Goal: Task Accomplishment & Management: Manage account settings

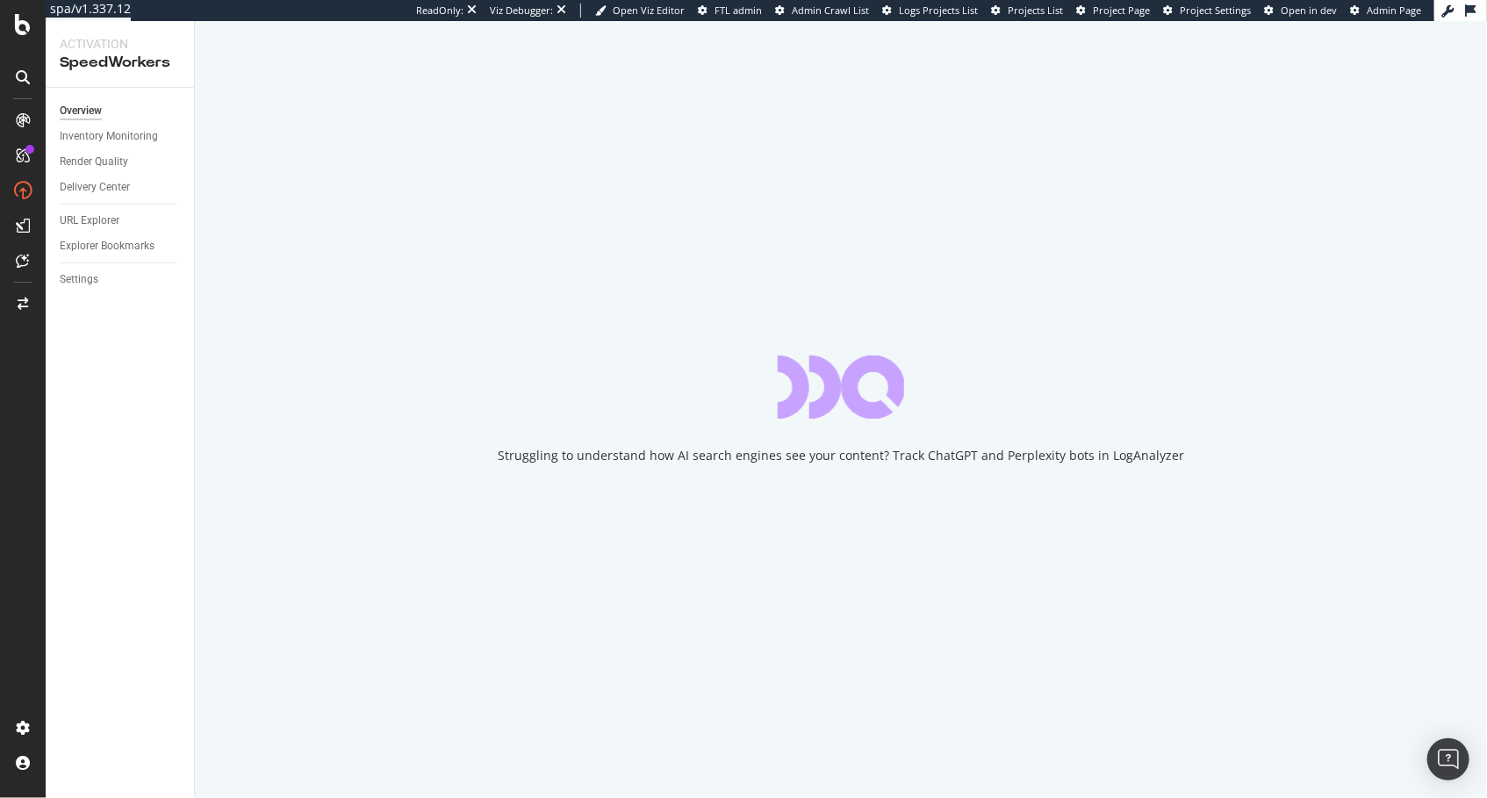
drag, startPoint x: 391, startPoint y: 310, endPoint x: 259, endPoint y: 299, distance: 132.9
click at [390, 310] on div "Struggling to understand how AI search engines see your content? Track ChatGPT …" at bounding box center [841, 409] width 1292 height 777
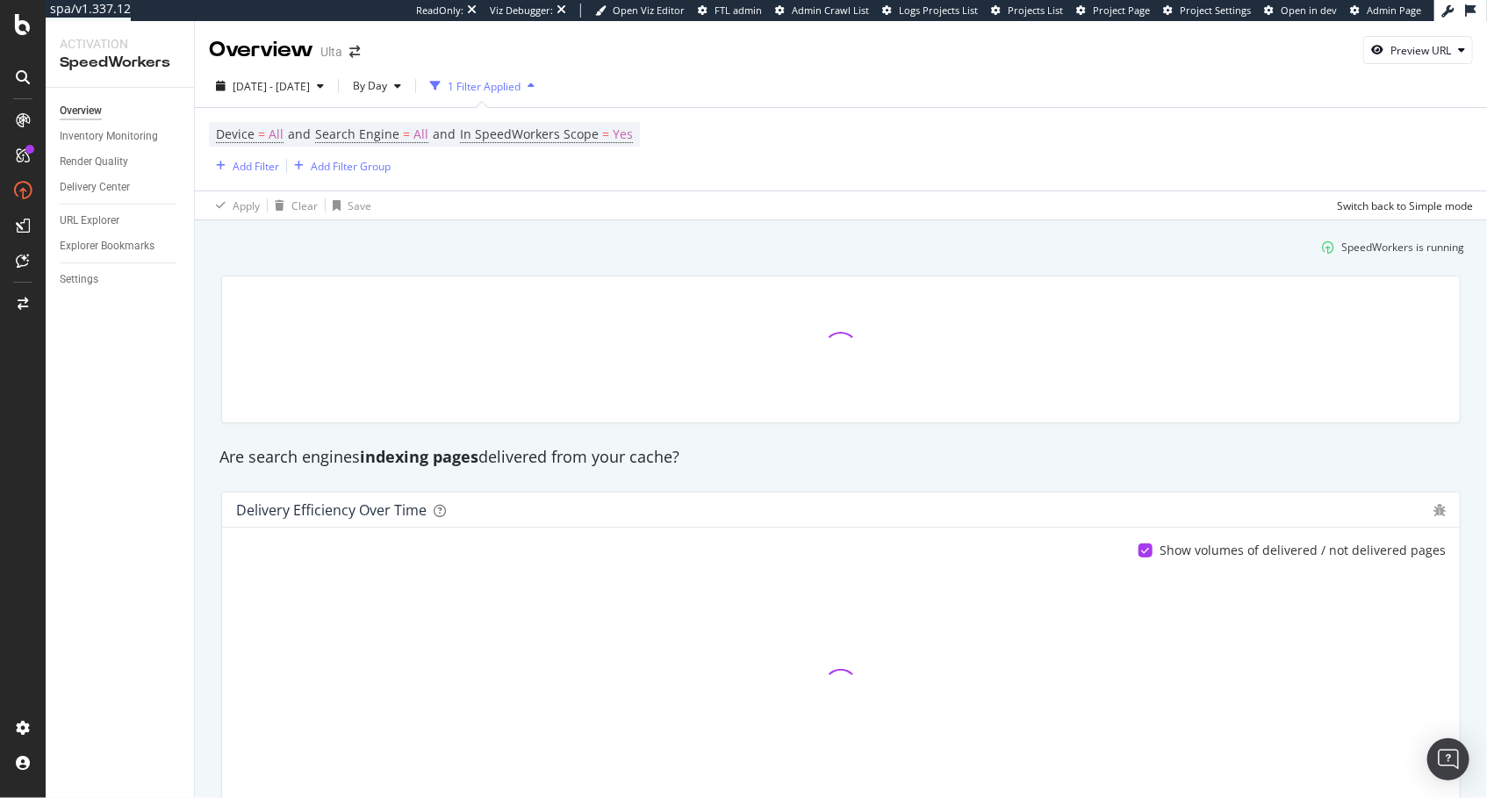
drag, startPoint x: 129, startPoint y: 341, endPoint x: 132, endPoint y: 313, distance: 28.2
click at [129, 341] on div "Overview Inventory Monitoring Render Quality Delivery Center URL Explorer Explo…" at bounding box center [120, 443] width 148 height 710
click at [102, 274] on link "Settings" at bounding box center [121, 279] width 122 height 18
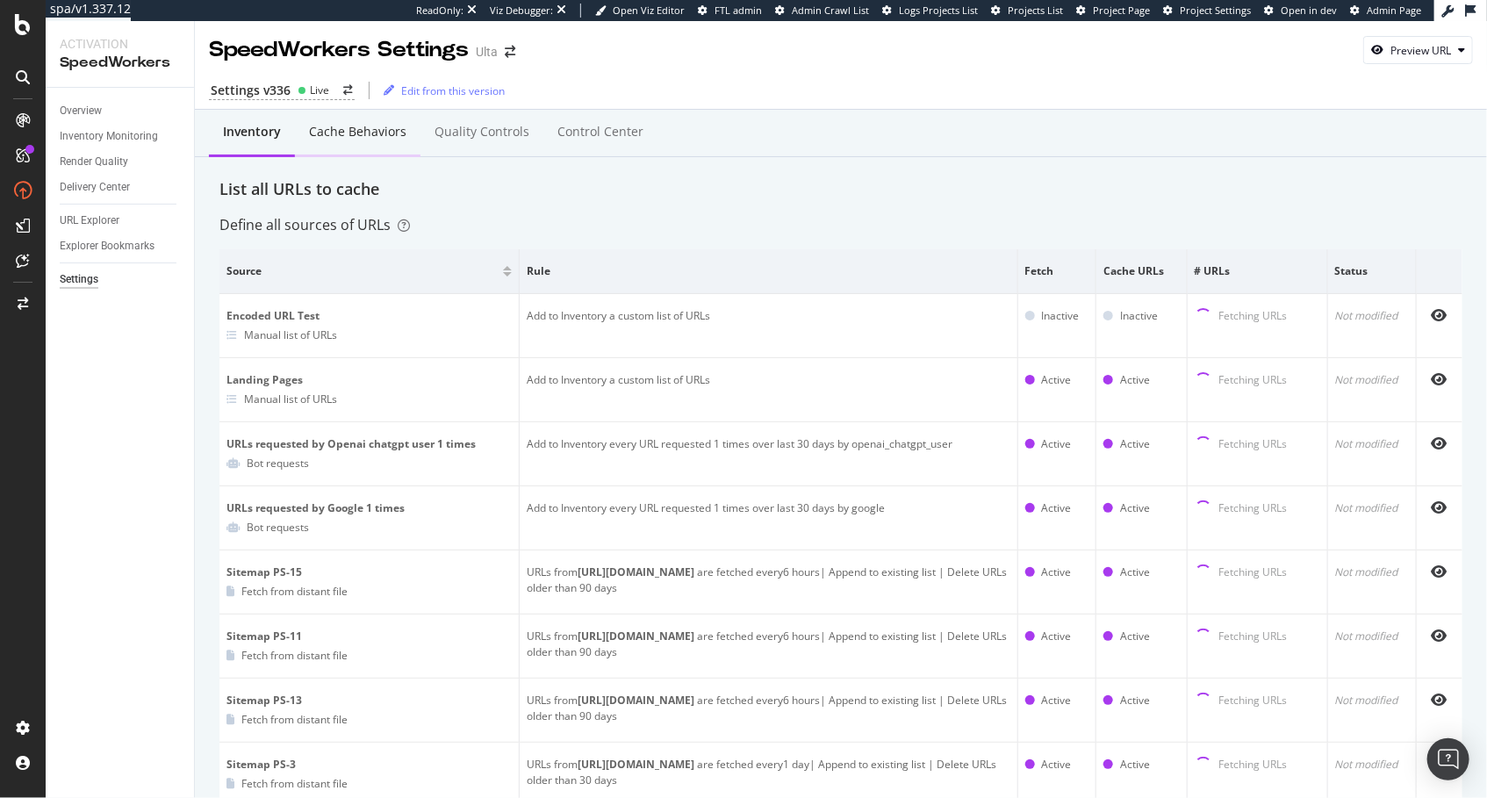
click at [323, 134] on div "Cache behaviors" at bounding box center [357, 132] width 97 height 18
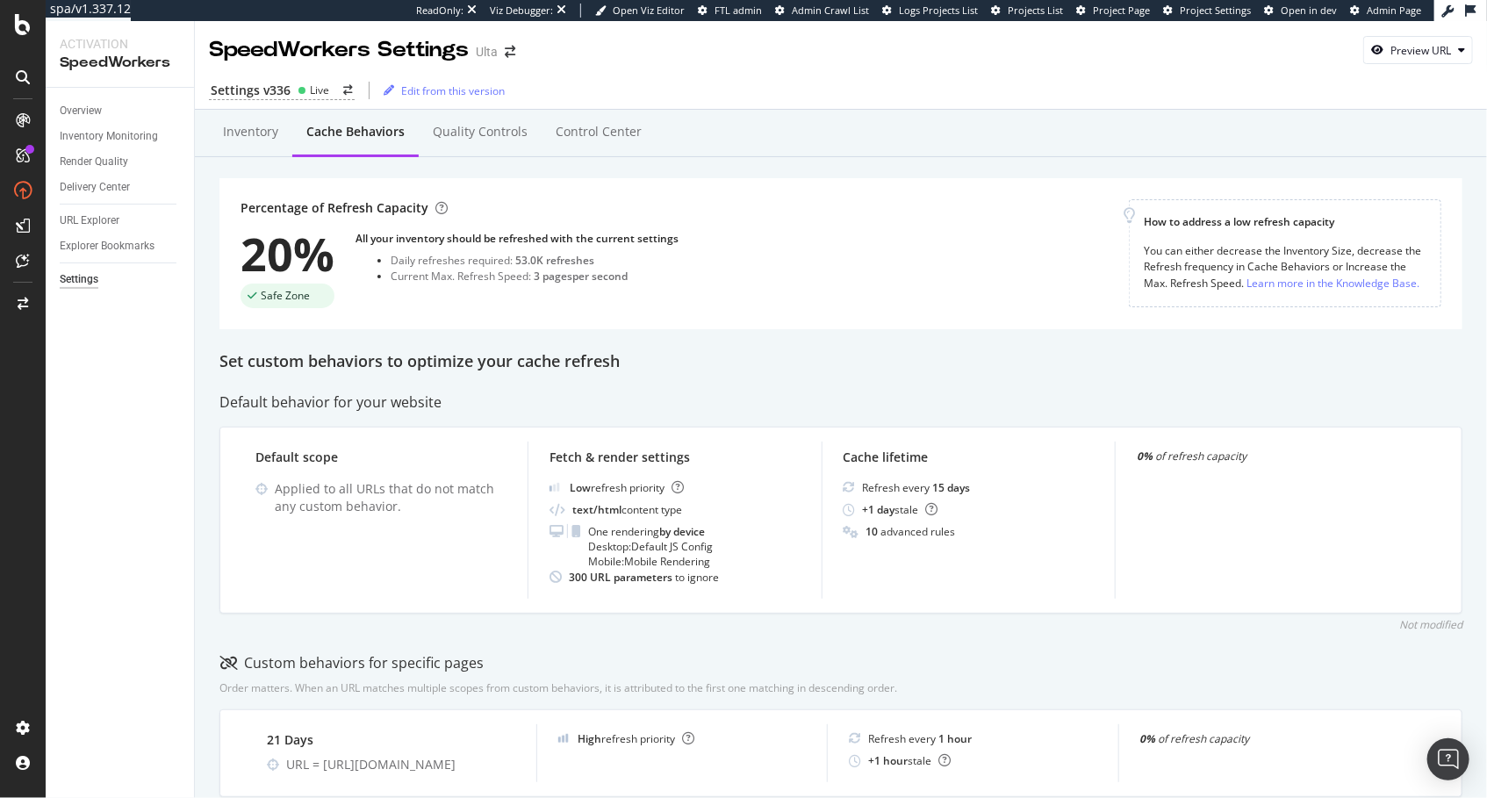
click at [82, 99] on div "Overview" at bounding box center [127, 110] width 134 height 25
click at [78, 108] on div "Overview" at bounding box center [81, 111] width 42 height 18
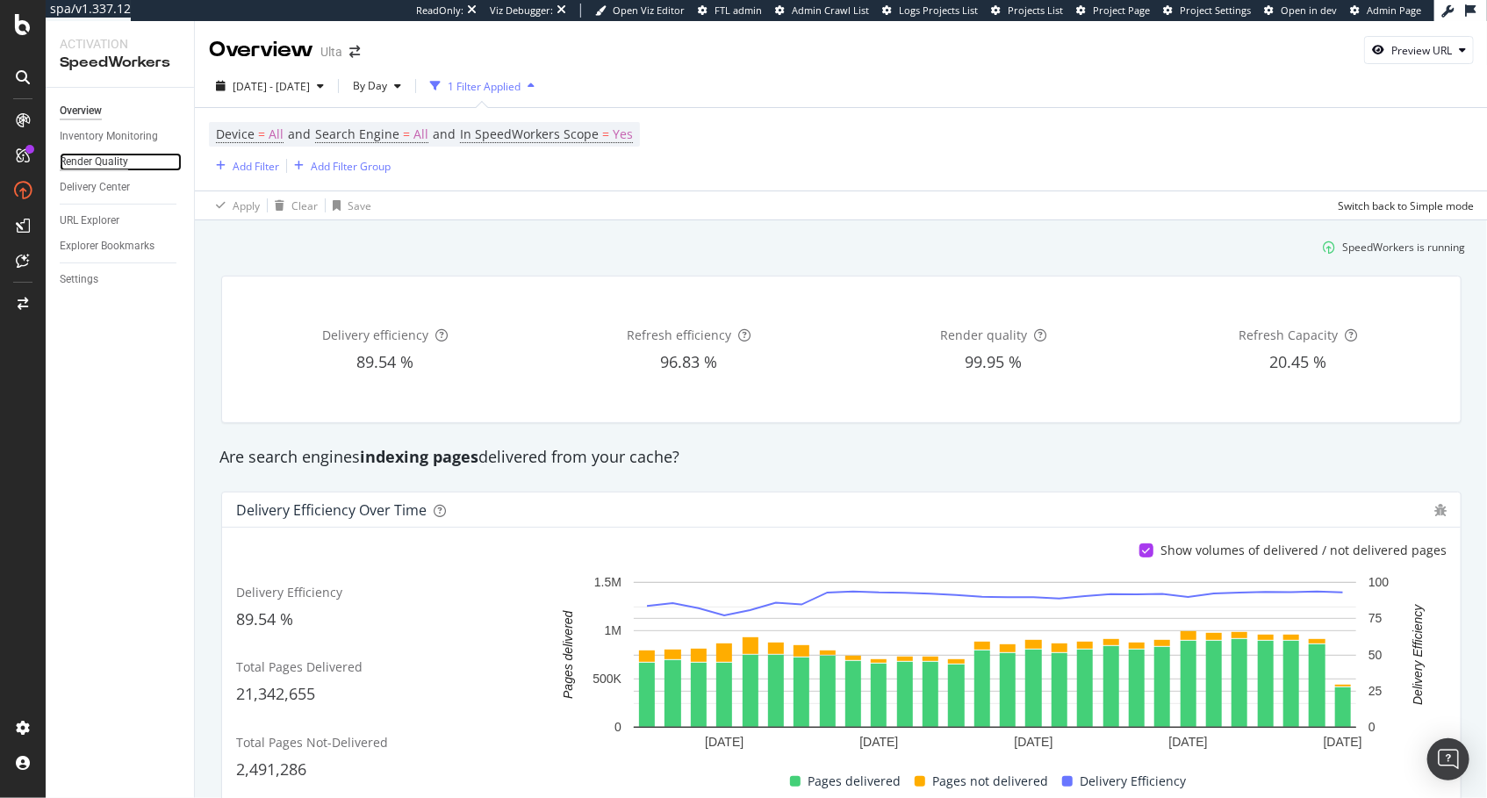
click at [106, 169] on div "Render Quality" at bounding box center [94, 162] width 68 height 18
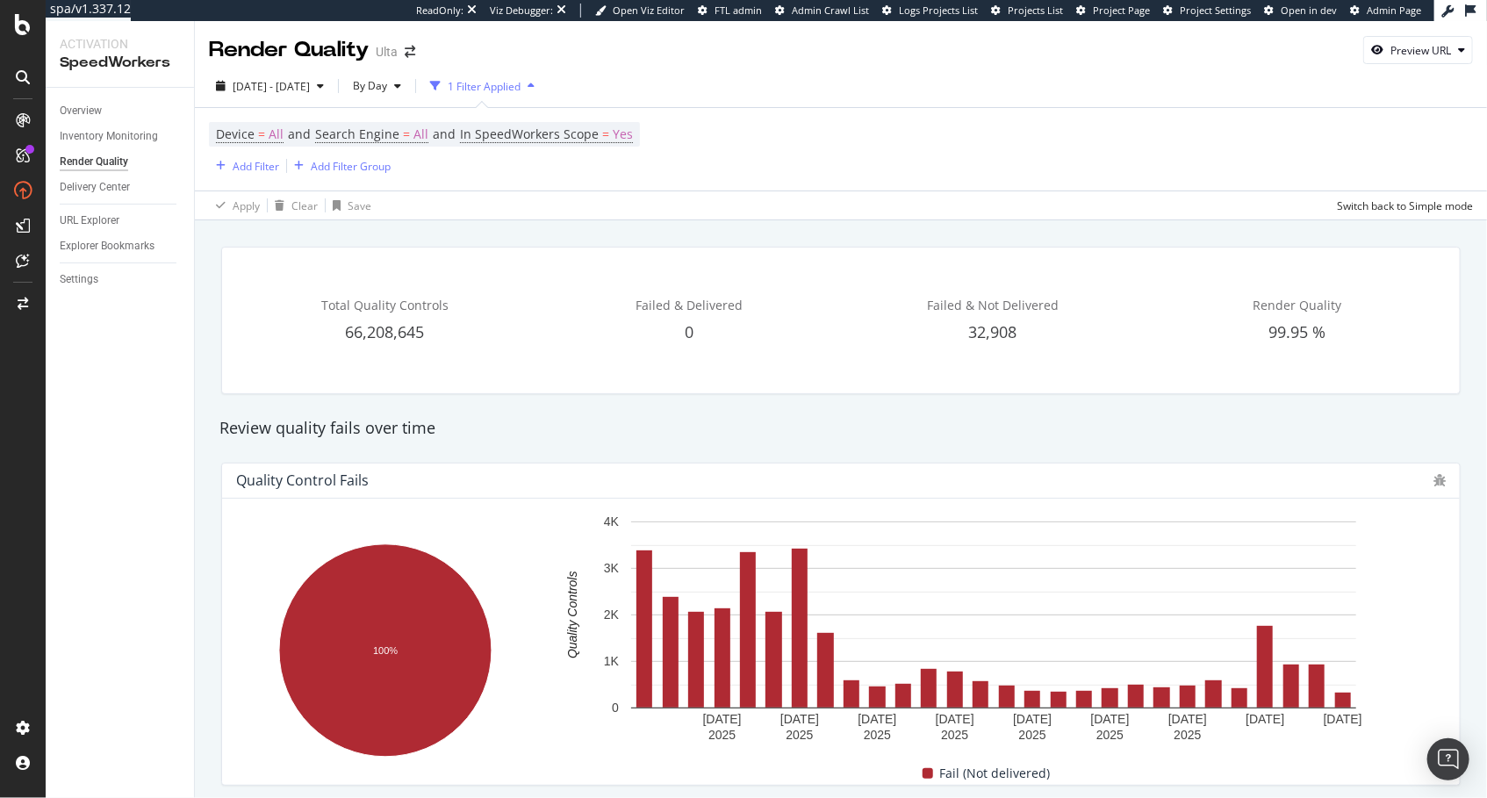
drag, startPoint x: 154, startPoint y: 401, endPoint x: 155, endPoint y: 410, distance: 8.8
click at [154, 402] on div "Overview Inventory Monitoring Render Quality Delivery Center URL Explorer Explo…" at bounding box center [120, 443] width 148 height 710
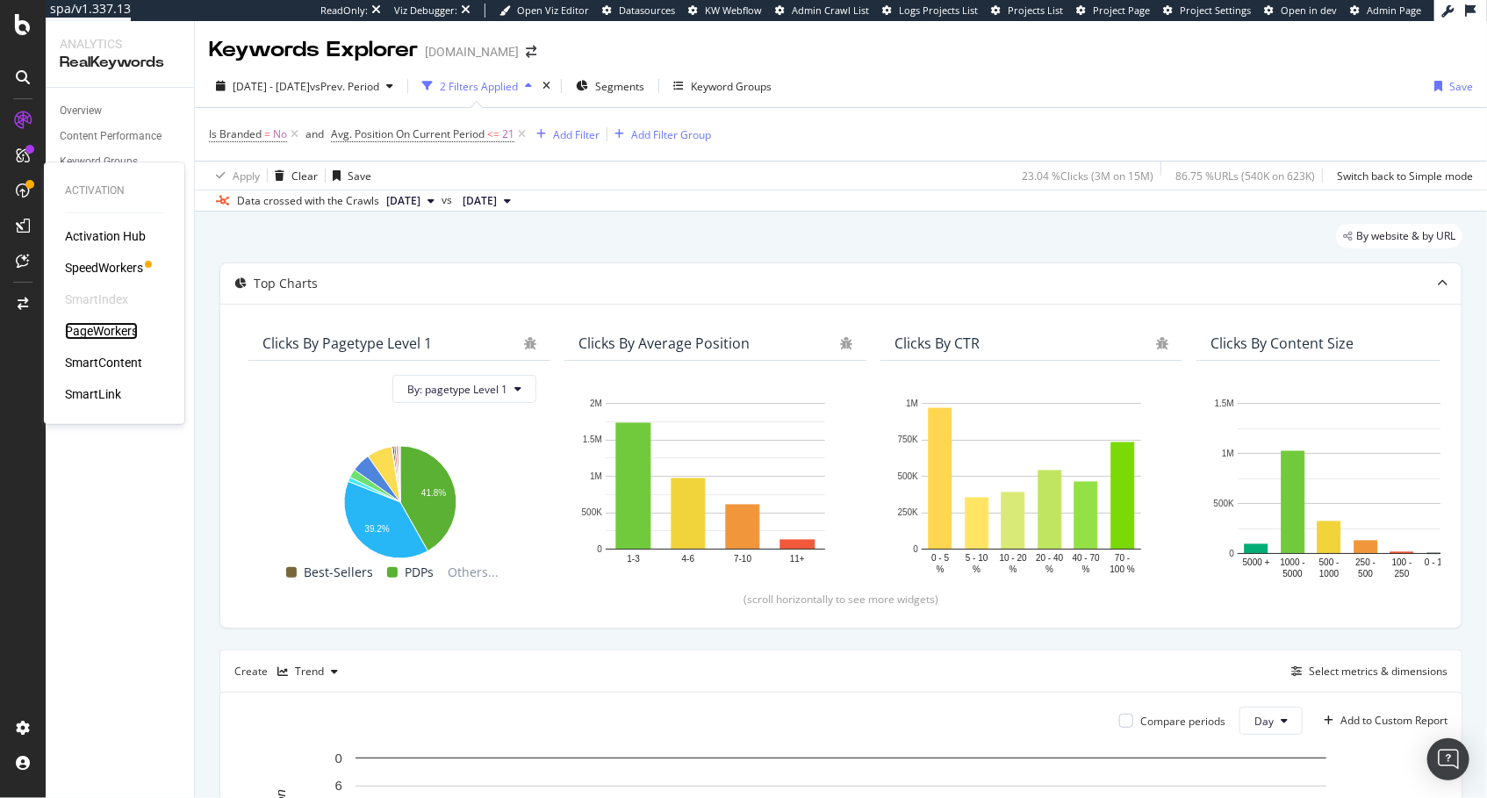
click at [115, 333] on div "PageWorkers" at bounding box center [101, 331] width 73 height 18
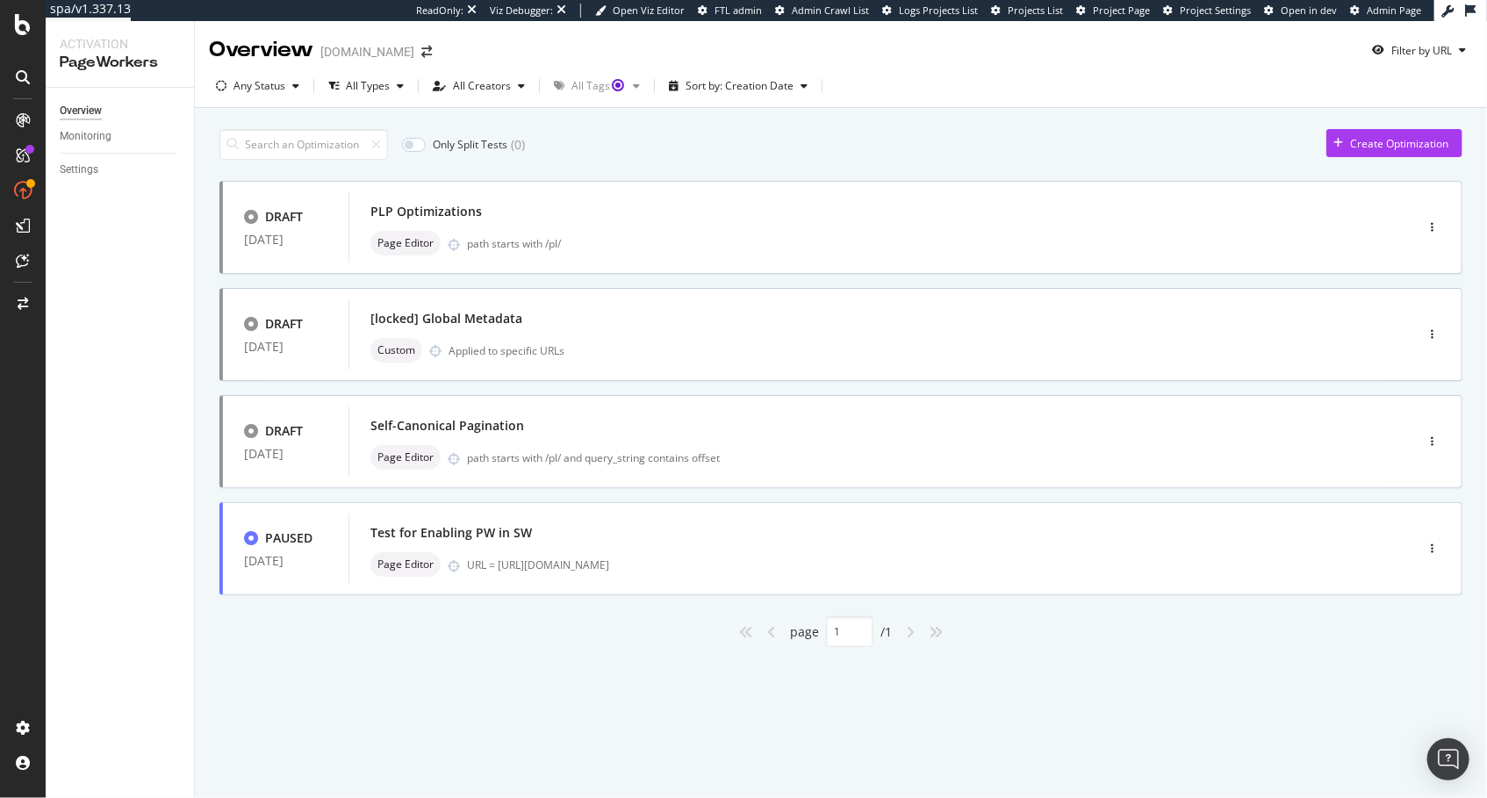
click at [644, 151] on div "Only Split Tests ( 0 ) Create Optimization" at bounding box center [840, 144] width 1243 height 31
click at [531, 219] on div "PLP Optimizations" at bounding box center [854, 211] width 969 height 25
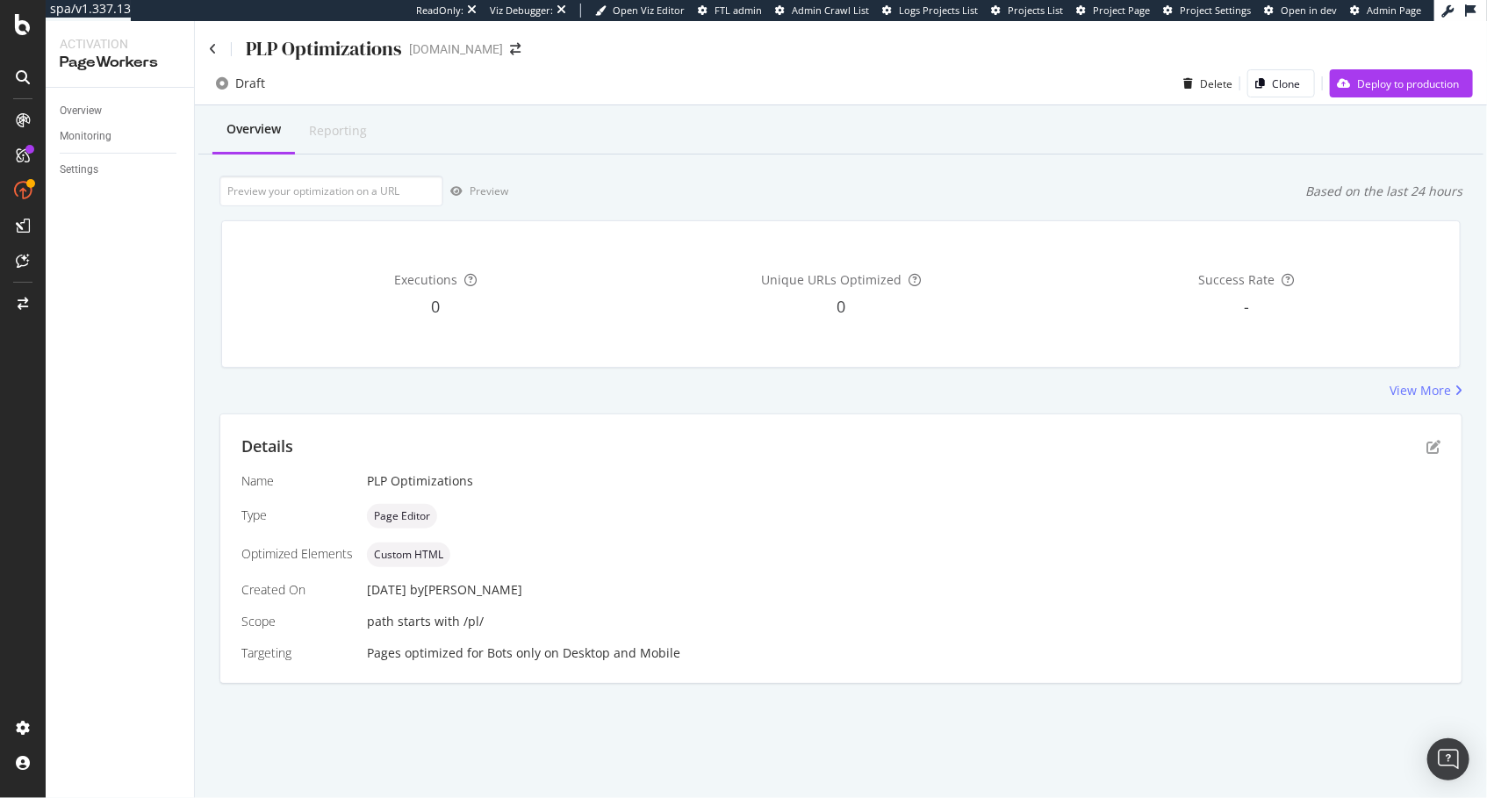
click at [599, 392] on div "View More" at bounding box center [840, 391] width 1243 height 18
drag, startPoint x: 577, startPoint y: 414, endPoint x: 577, endPoint y: 400, distance: 14.1
click at [577, 412] on div "Overview Reporting Preview Based on the last 24 hours Executions 0 Unique URLs …" at bounding box center [841, 425] width 1292 height 640
click at [580, 397] on div "View More" at bounding box center [840, 391] width 1243 height 18
click at [1433, 445] on icon "pen-to-square" at bounding box center [1433, 447] width 14 height 14
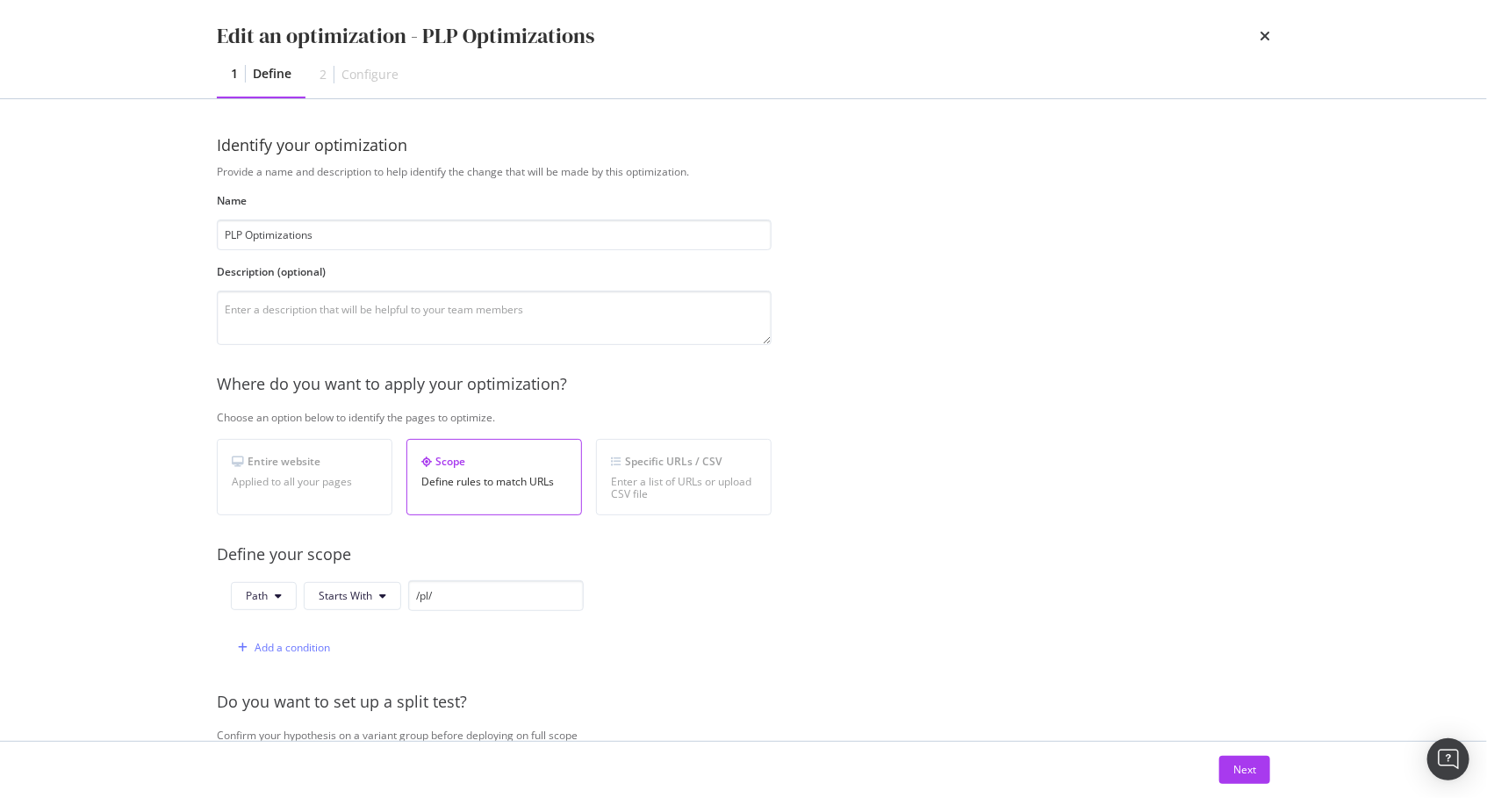
click at [804, 314] on div "Provide a name and description to help identify the change that will be made by…" at bounding box center [743, 637] width 1053 height 947
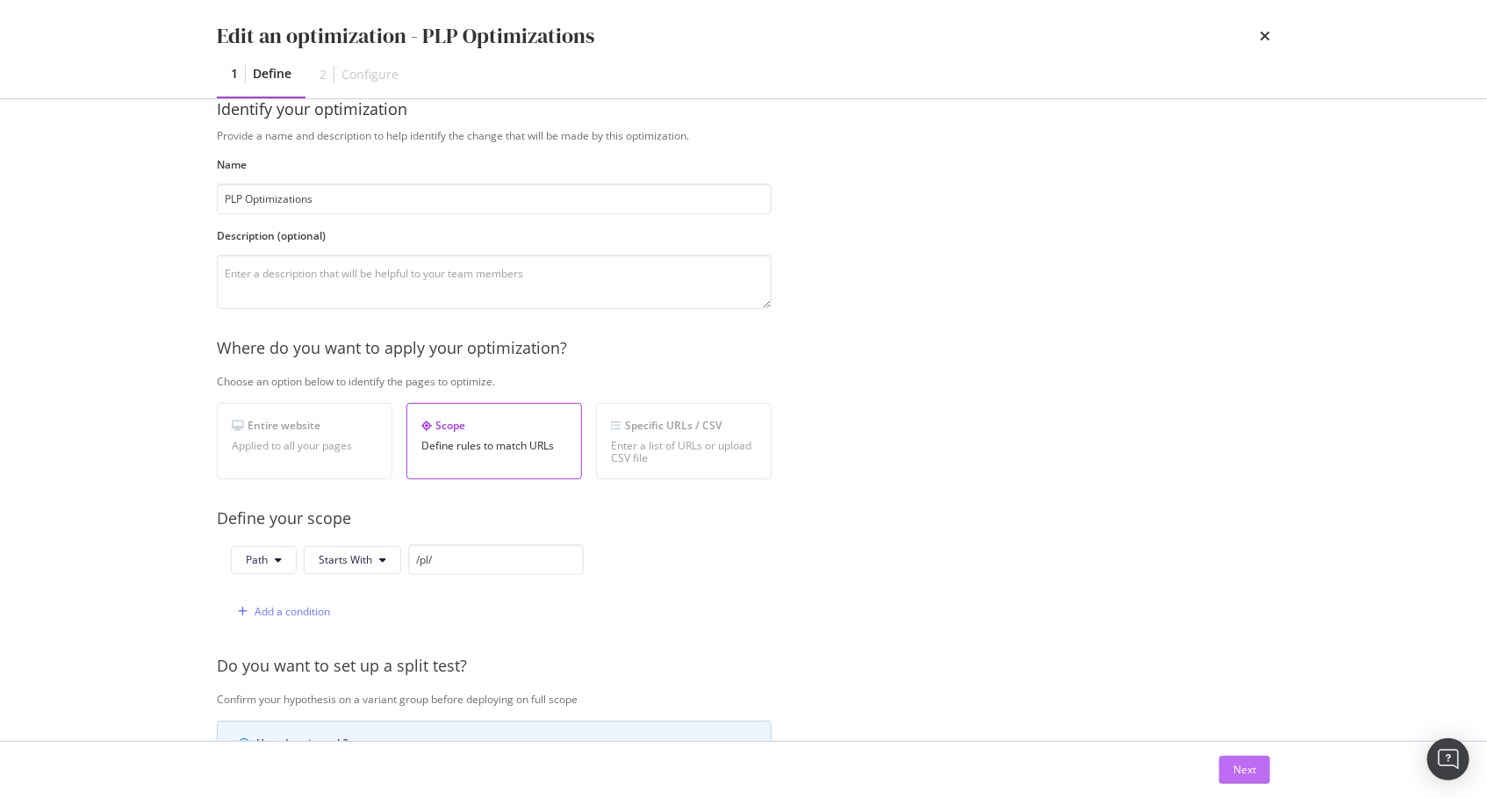
click at [1236, 762] on div "Next" at bounding box center [1244, 769] width 23 height 15
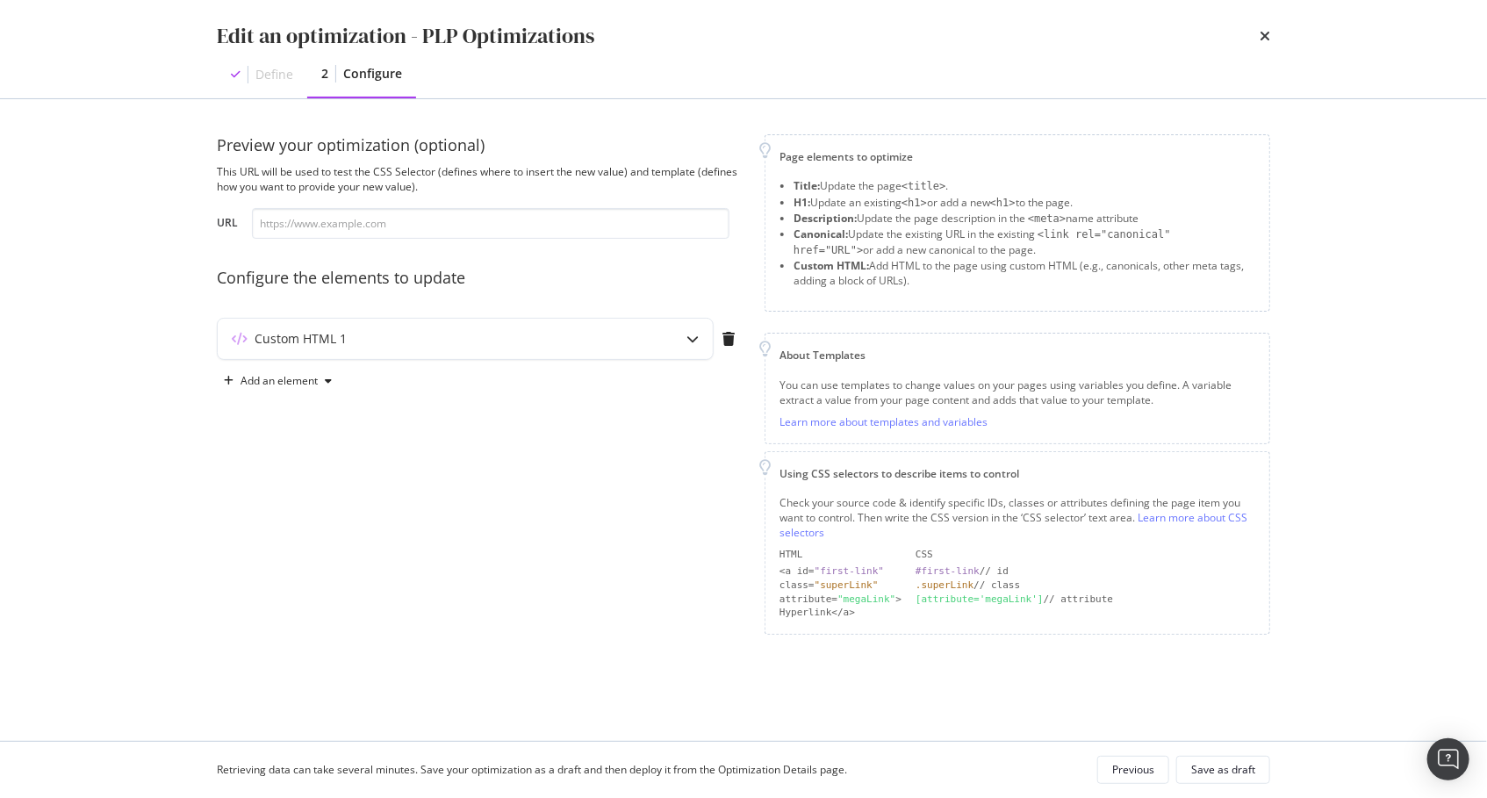
scroll to position [0, 0]
click at [603, 337] on div "Custom HTML 1" at bounding box center [431, 339] width 426 height 18
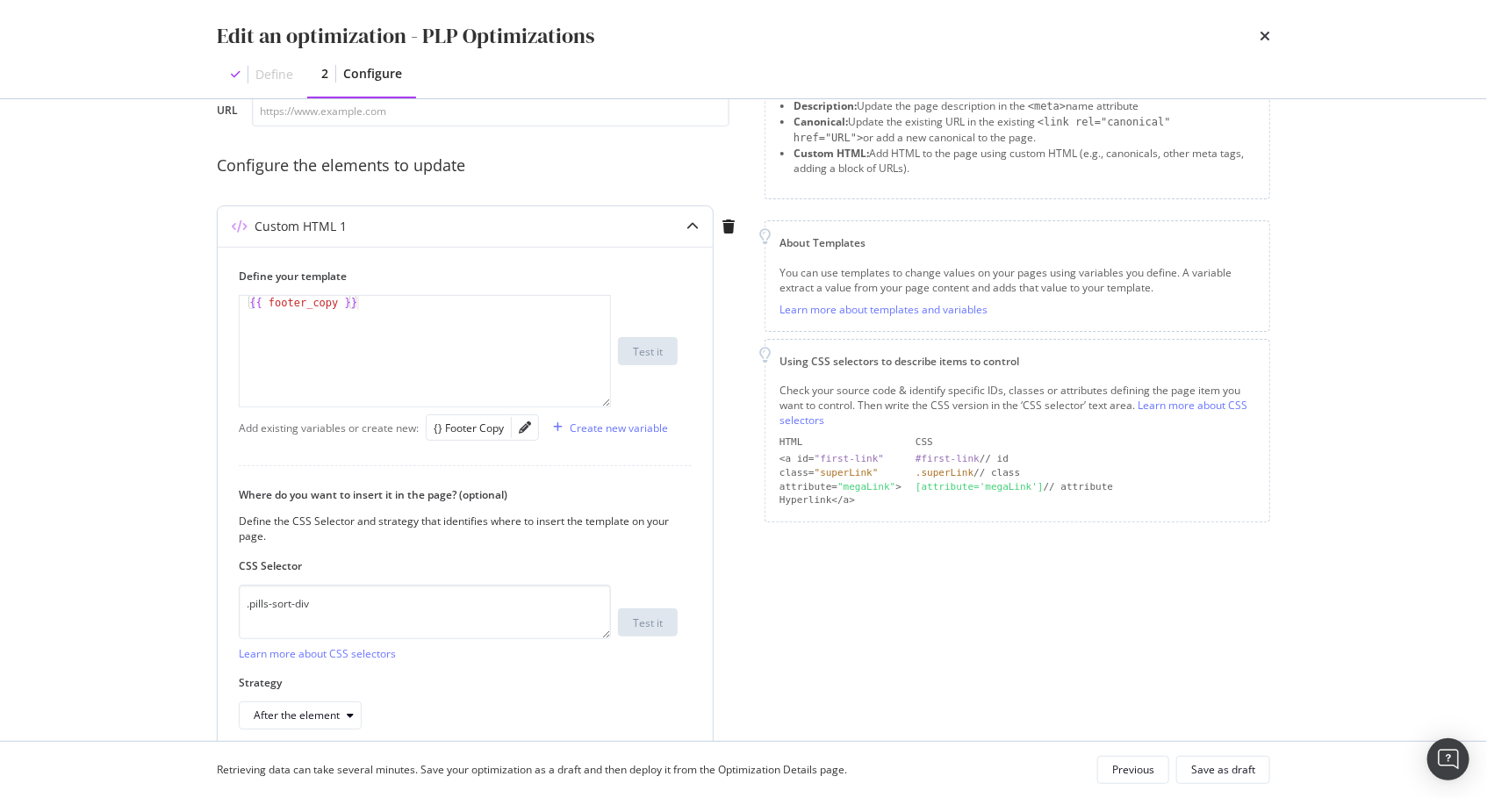
scroll to position [190, 0]
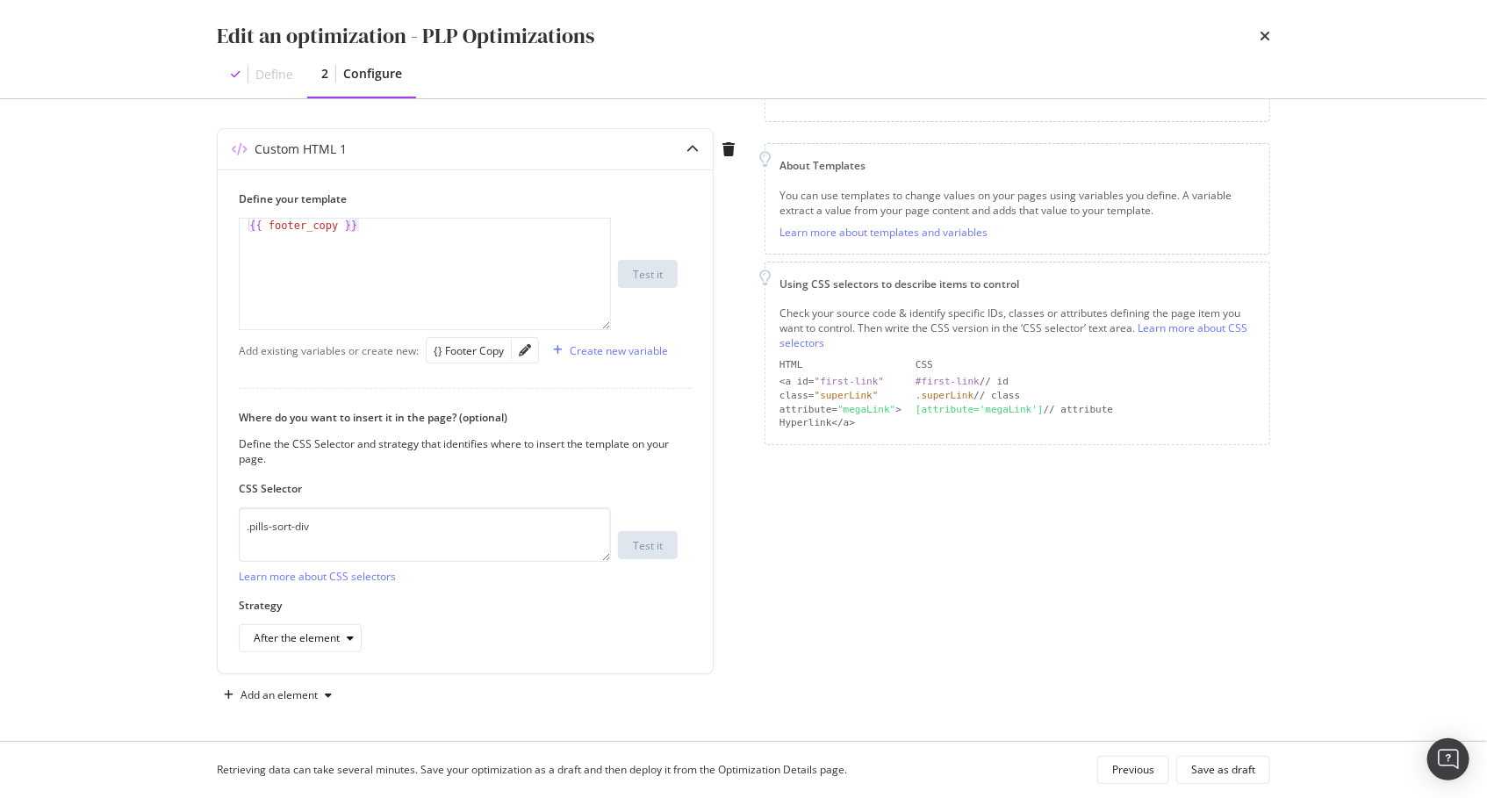
drag, startPoint x: 885, startPoint y: 581, endPoint x: 851, endPoint y: 565, distance: 36.9
click at [885, 581] on div "Page elements to optimize Title: Update the page <title> . H1: Update an existi…" at bounding box center [1016, 327] width 505 height 764
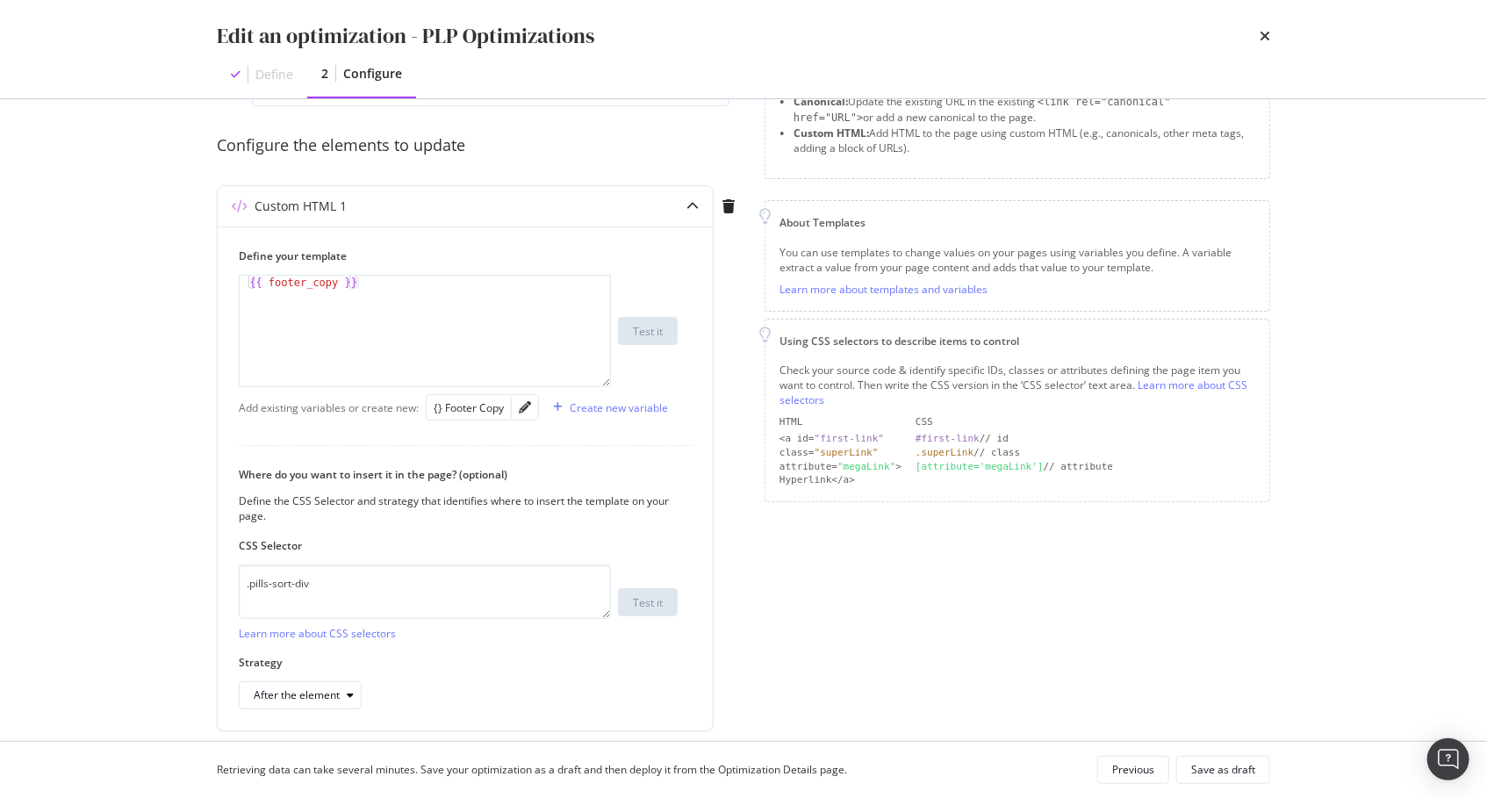
scroll to position [106, 0]
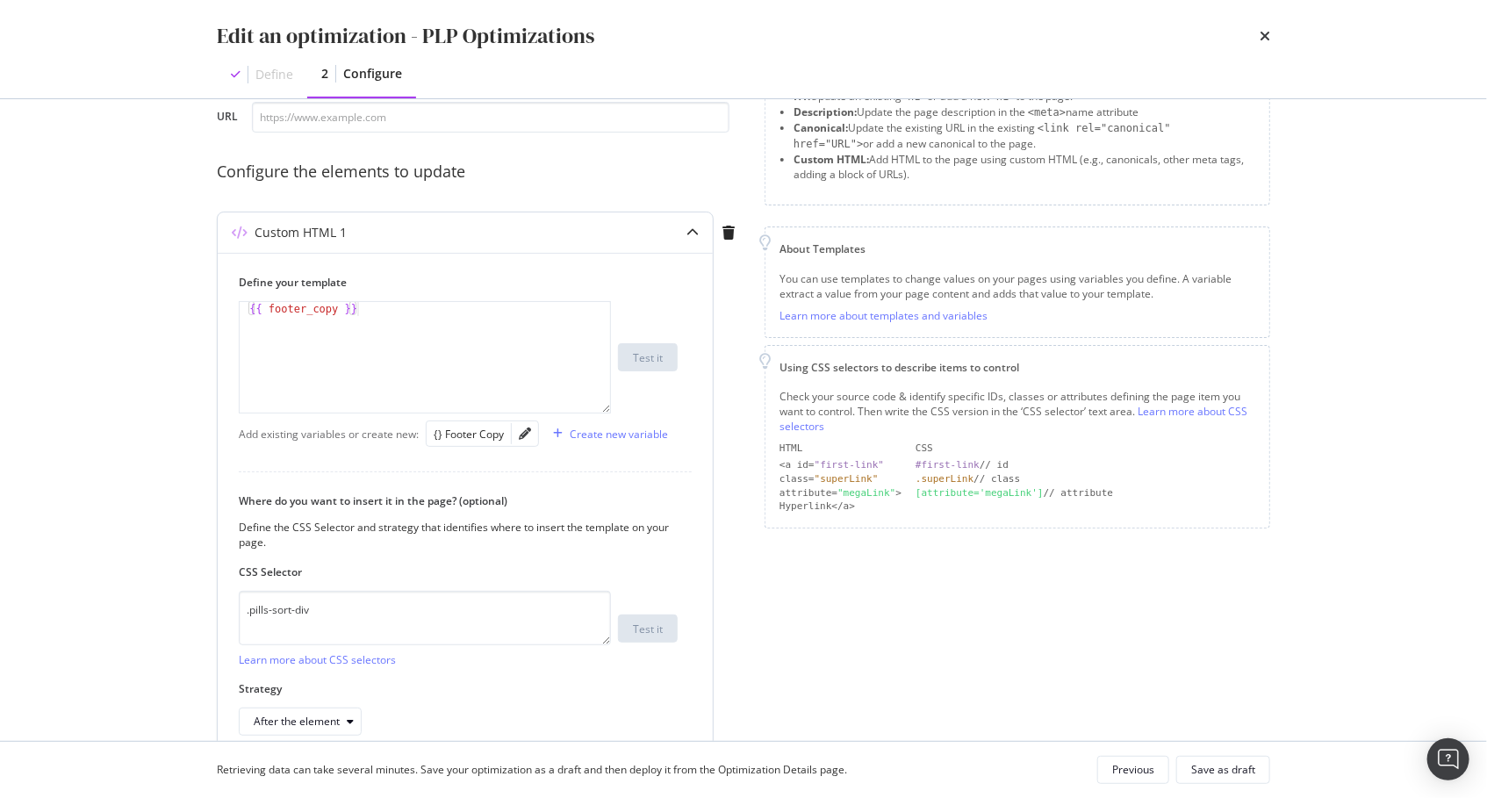
type textarea "{{ footer_copy }}"
click at [527, 336] on div "{{ footer_copy }}" at bounding box center [426, 372] width 373 height 140
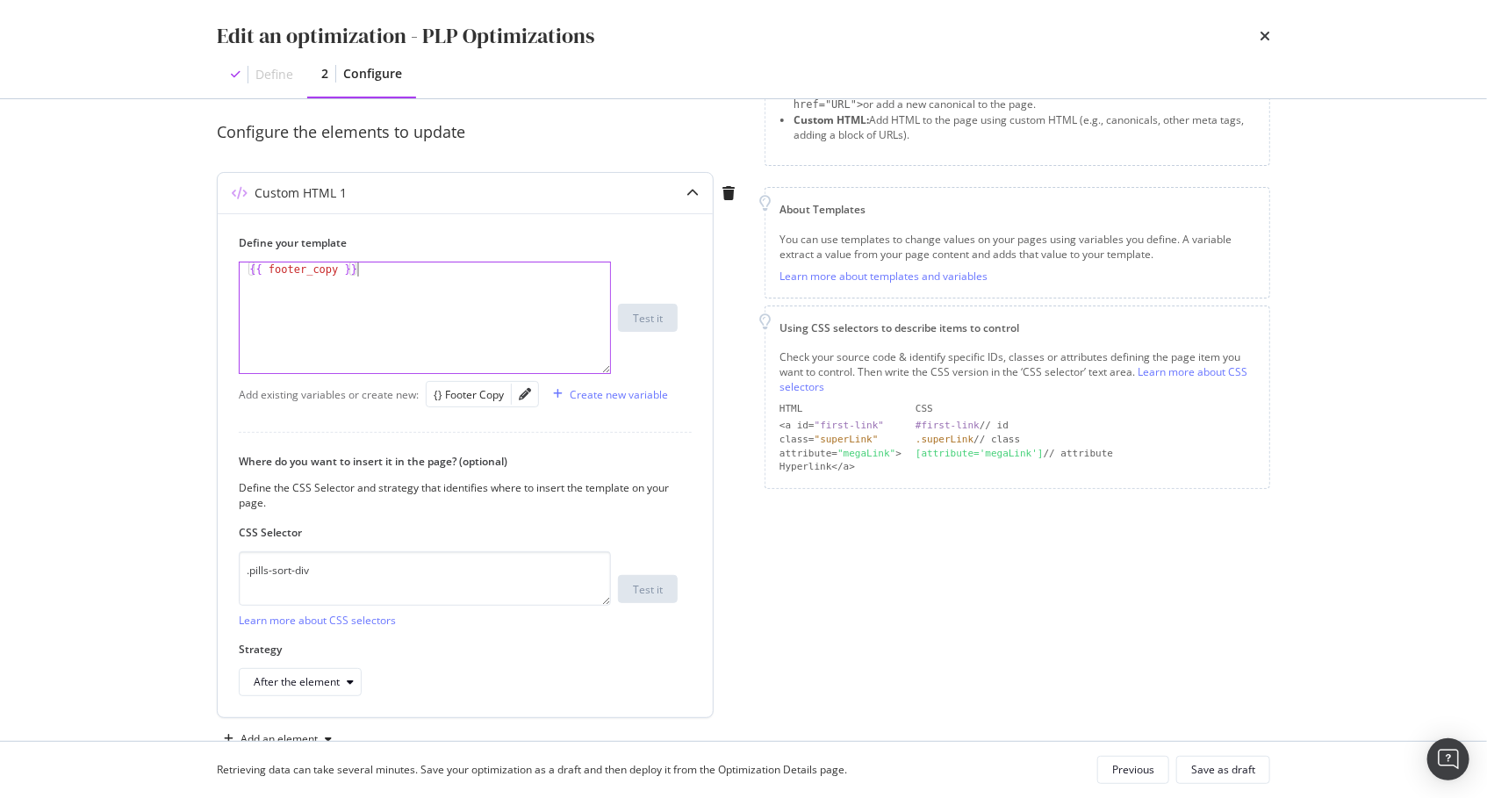
scroll to position [190, 0]
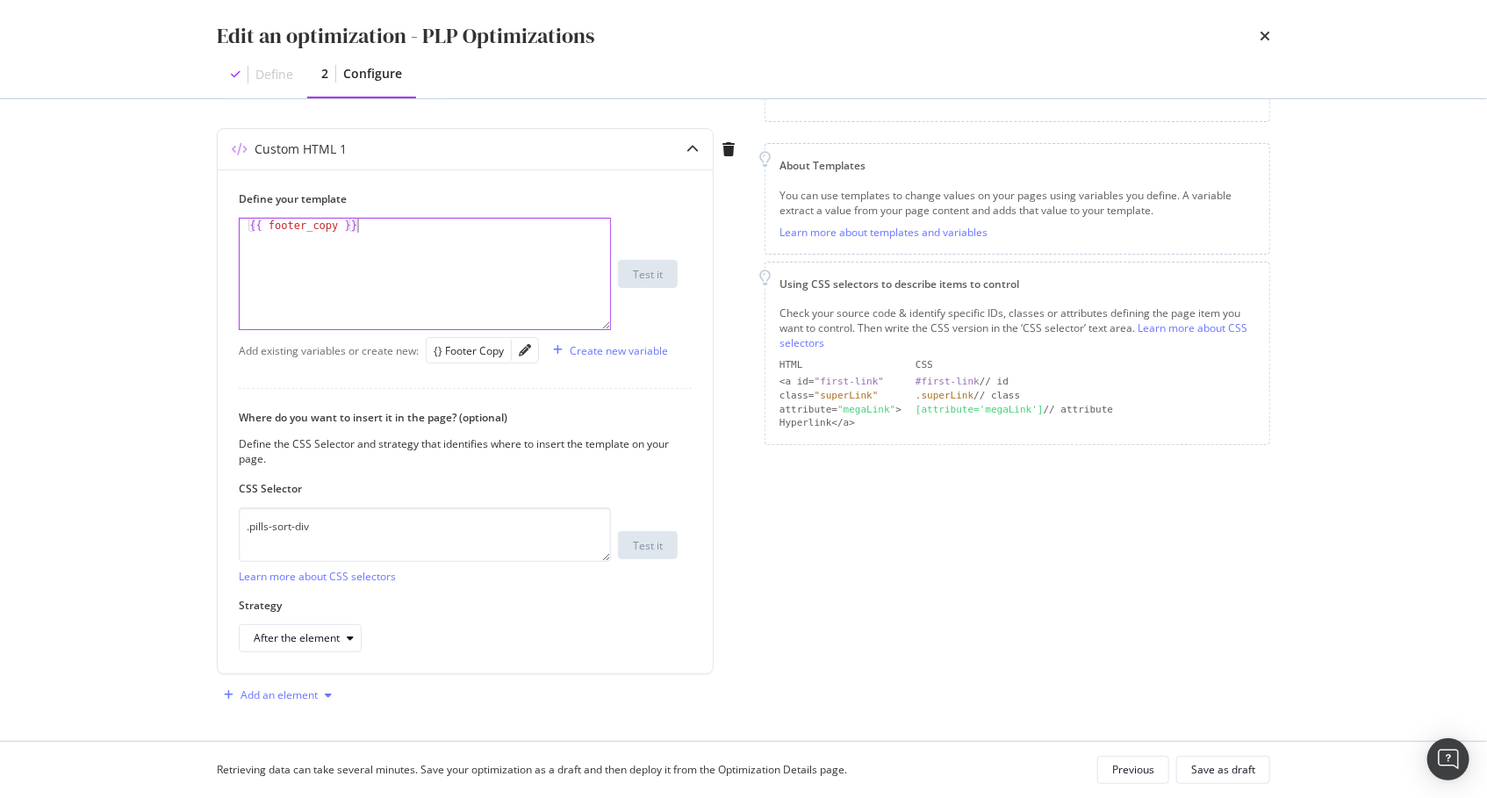
click at [304, 699] on div "Add an element" at bounding box center [278, 695] width 122 height 26
click at [282, 572] on div "H1" at bounding box center [287, 572] width 118 height 22
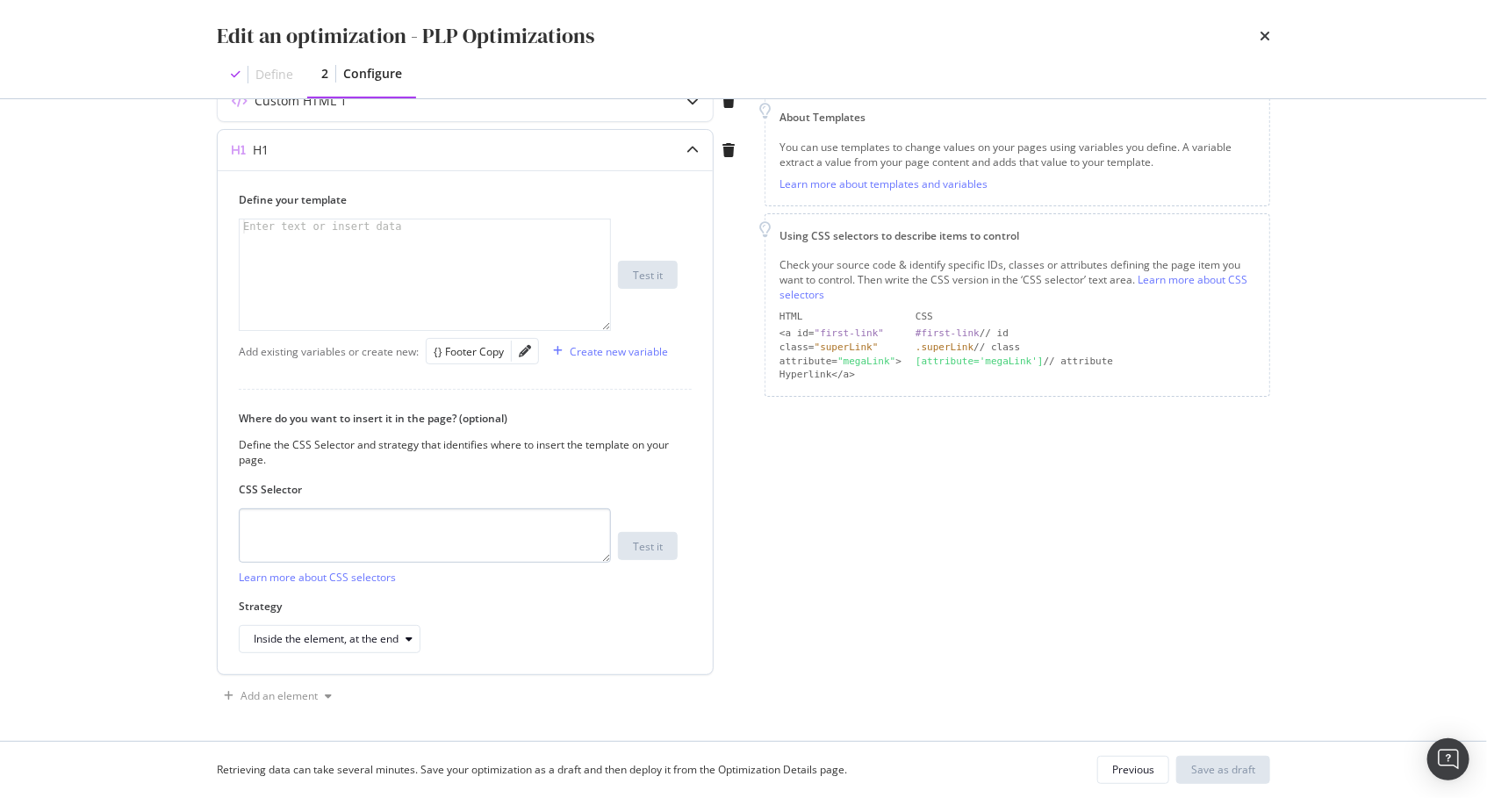
scroll to position [116, 0]
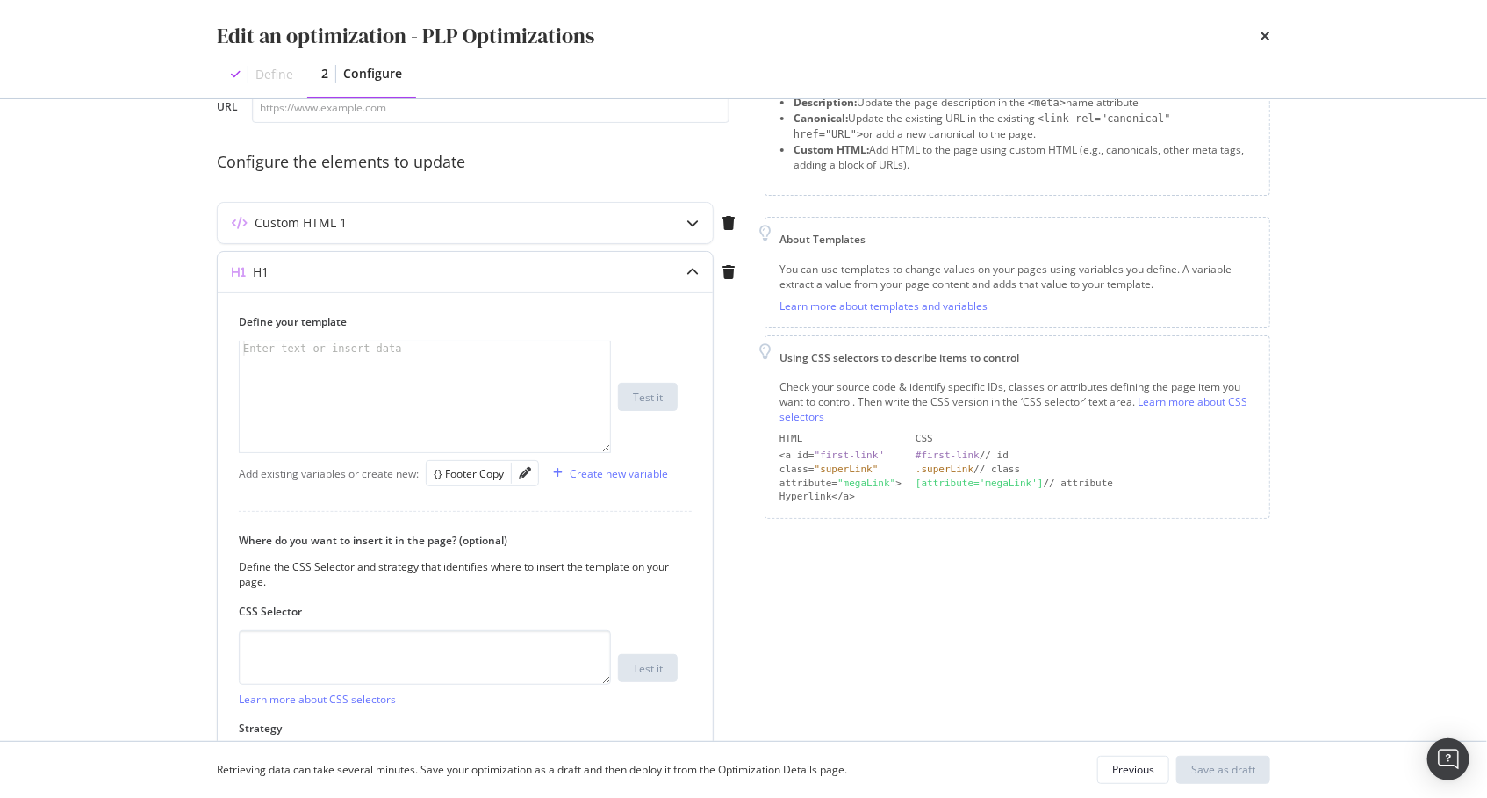
click at [385, 391] on div "modal" at bounding box center [426, 411] width 373 height 140
click at [773, 635] on div "Page elements to optimize Title: Update the page <title> . H1: Update an existi…" at bounding box center [1016, 425] width 505 height 814
click at [395, 368] on div "modal" at bounding box center [426, 411] width 373 height 140
click at [827, 671] on div "Page elements to optimize Title: Update the page <title> . H1: Update an existi…" at bounding box center [1016, 425] width 505 height 814
click at [741, 588] on div "H1 Define your template Enter text or insert data XXXXXXXXXXXXXXXXXXXXXXXXXXXXX…" at bounding box center [480, 527] width 527 height 553
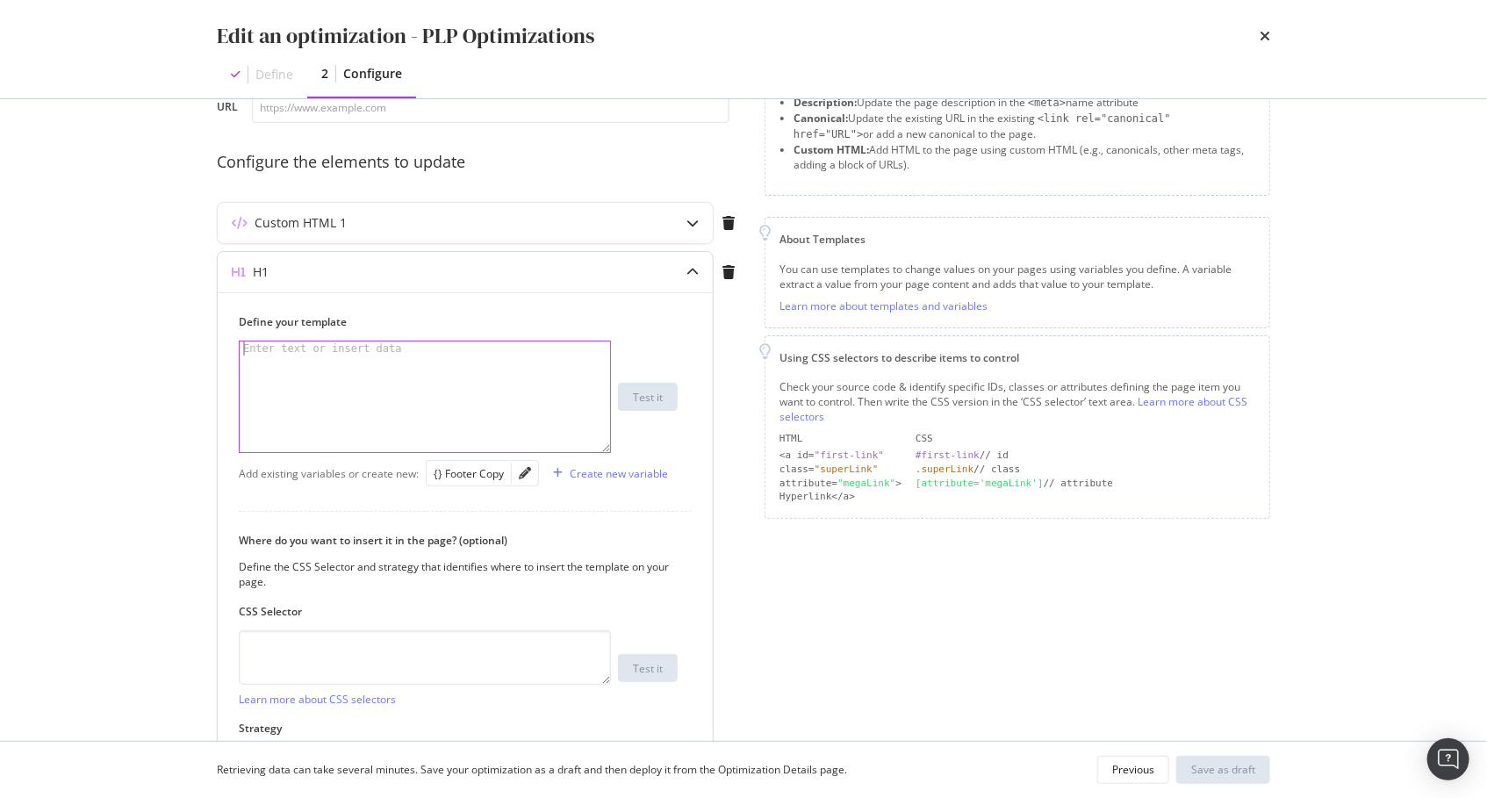
click at [478, 388] on div "modal" at bounding box center [426, 411] width 373 height 140
click at [595, 472] on div "Create new variable" at bounding box center [619, 473] width 98 height 15
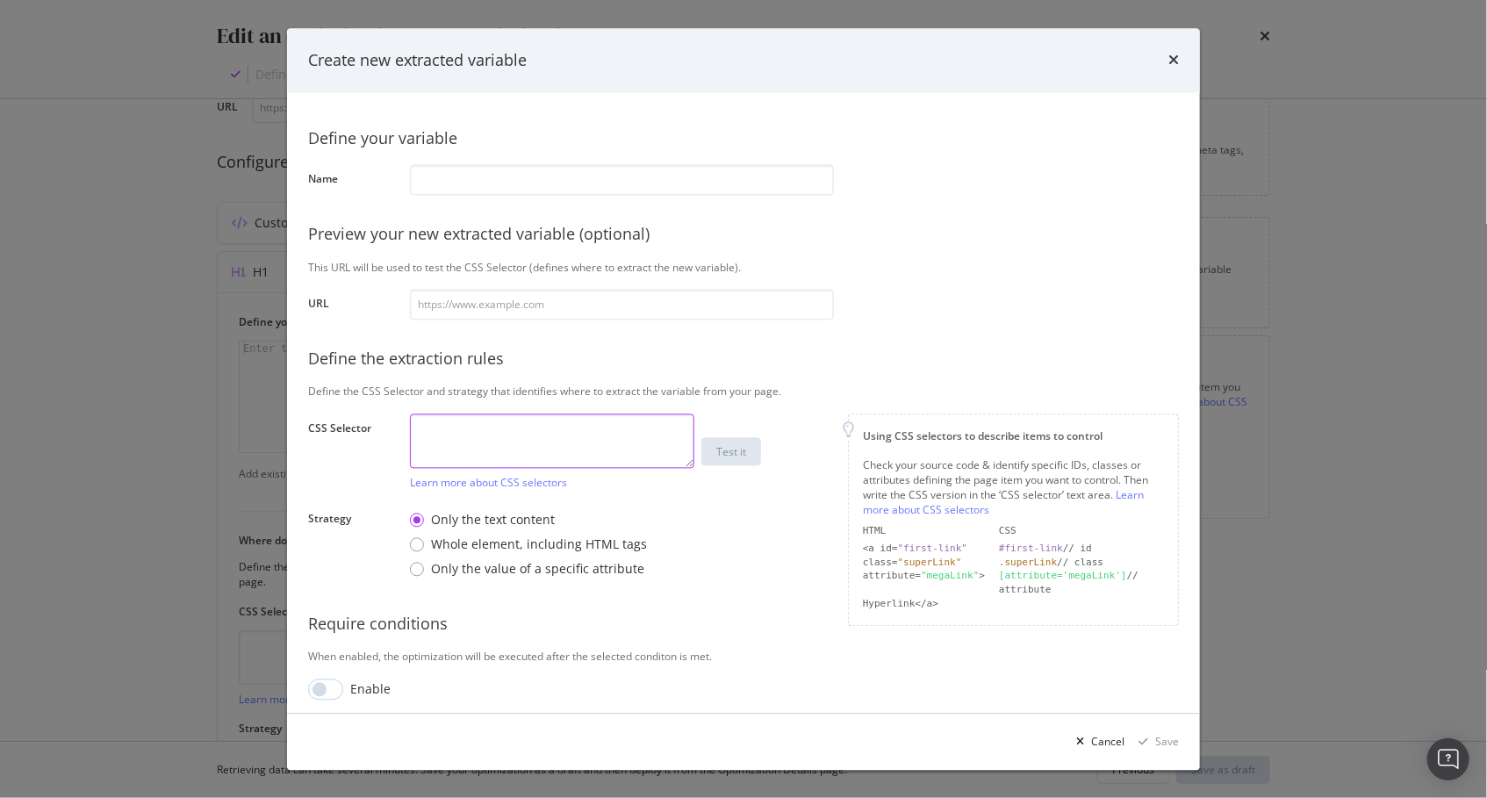
click at [569, 443] on textarea "modal" at bounding box center [552, 440] width 284 height 54
type textarea "h1"
drag, startPoint x: 581, startPoint y: 297, endPoint x: 579, endPoint y: 308, distance: 11.5
click at [582, 297] on input "modal" at bounding box center [622, 304] width 424 height 31
paste input "https://www.lowes.com/pl/gym-flooring/4294515431"
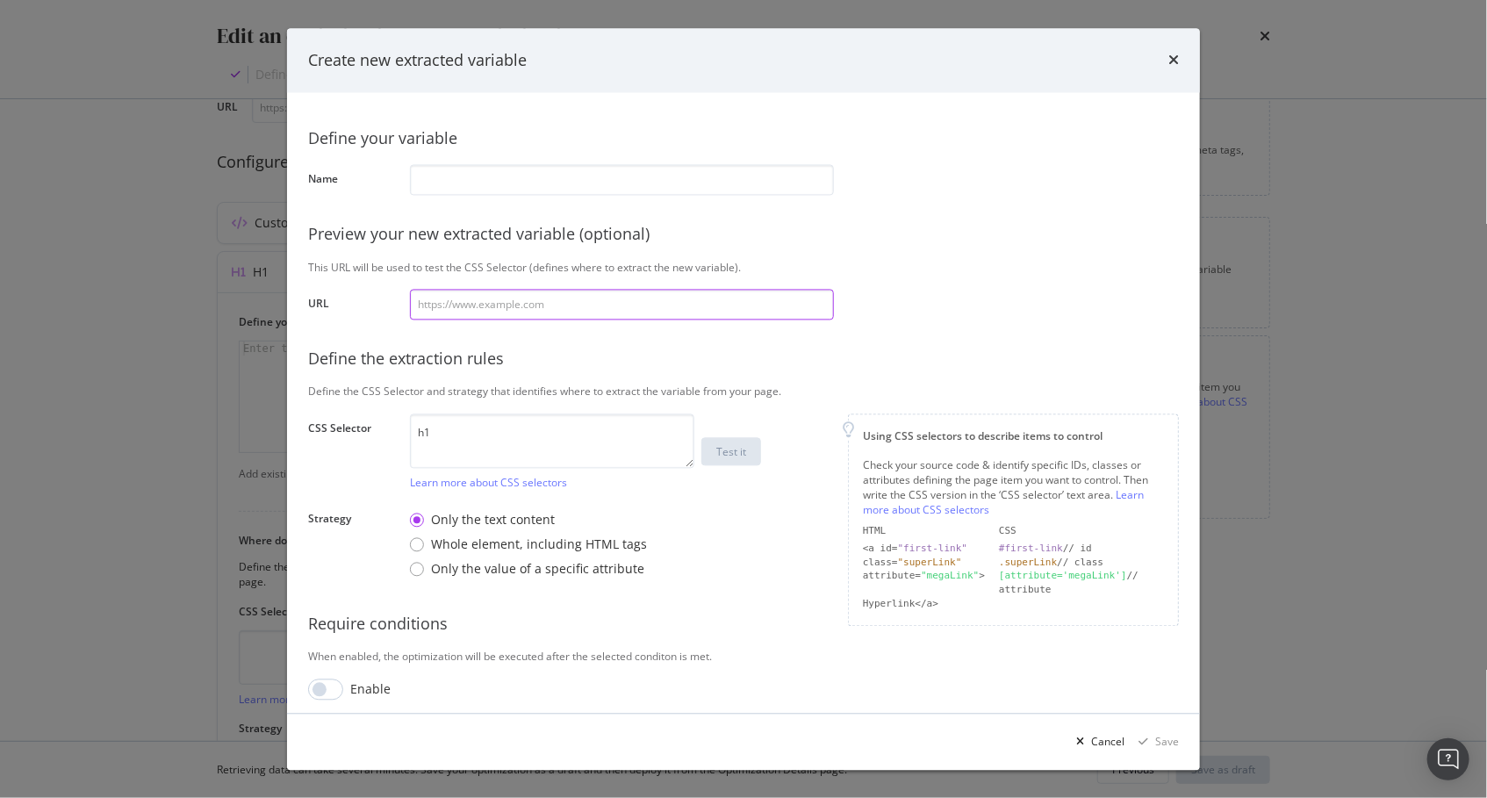
type input "https://www.lowes.com/pl/gym-flooring/4294515431"
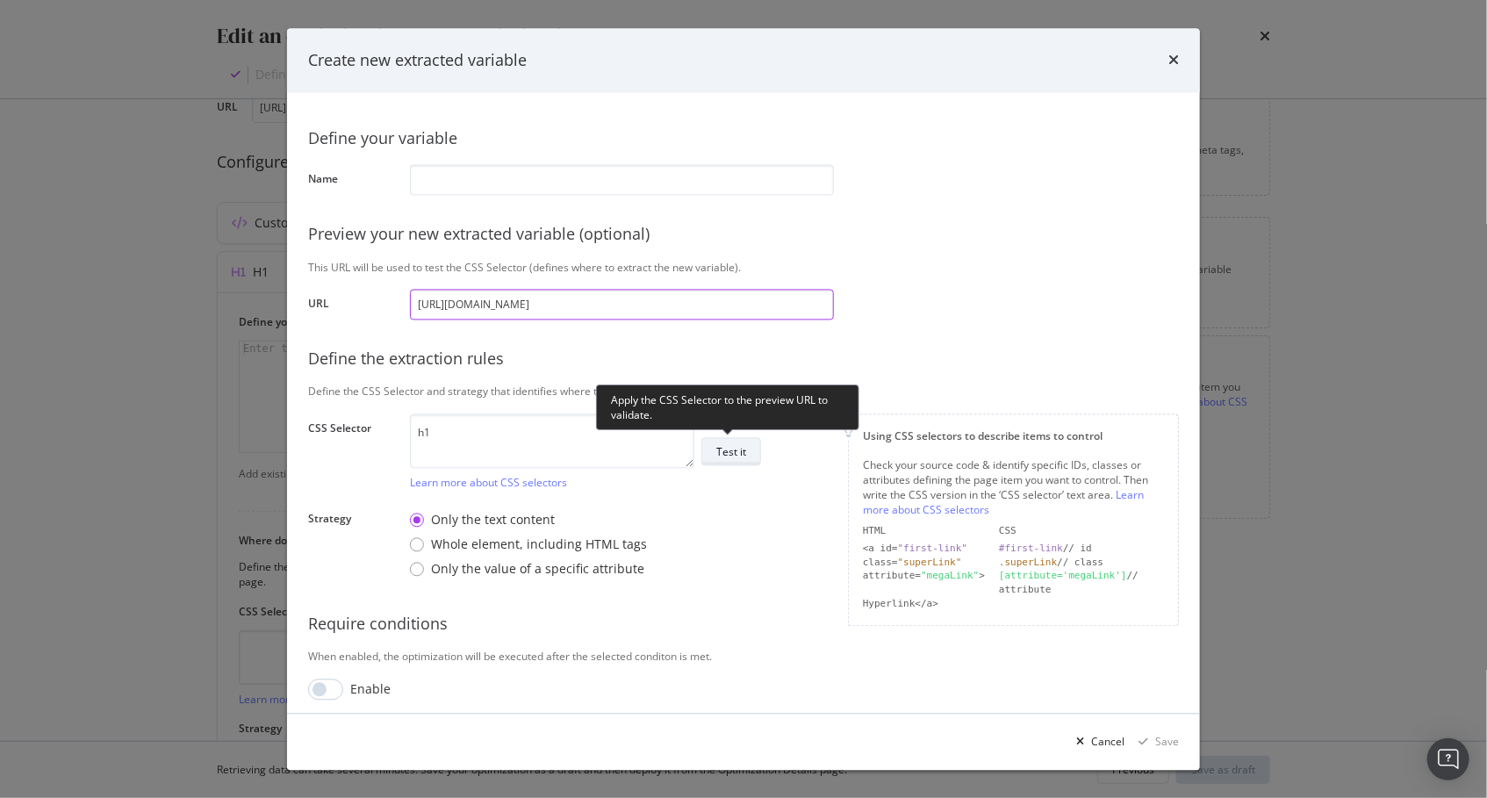
type input "https://www.lowes.com/pl/gym-flooring/4294515431"
drag, startPoint x: 725, startPoint y: 451, endPoint x: 718, endPoint y: 443, distance: 10.6
click at [726, 451] on div "Test it" at bounding box center [731, 451] width 30 height 15
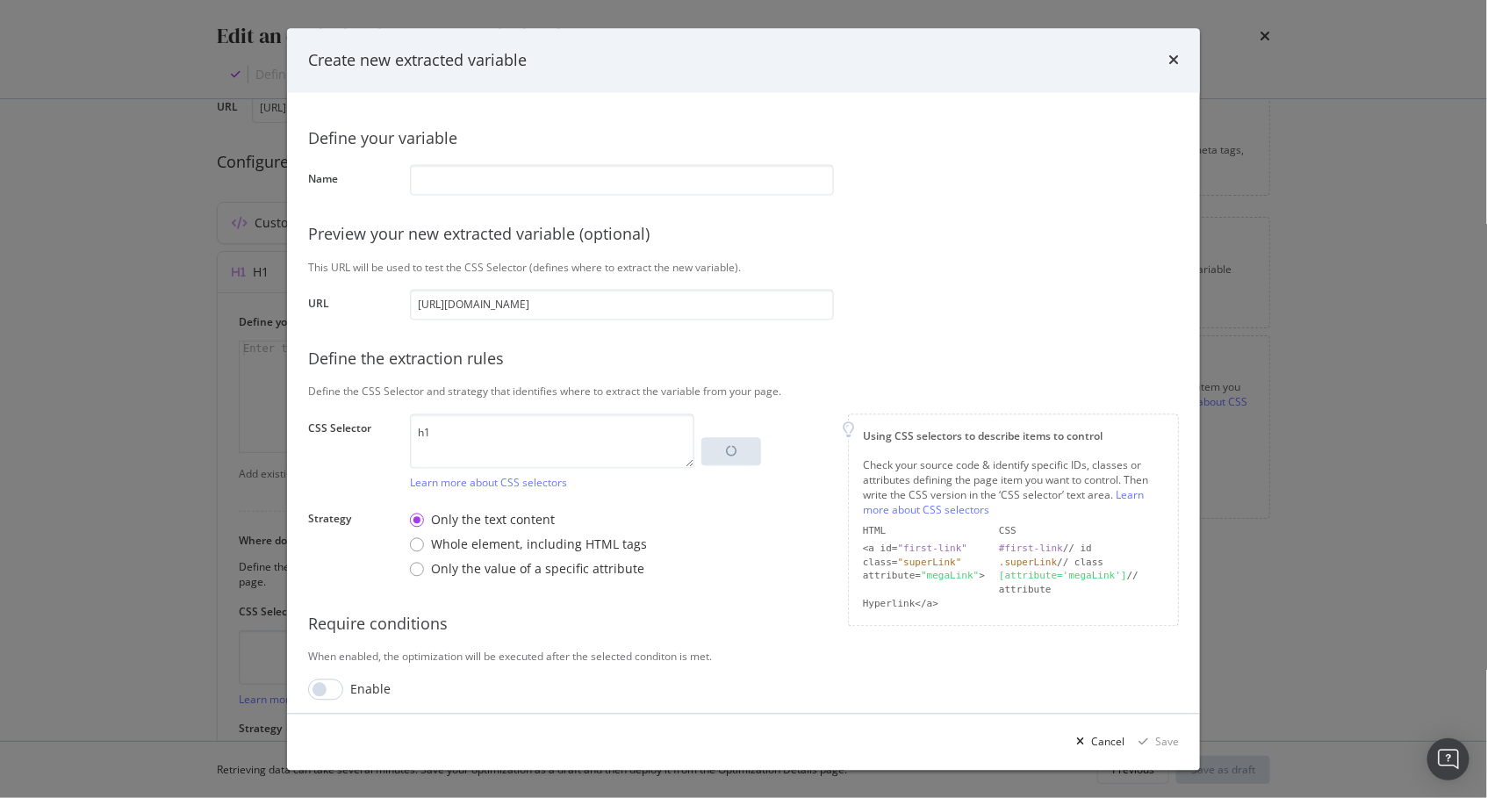
scroll to position [7, 0]
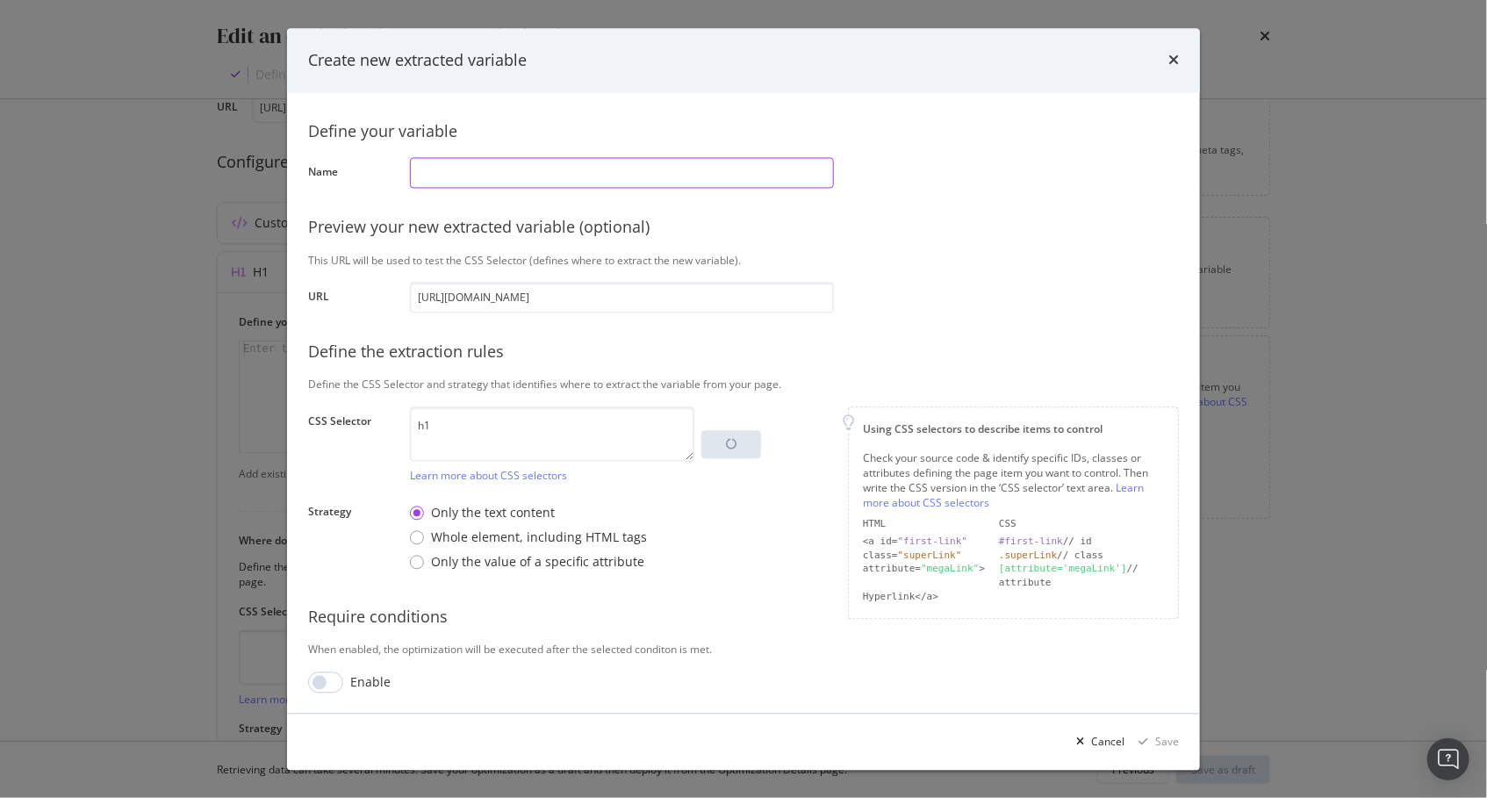
click at [456, 178] on input "modal" at bounding box center [622, 172] width 424 height 31
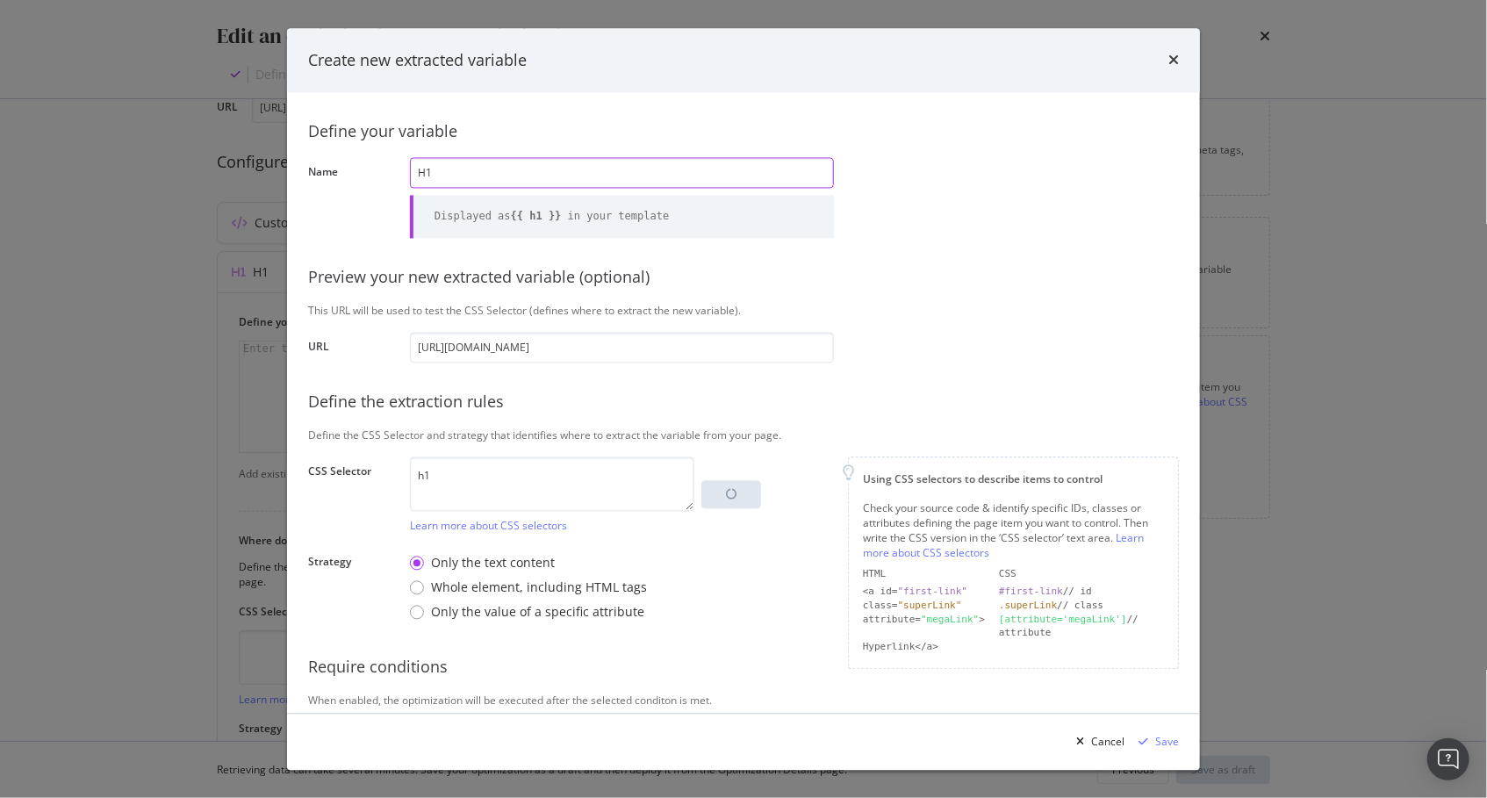
scroll to position [56, 0]
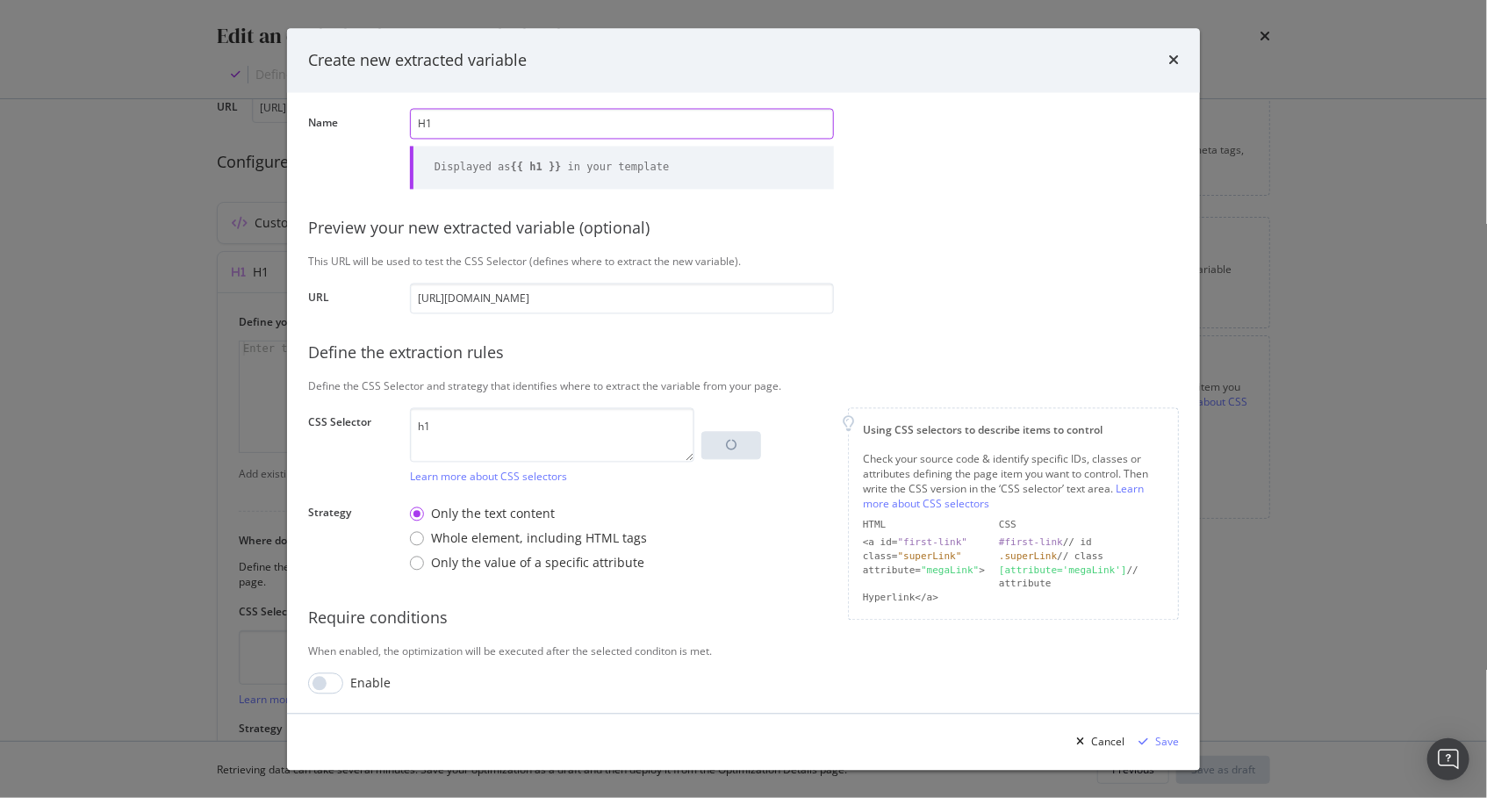
type input "H1"
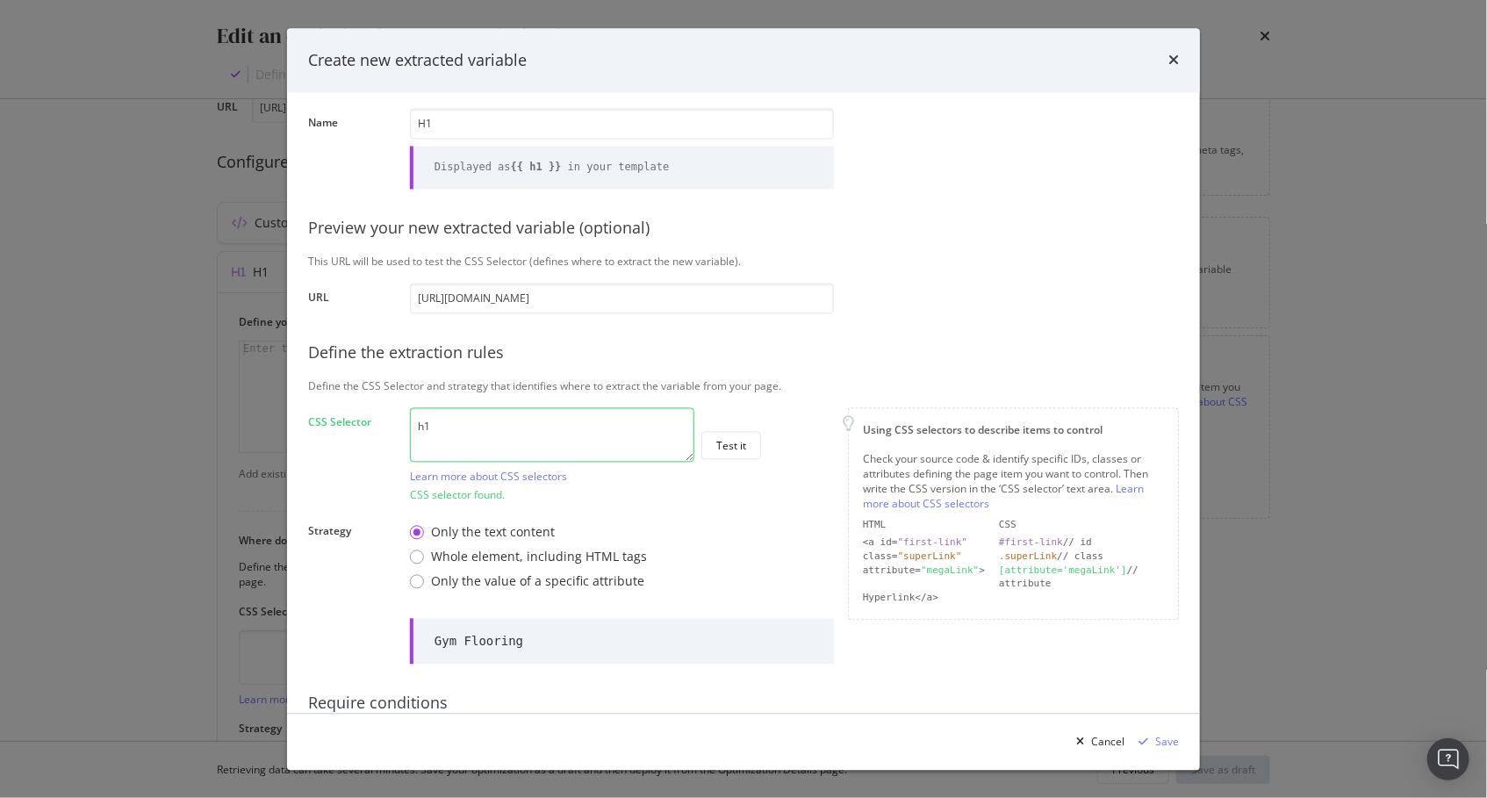
click at [534, 438] on textarea "h1" at bounding box center [552, 434] width 284 height 54
paste textarea "#main > div > article.splc.free-delivery-filter > div > section > article > sec…"
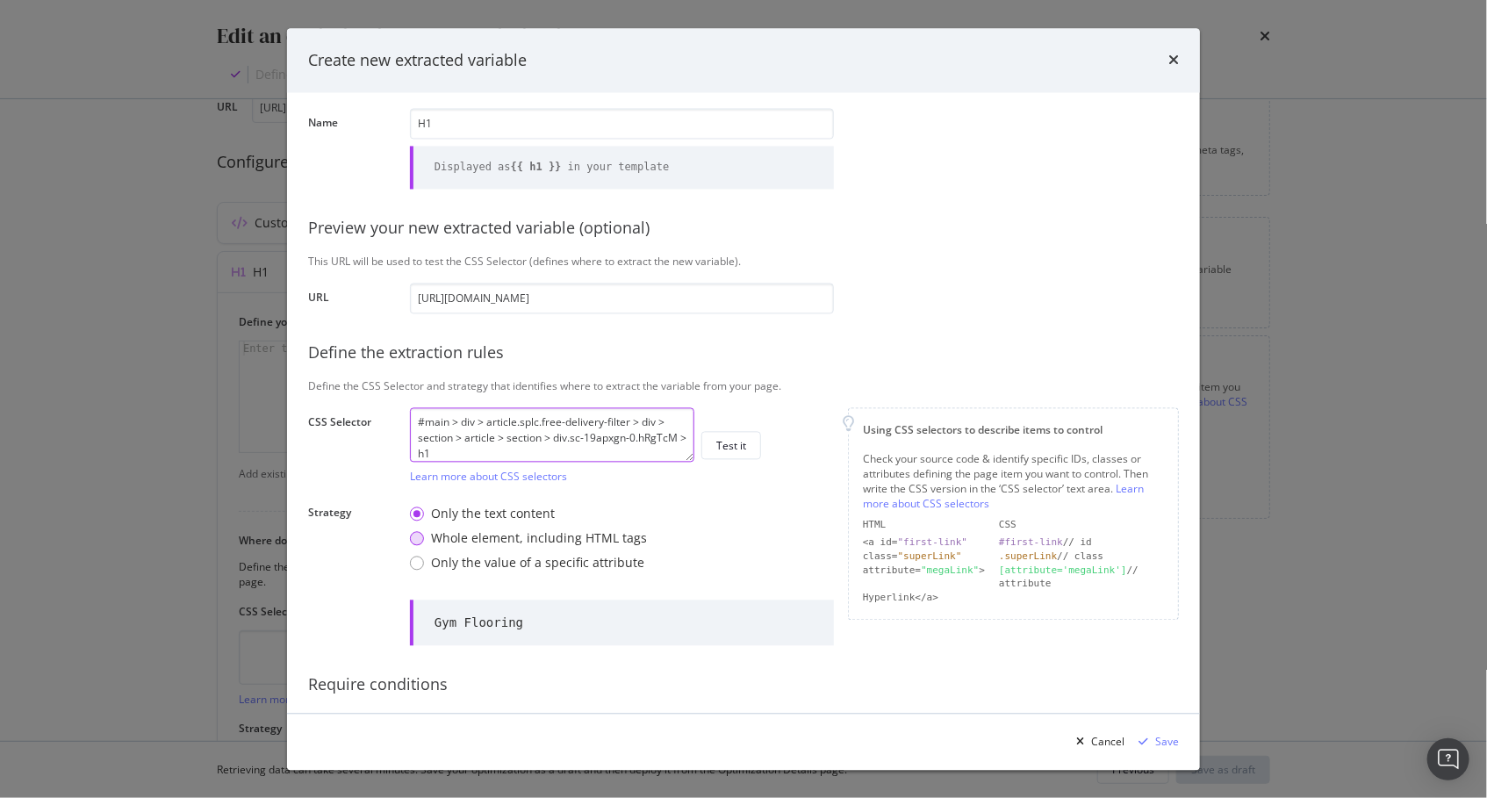
type textarea "h1"
click at [416, 540] on div "Whole element, including HTML tags" at bounding box center [417, 538] width 14 height 14
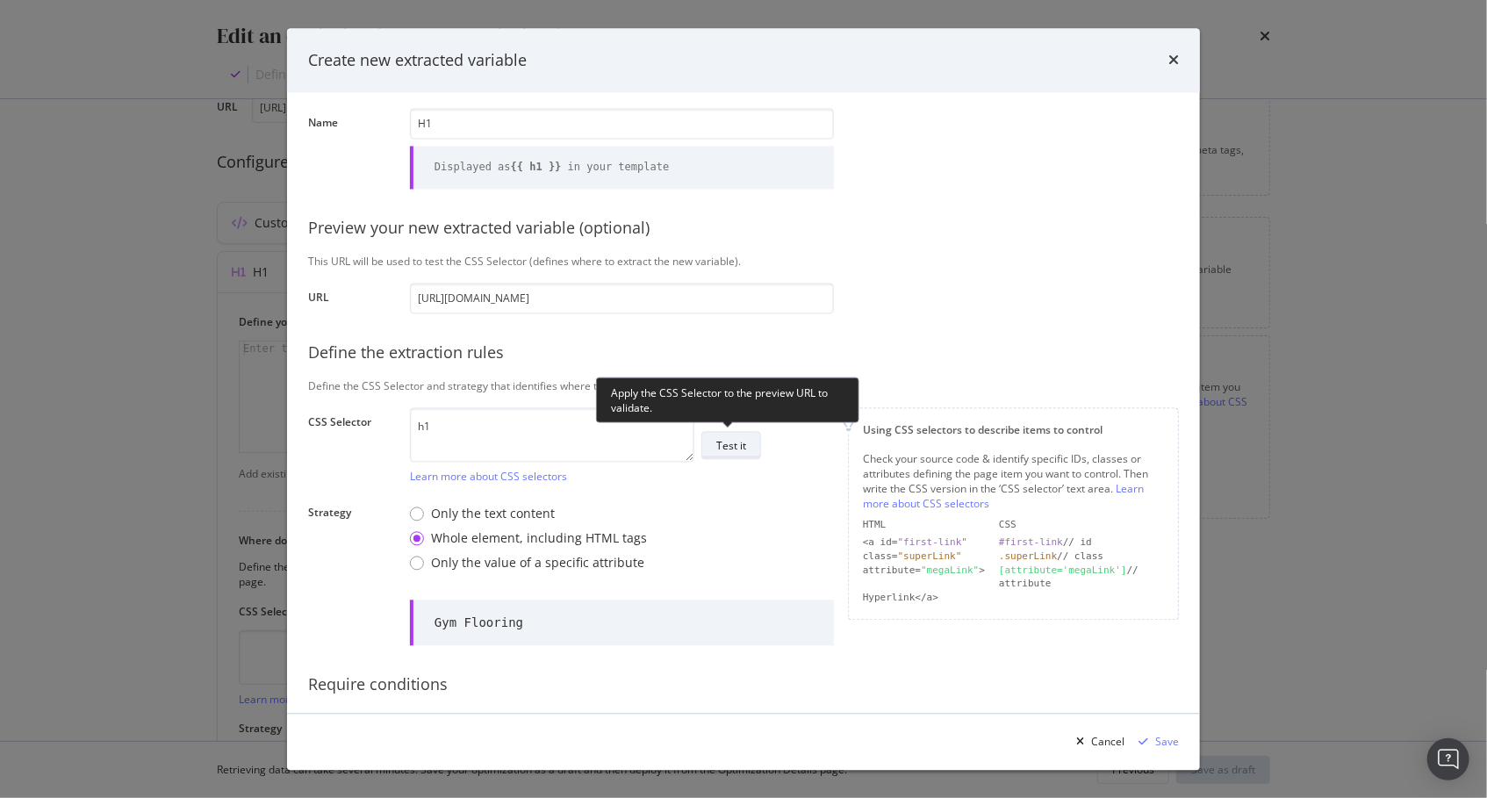
click at [728, 441] on div "Test it" at bounding box center [731, 445] width 30 height 15
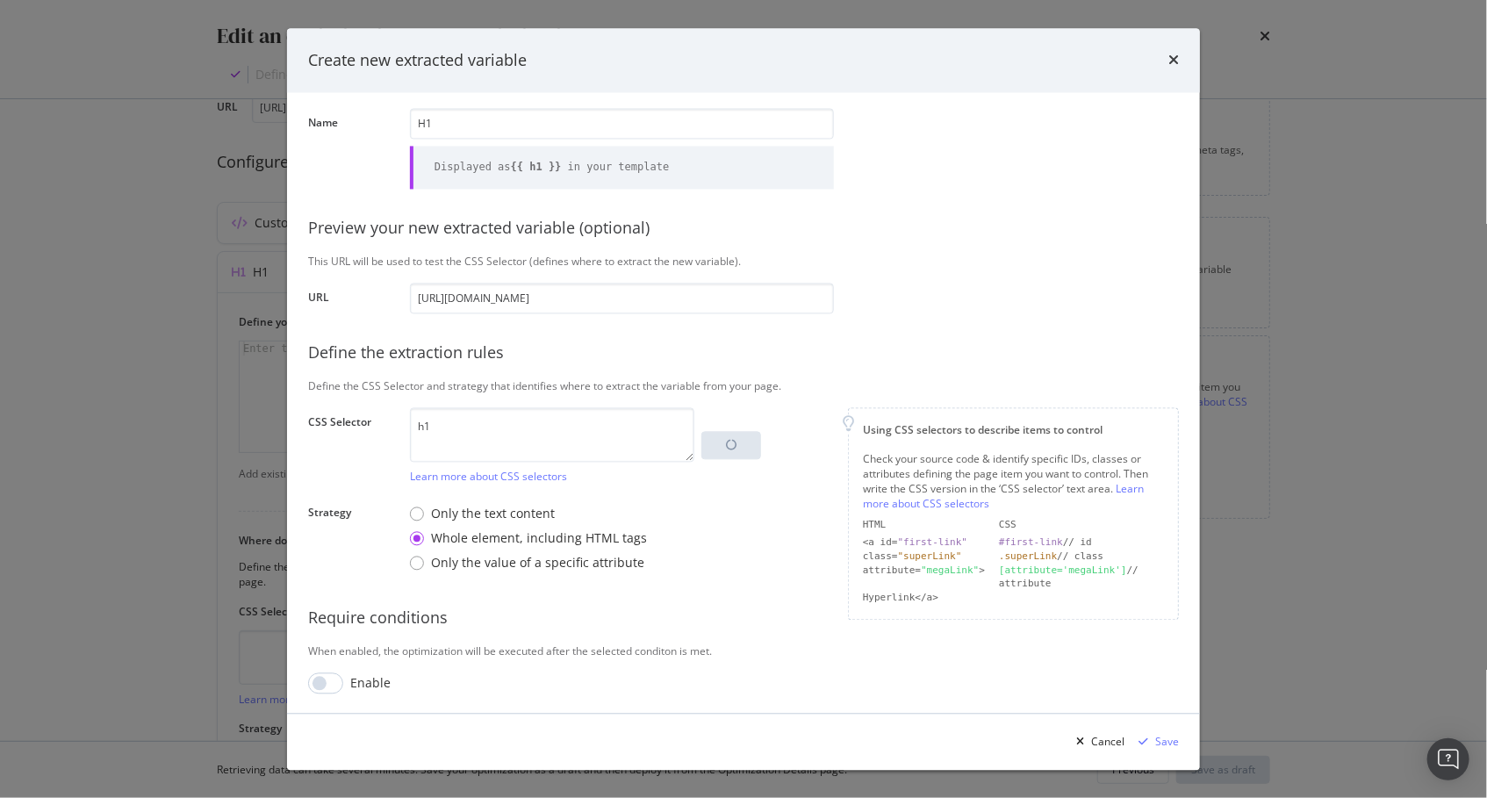
drag, startPoint x: 322, startPoint y: 680, endPoint x: 373, endPoint y: 674, distance: 51.3
click at [322, 680] on input "modal" at bounding box center [325, 682] width 35 height 21
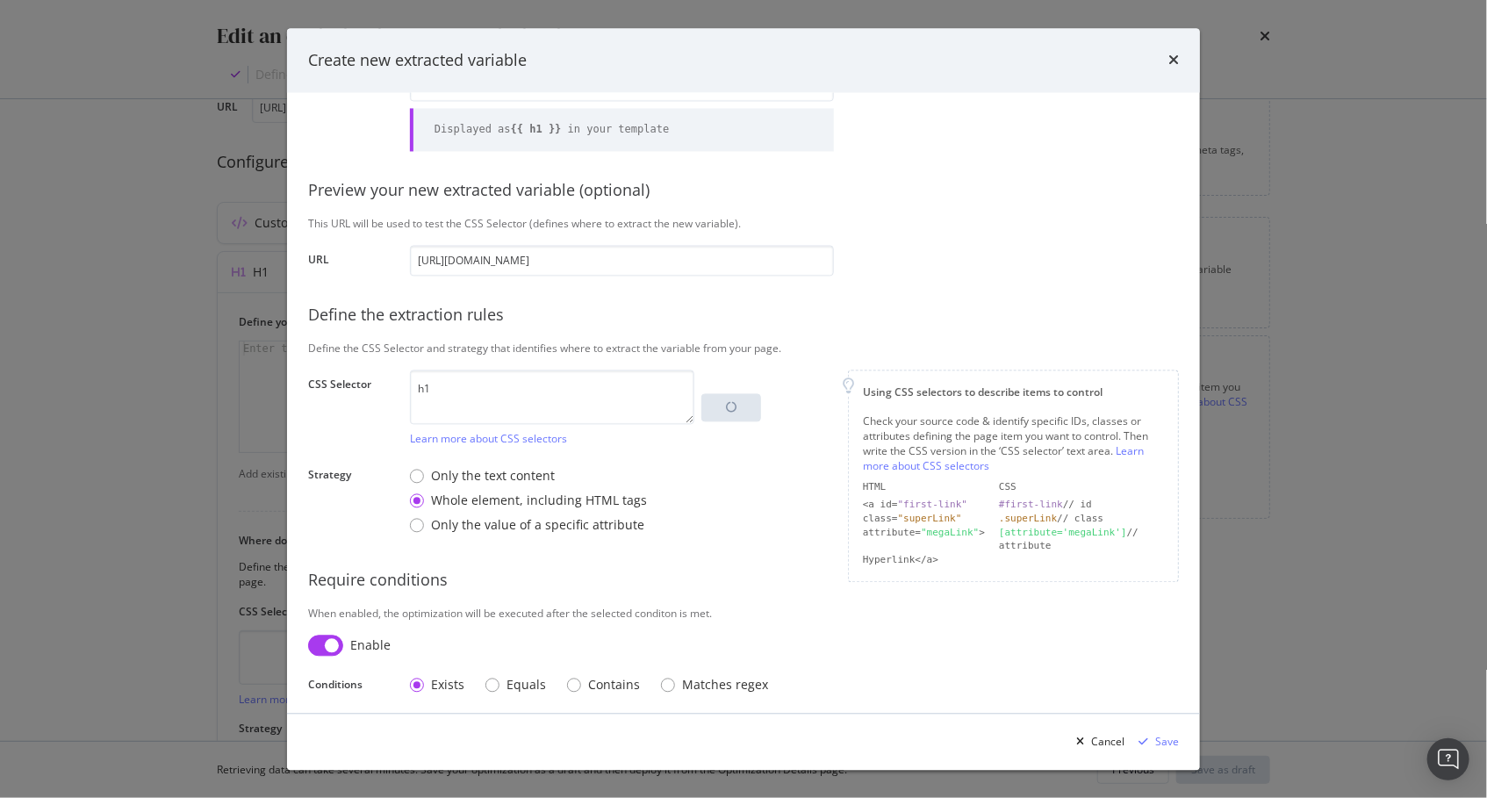
scroll to position [101, 0]
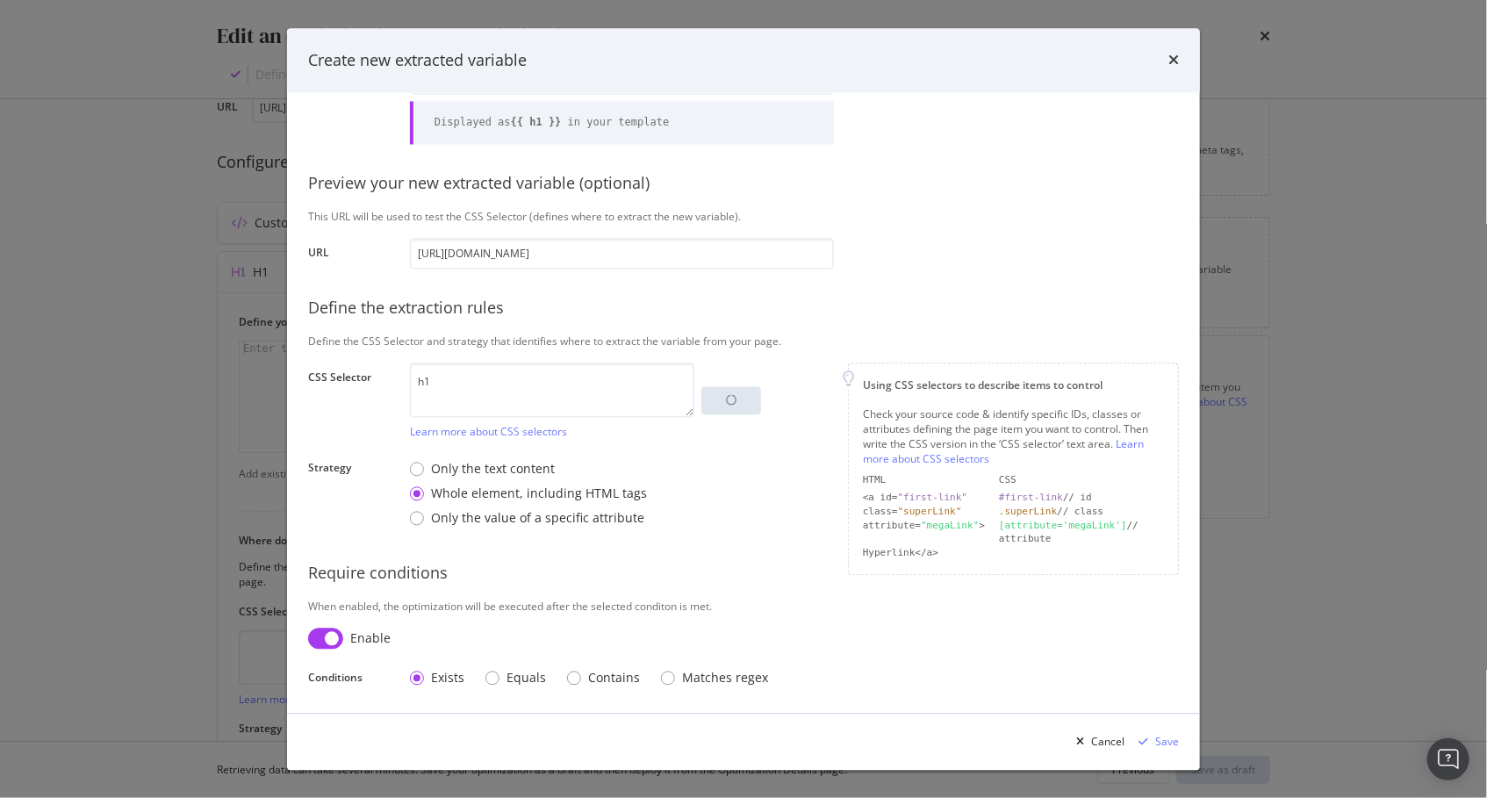
click at [690, 599] on div "When enabled, the optimization will be executed after the selected conditon is …" at bounding box center [743, 606] width 871 height 15
drag, startPoint x: 336, startPoint y: 638, endPoint x: 376, endPoint y: 636, distance: 39.5
click at [336, 638] on input "modal" at bounding box center [325, 637] width 35 height 21
checkbox input "false"
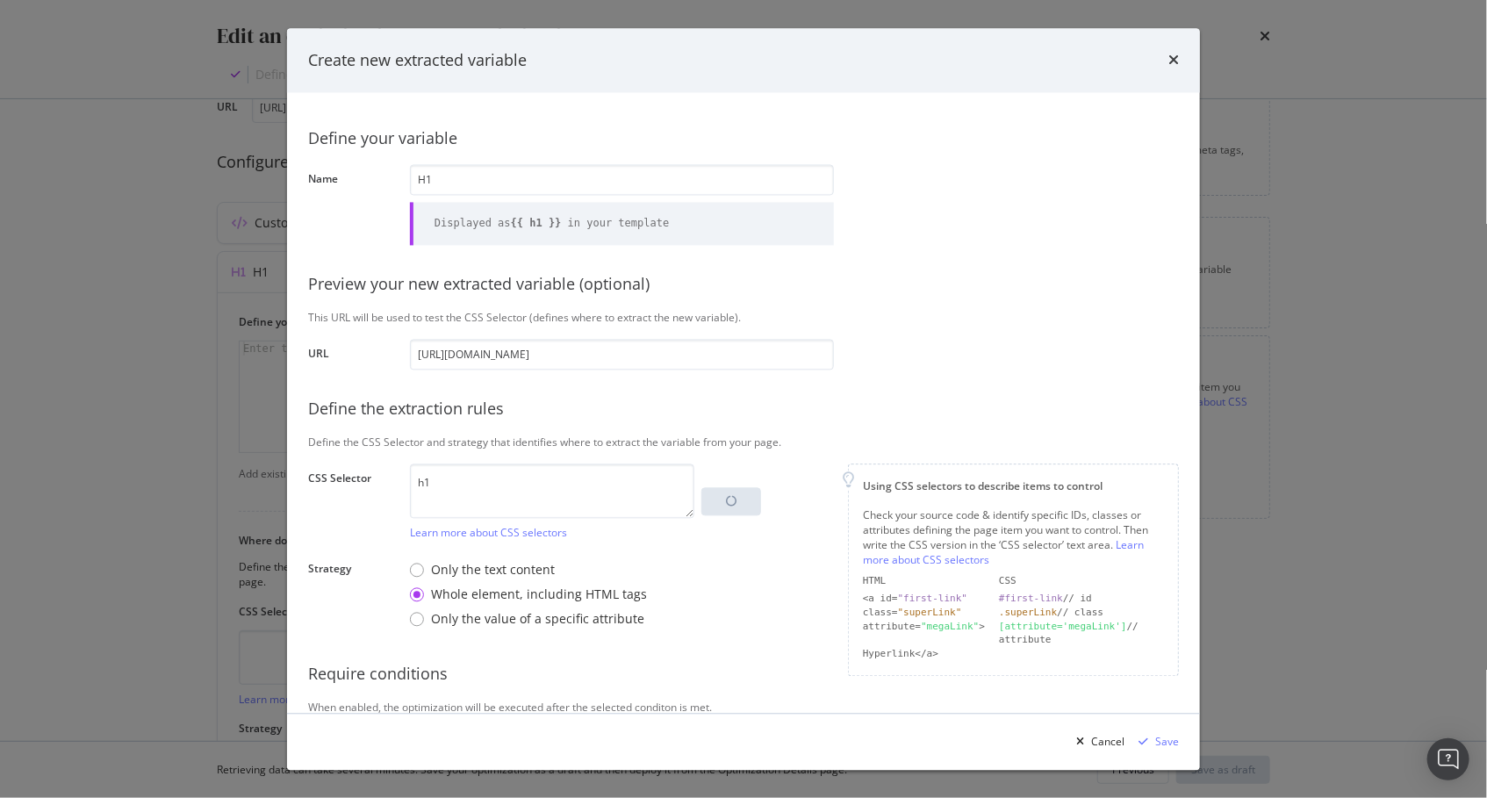
scroll to position [56, 0]
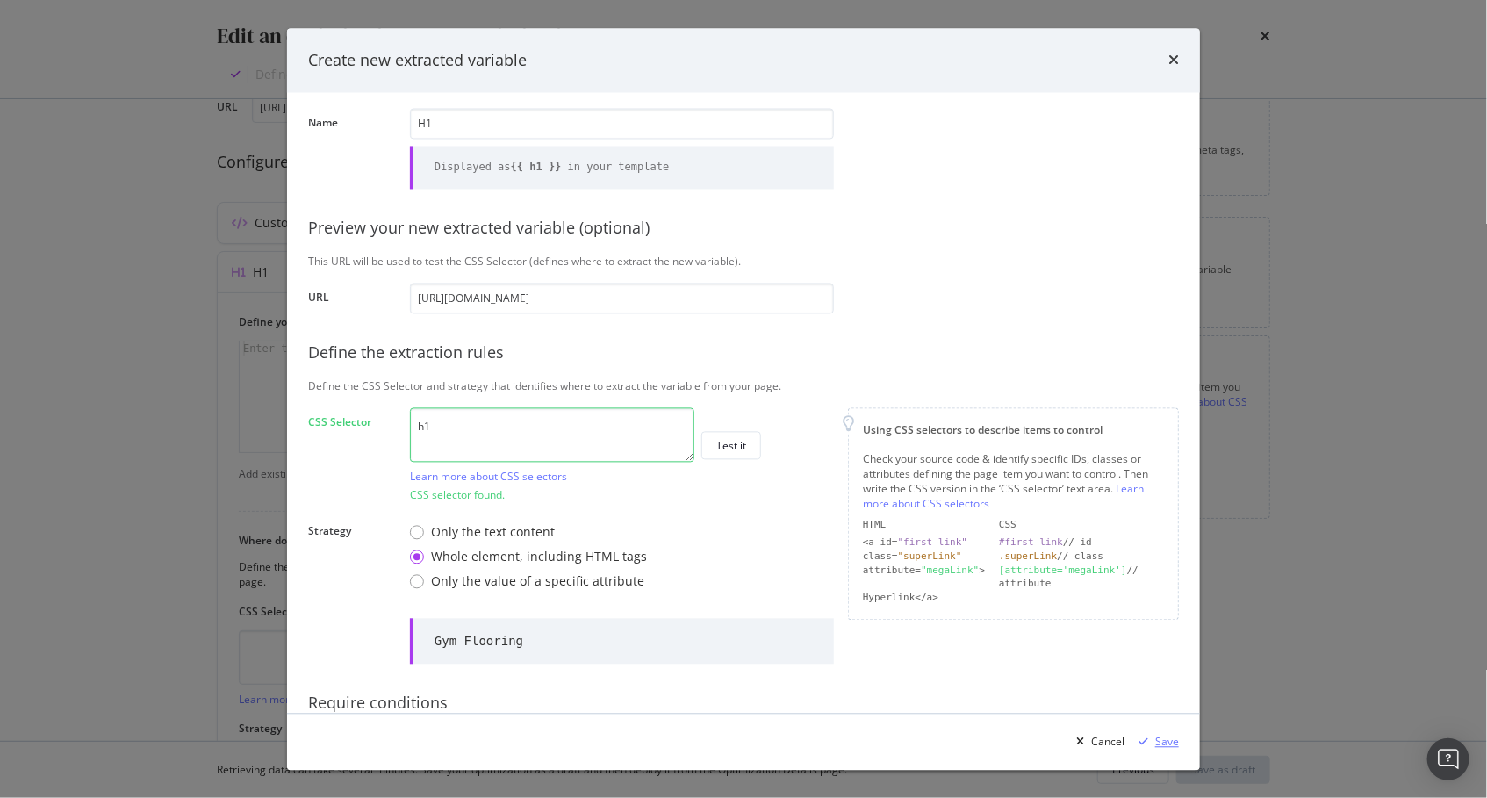
click at [1161, 744] on div "Save" at bounding box center [1167, 741] width 24 height 15
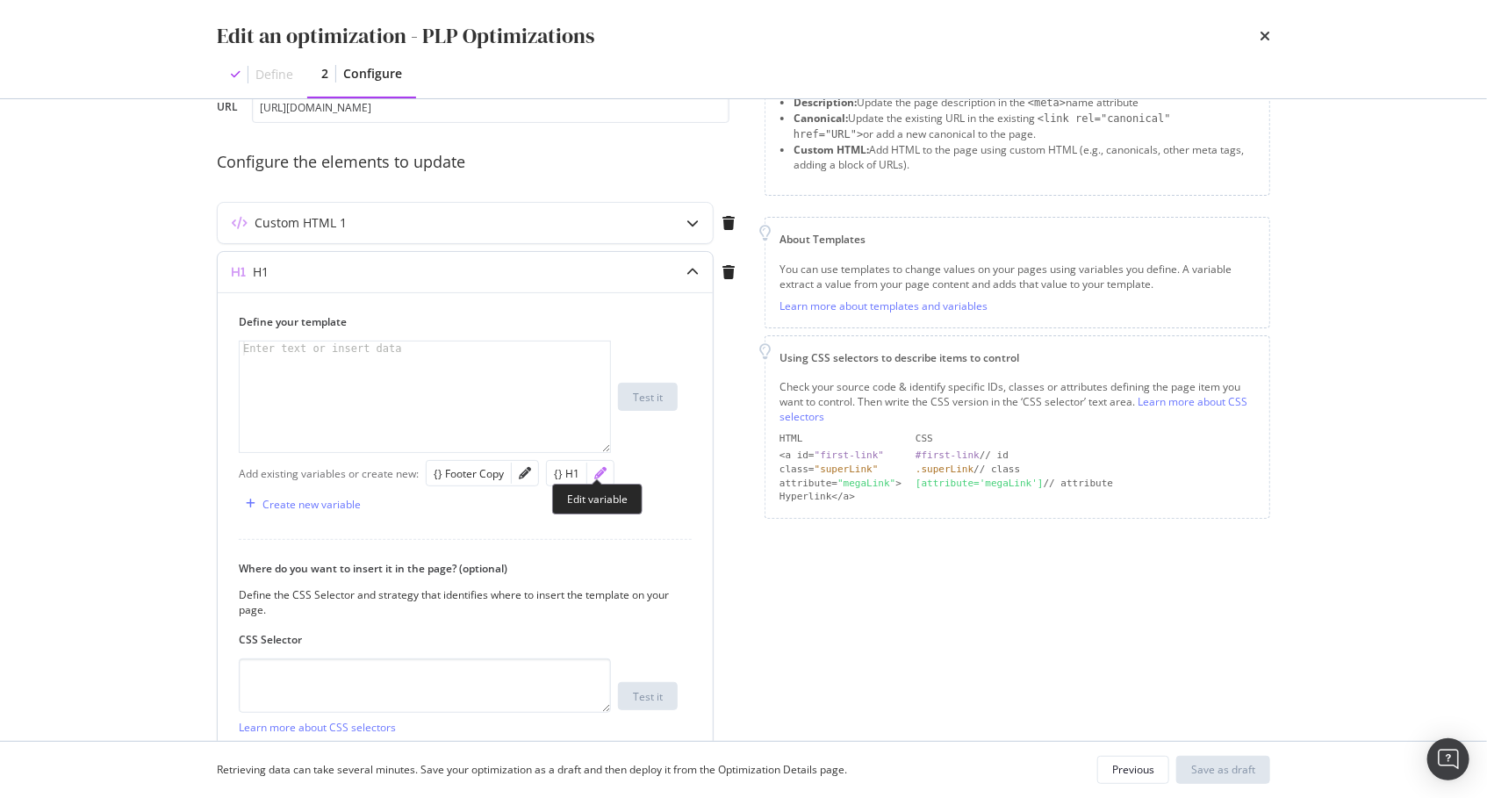
click at [595, 468] on icon "pencil" at bounding box center [600, 473] width 12 height 12
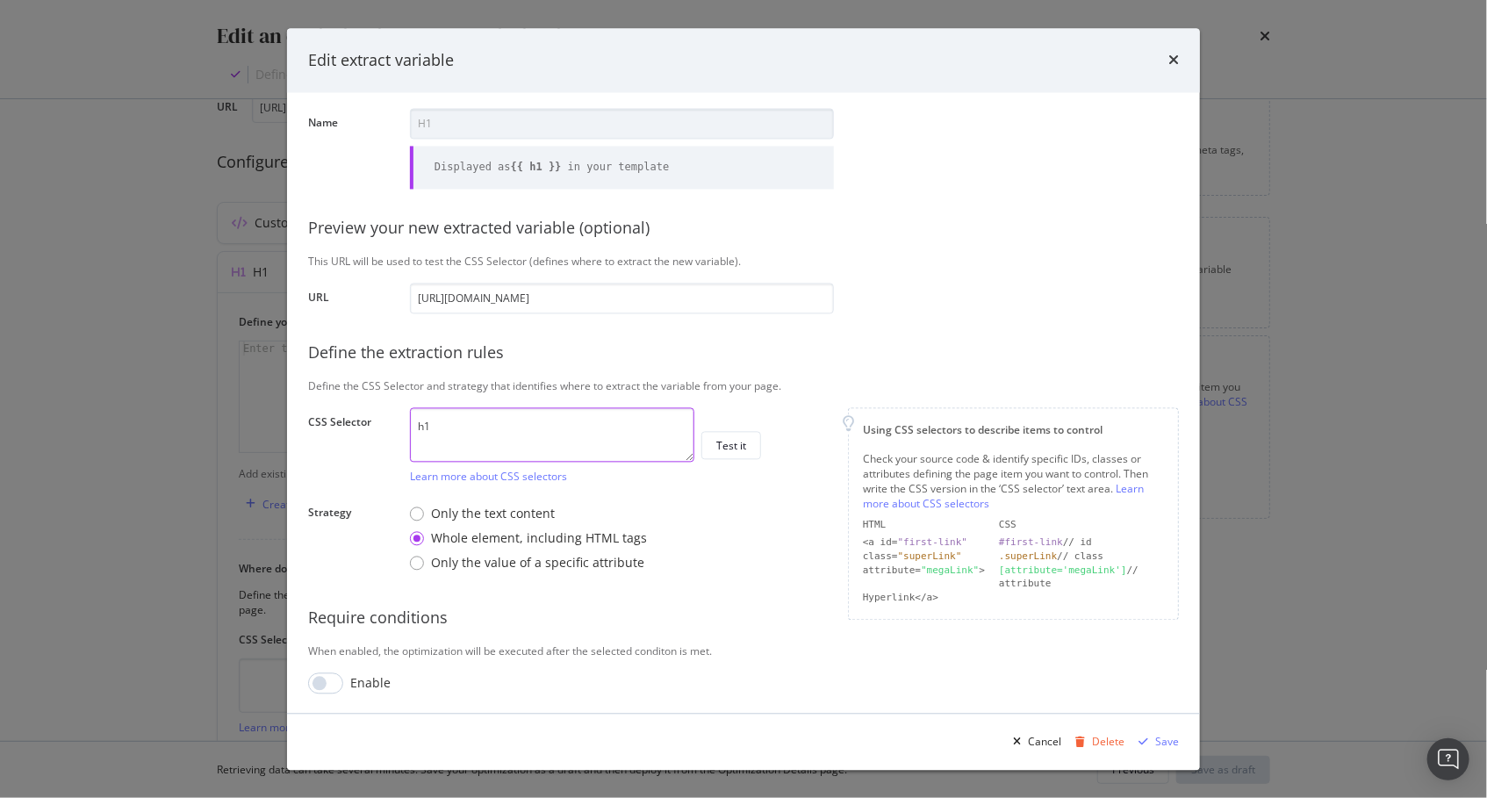
click at [462, 430] on textarea "h1" at bounding box center [552, 434] width 284 height 54
paste textarea "<h1 class="styles__H1-sc-11vpuyu-0 krJSUv typography variant--h1 align--left pa…"
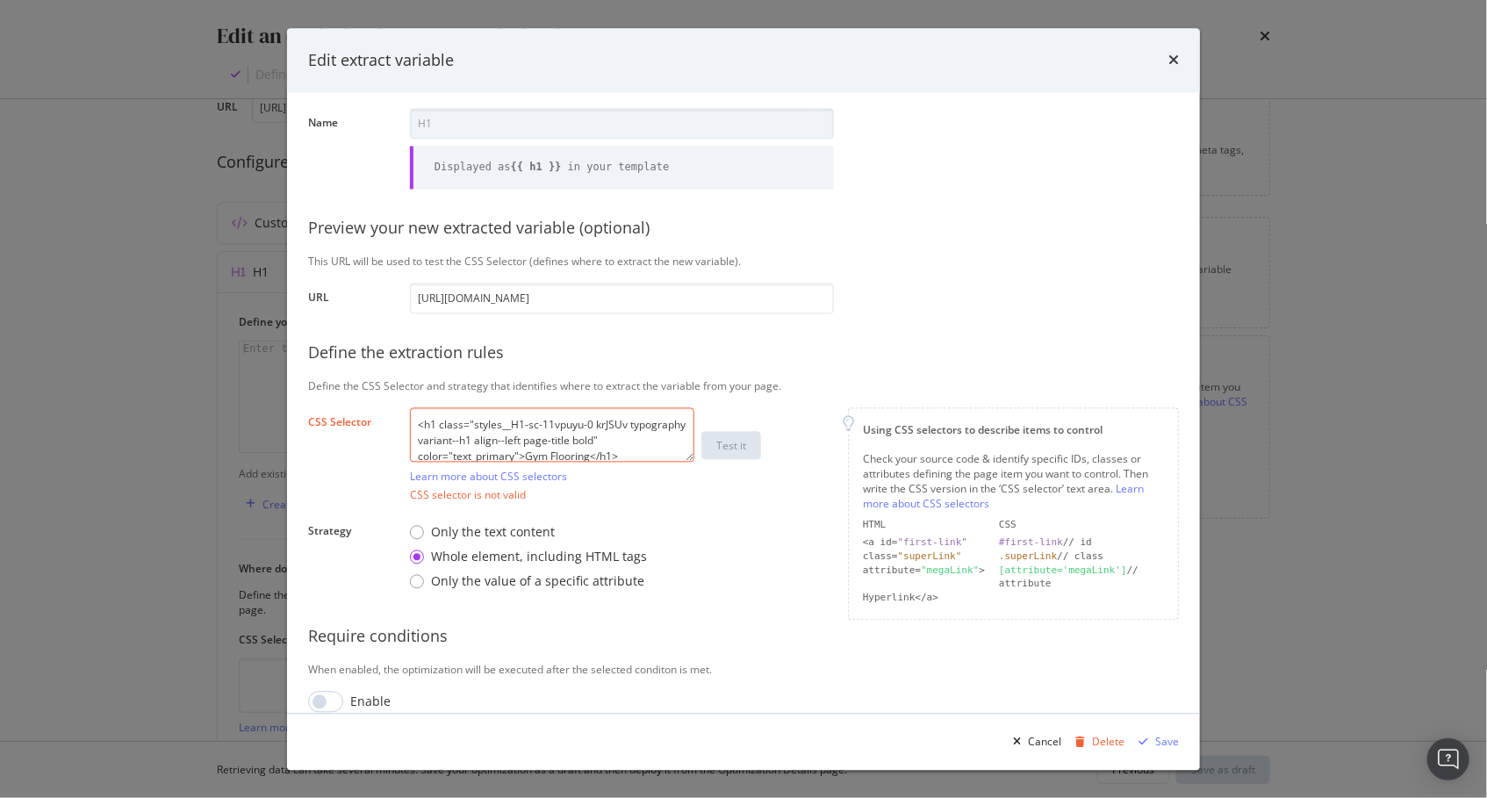
scroll to position [15, 0]
click at [541, 441] on textarea "<h1 class="styles__H1-sc-11vpuyu-0 krJSUv typography variant--h1 align--left pa…" at bounding box center [552, 434] width 284 height 54
paste textarea "#main > div > article.splc.free-delivery-filter > div > section > article > sec…"
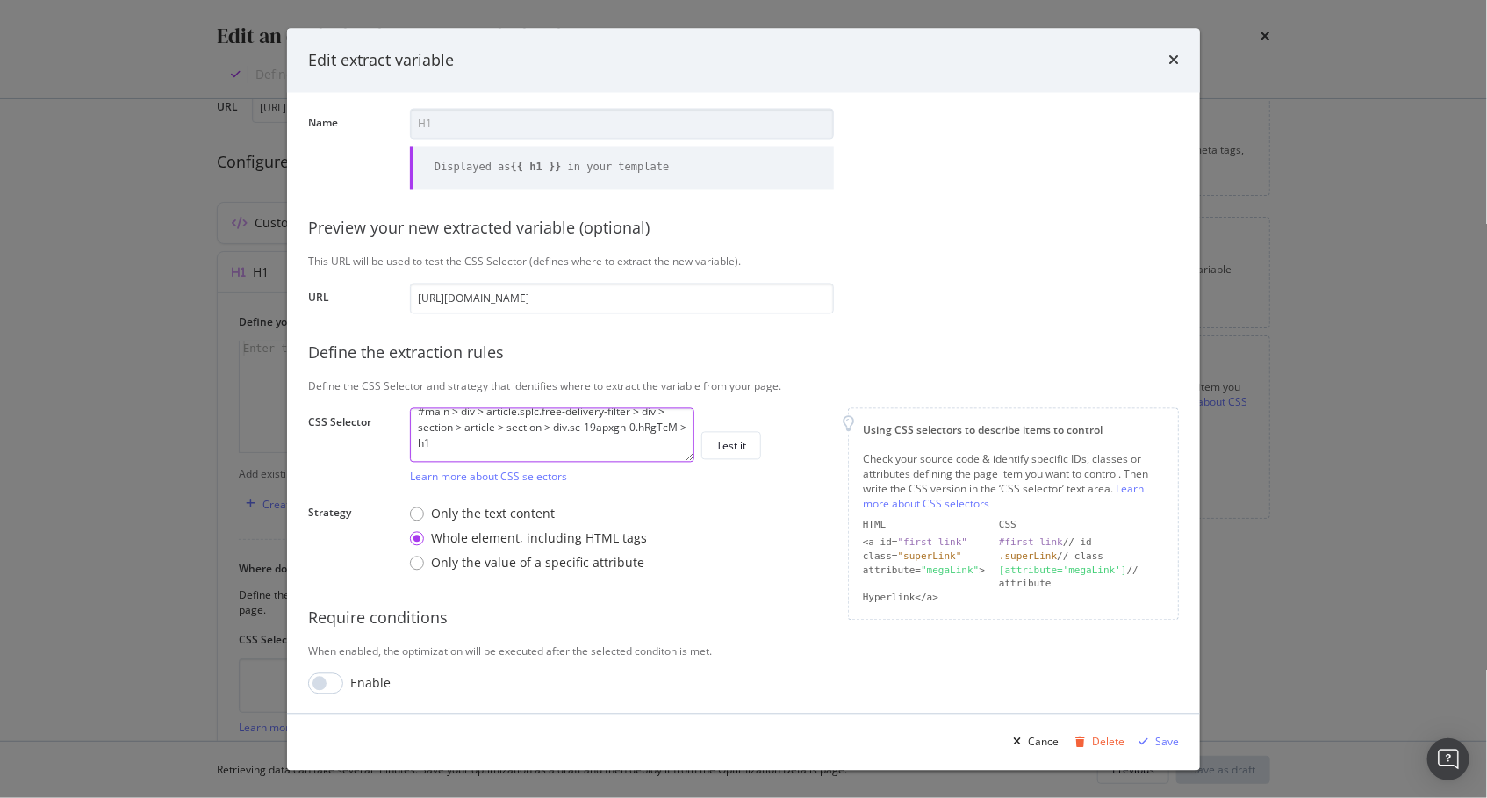
scroll to position [0, 0]
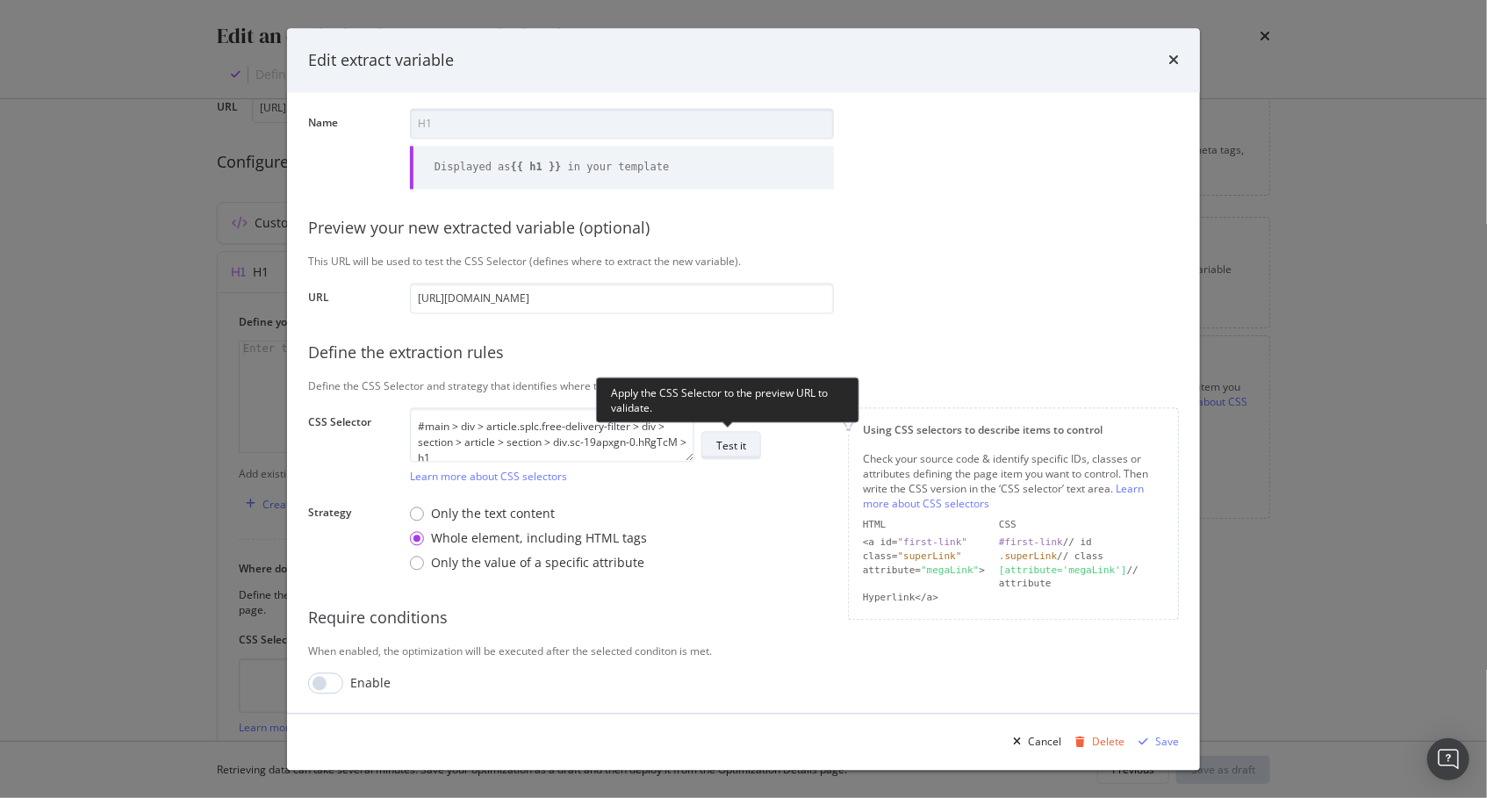
click at [722, 449] on div "Test it" at bounding box center [731, 445] width 30 height 15
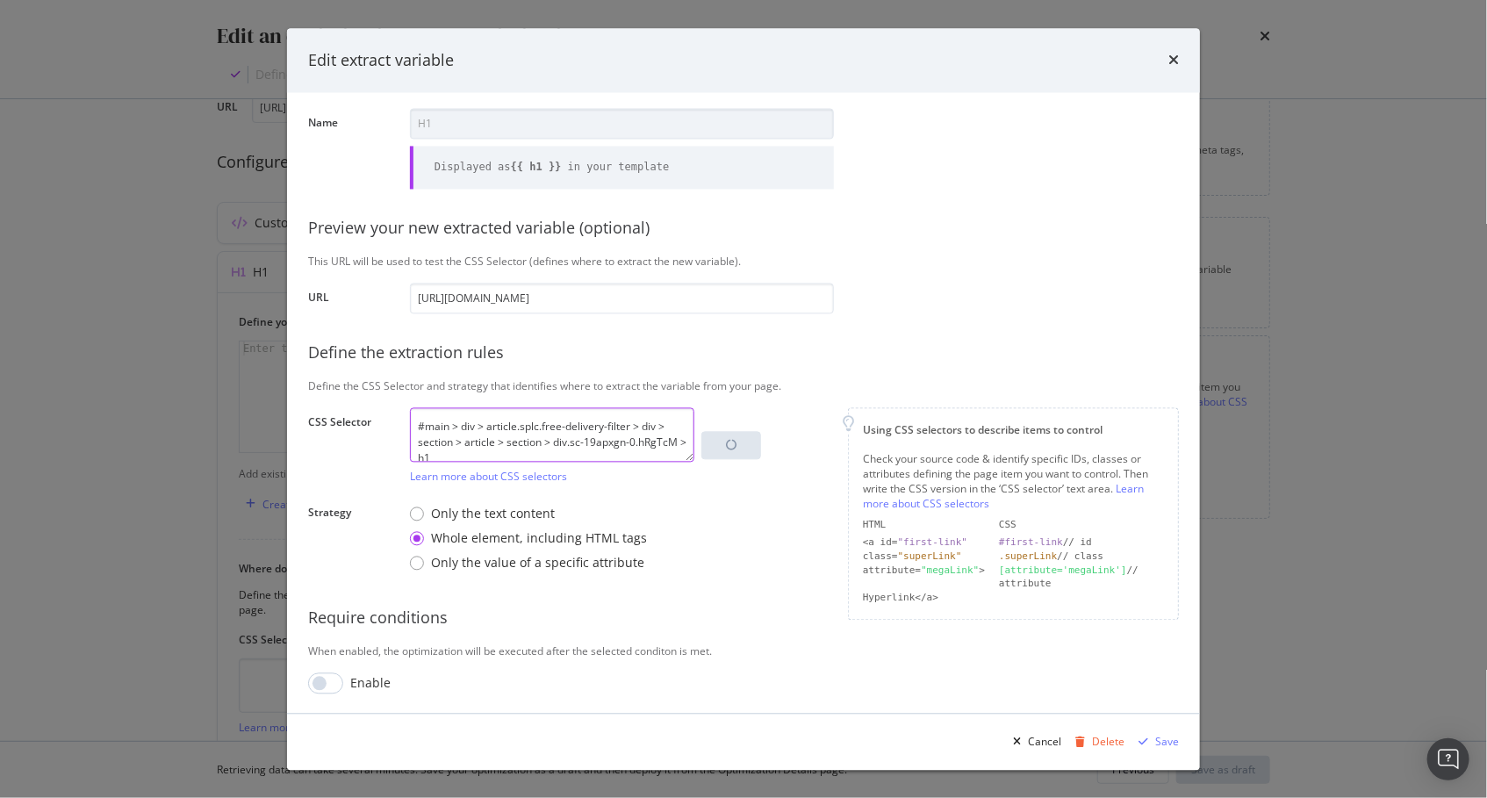
drag, startPoint x: 674, startPoint y: 442, endPoint x: 464, endPoint y: 428, distance: 210.2
click at [464, 428] on textarea "#main > div > article.splc.free-delivery-filter > div > section > article > sec…" at bounding box center [552, 434] width 284 height 54
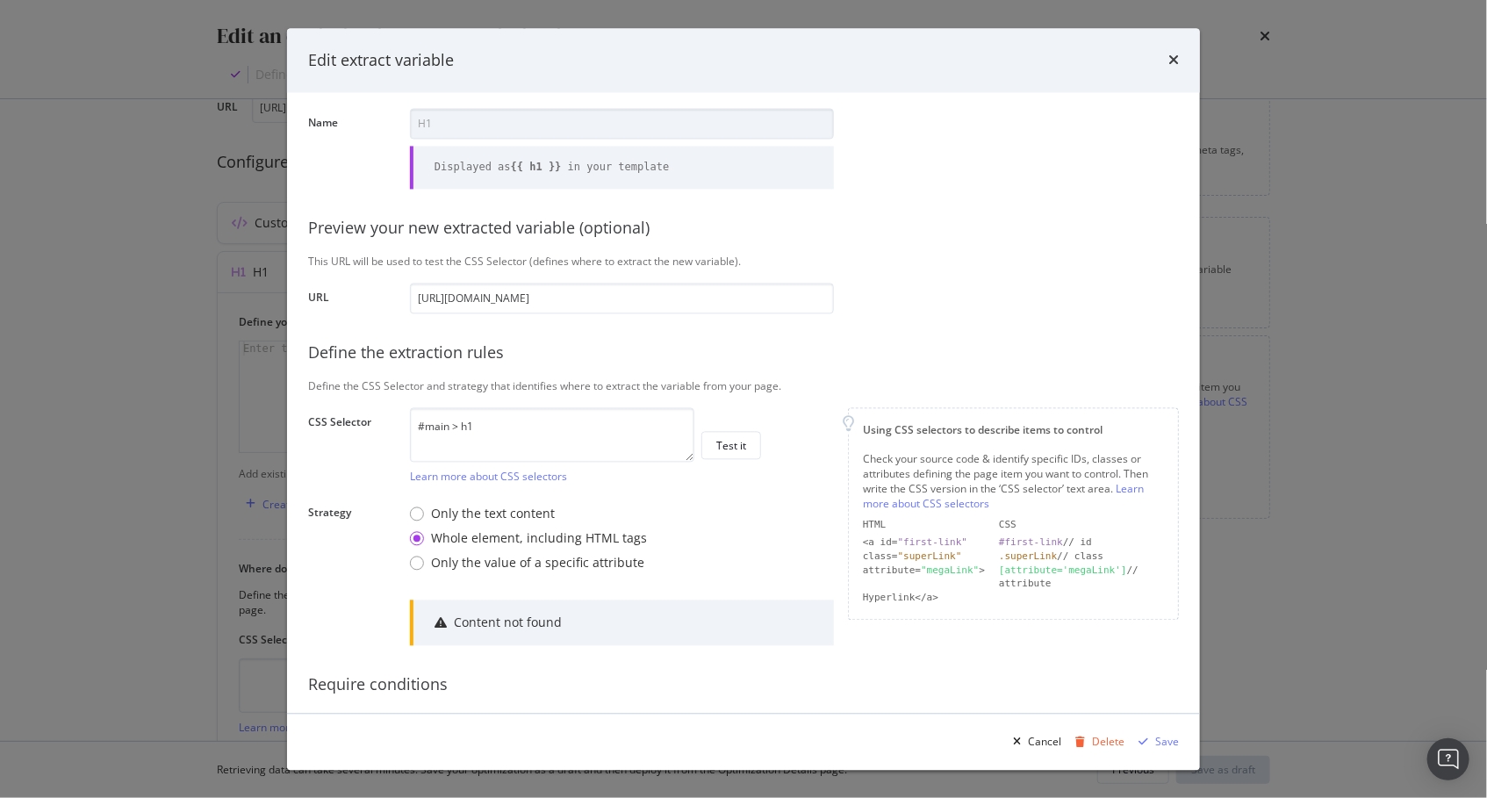
click at [720, 484] on div "Define your variable Name H1 Displayed as {{ h1 }} in your template Preview you…" at bounding box center [743, 409] width 871 height 703
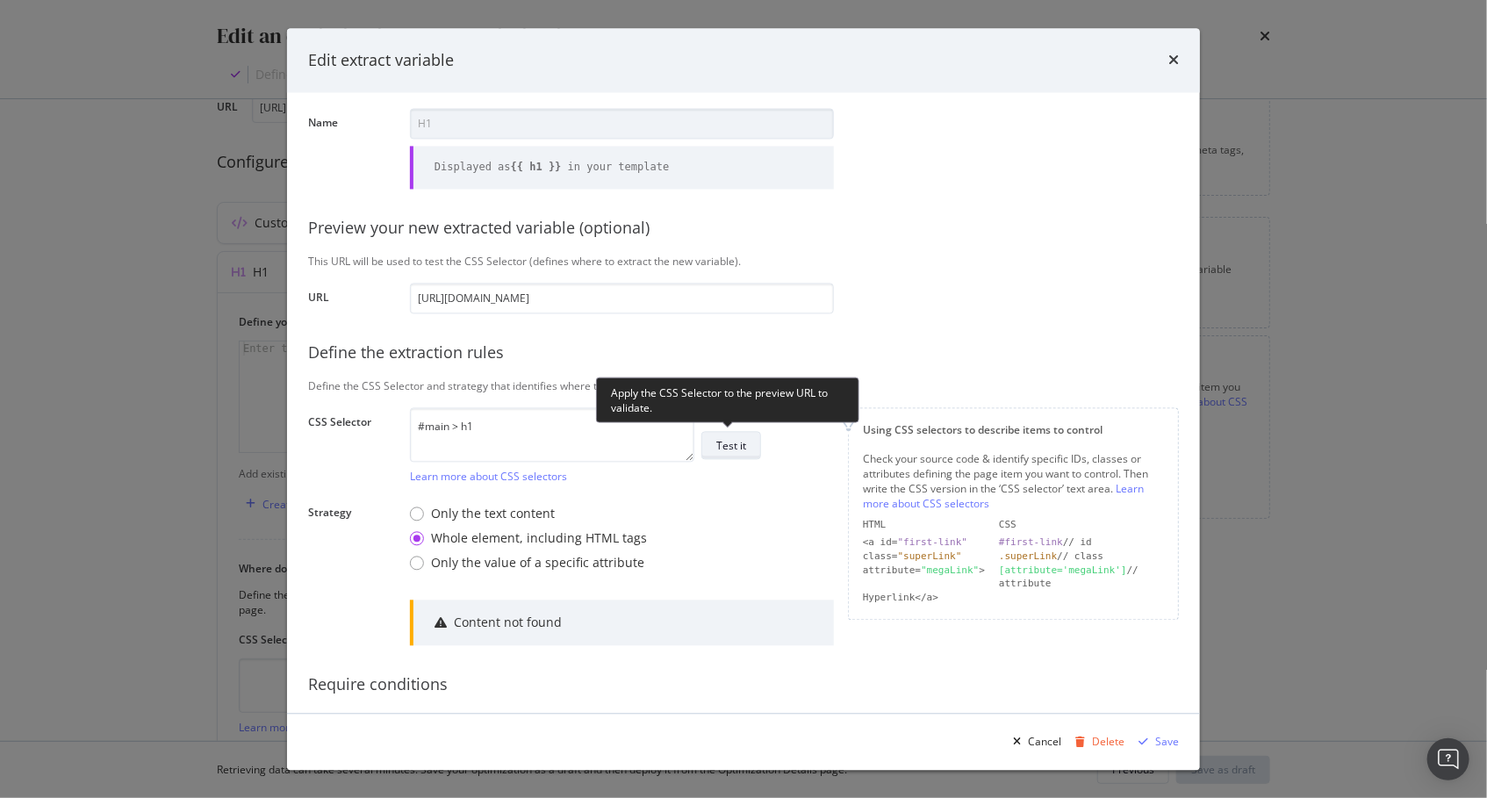
click at [716, 441] on div "Test it" at bounding box center [731, 445] width 30 height 15
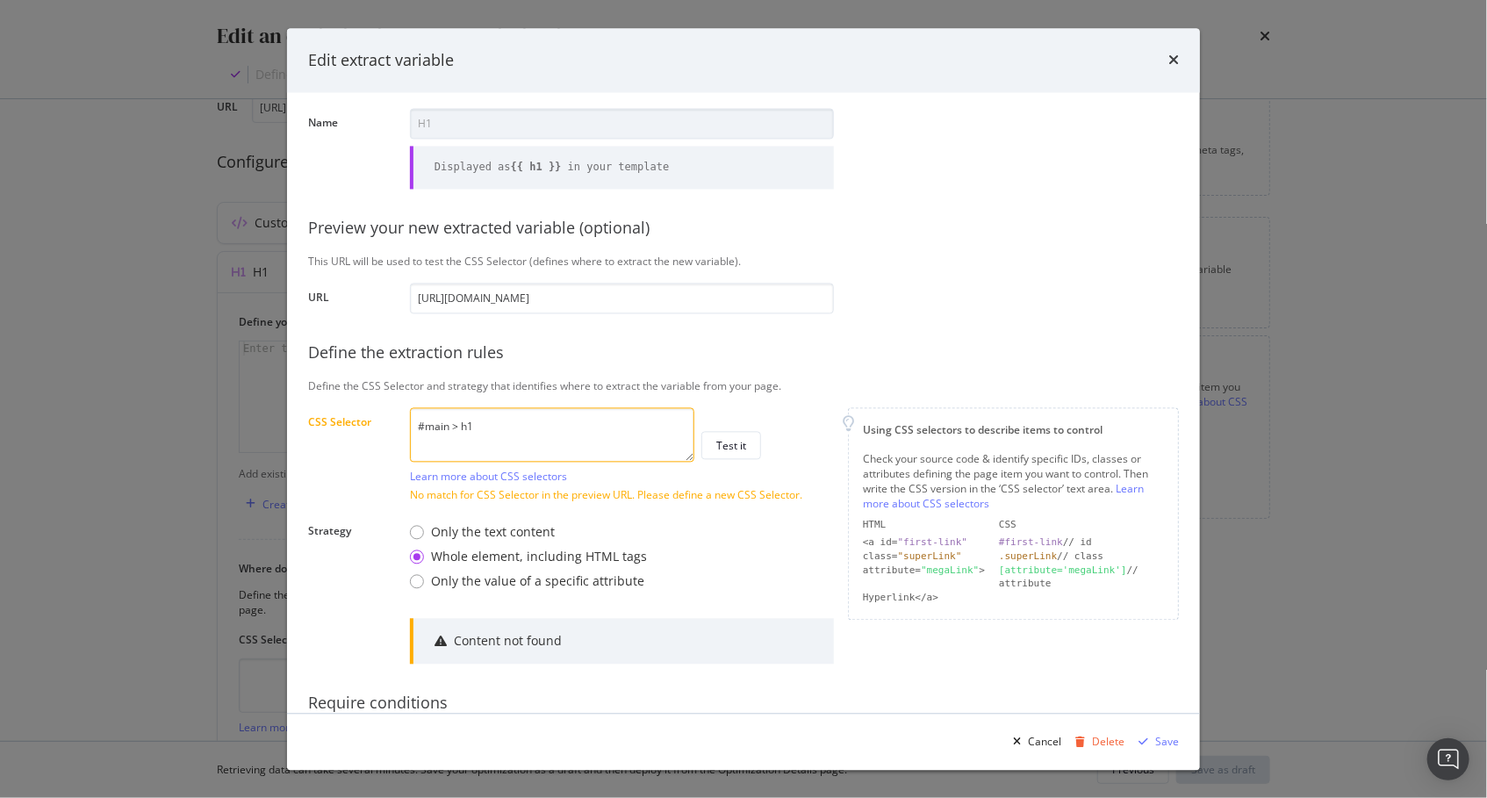
scroll to position [60, 0]
drag, startPoint x: 461, startPoint y: 428, endPoint x: 312, endPoint y: 418, distance: 148.7
click at [0, 0] on div "CSS Selector #main > h1 Learn more about CSS selectors Test it No match for CSS…" at bounding box center [0, 0] width 0 height 0
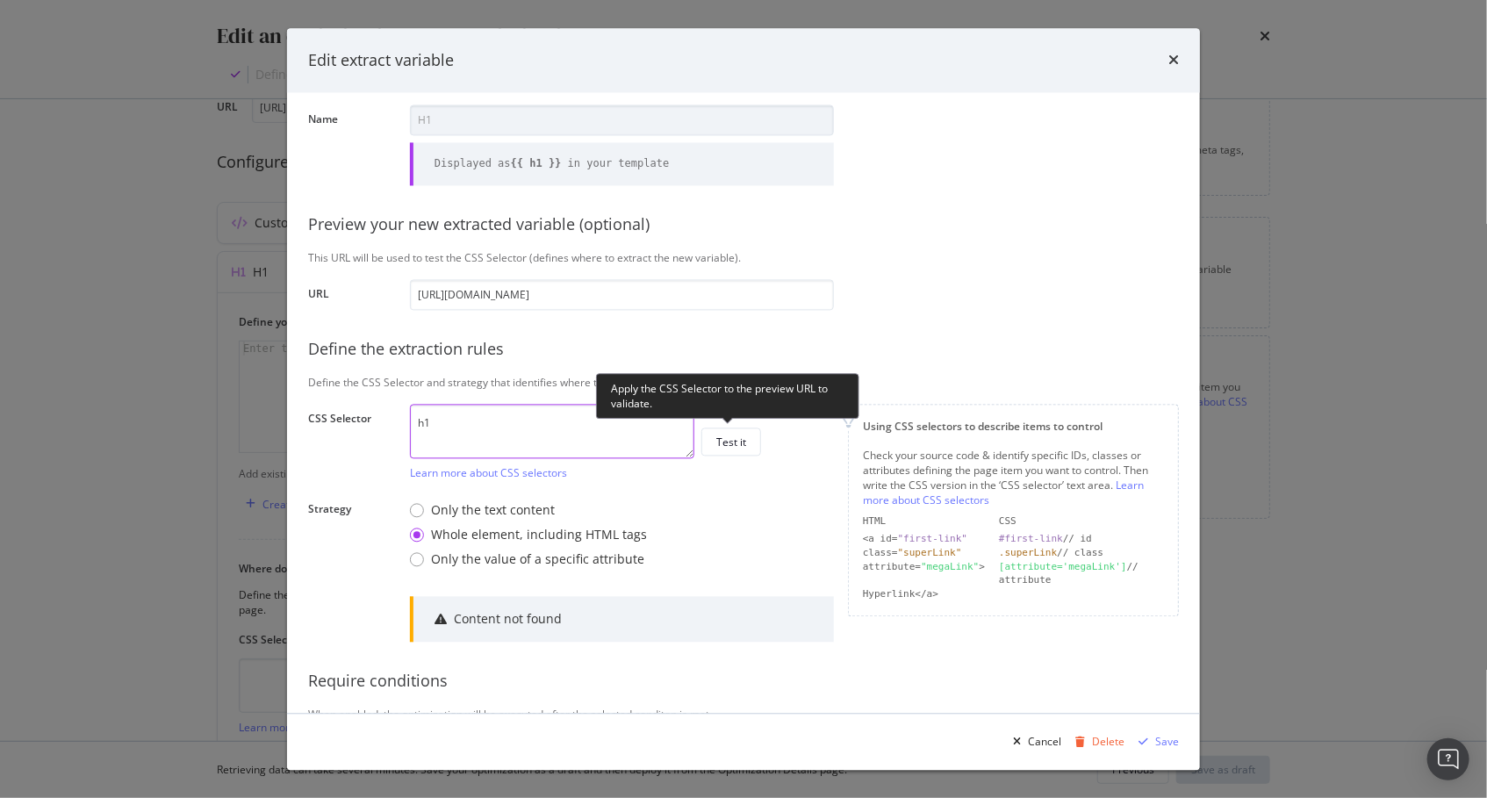
type textarea "h1"
drag, startPoint x: 732, startPoint y: 425, endPoint x: 726, endPoint y: 439, distance: 15.3
click at [728, 432] on div "h1 Learn more about CSS selectors Test it" at bounding box center [622, 442] width 424 height 76
click at [726, 439] on div "Test it" at bounding box center [731, 441] width 30 height 15
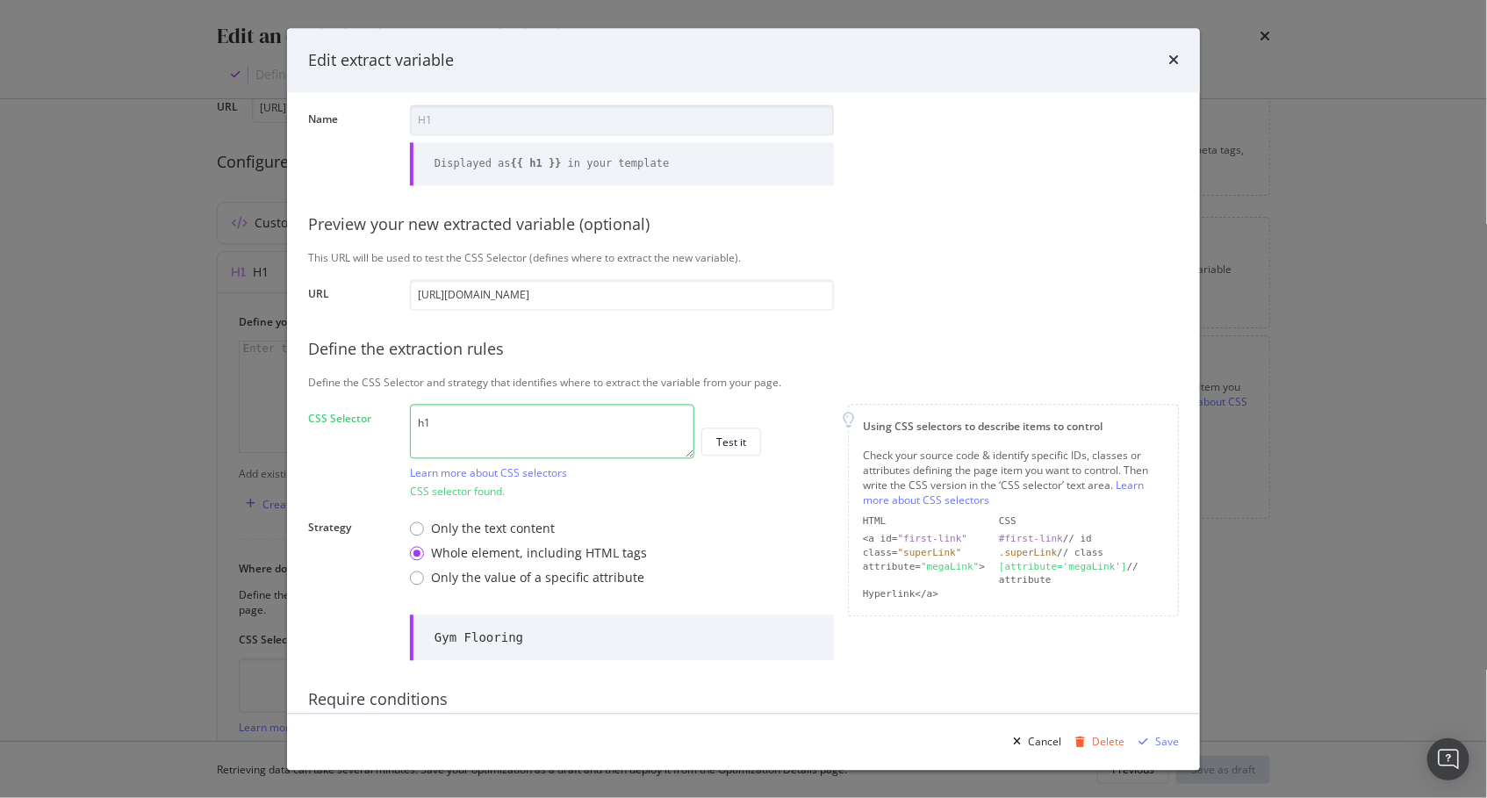
scroll to position [141, 0]
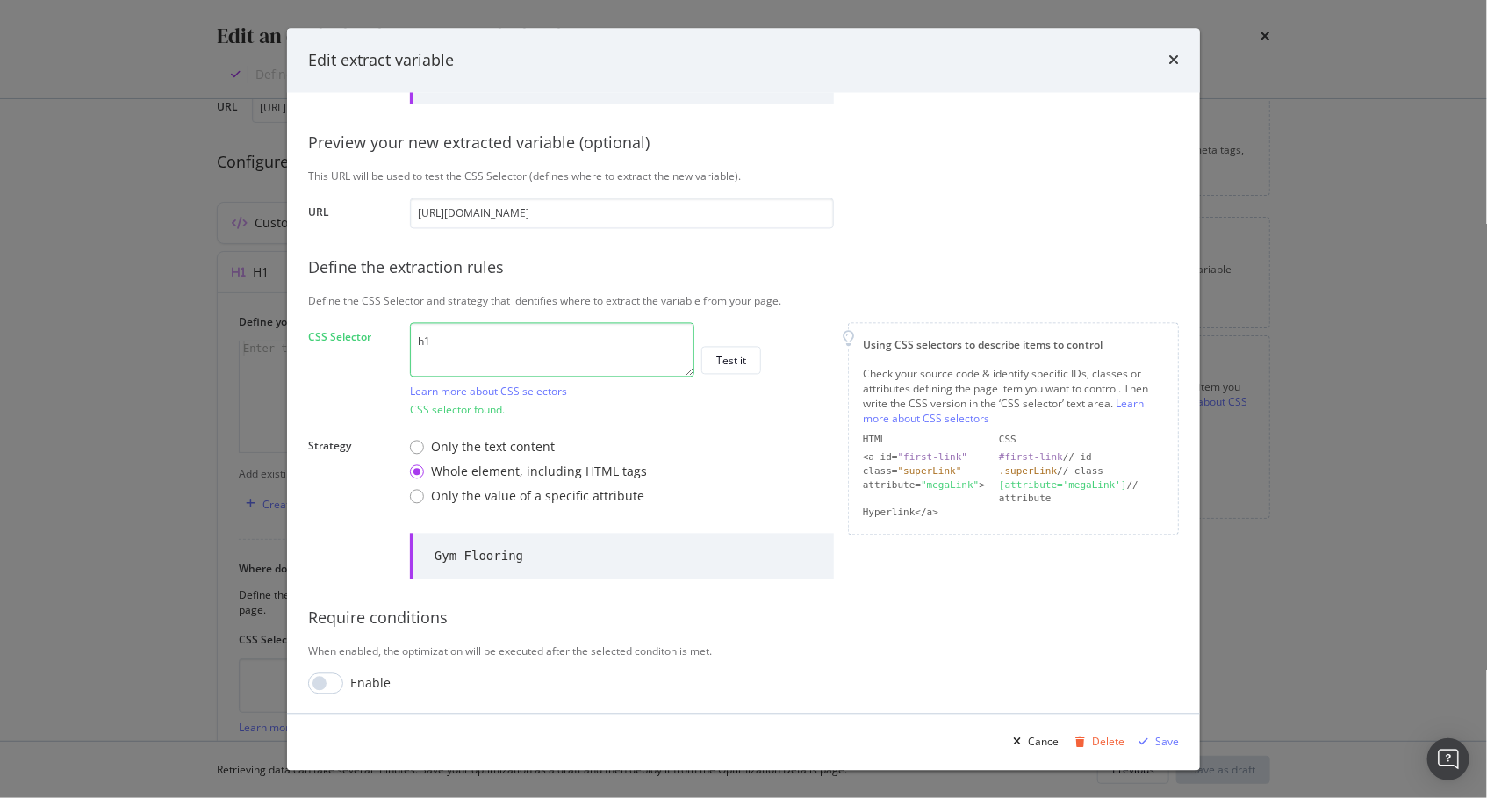
click at [486, 555] on div "Gym Flooring" at bounding box center [478, 557] width 89 height 18
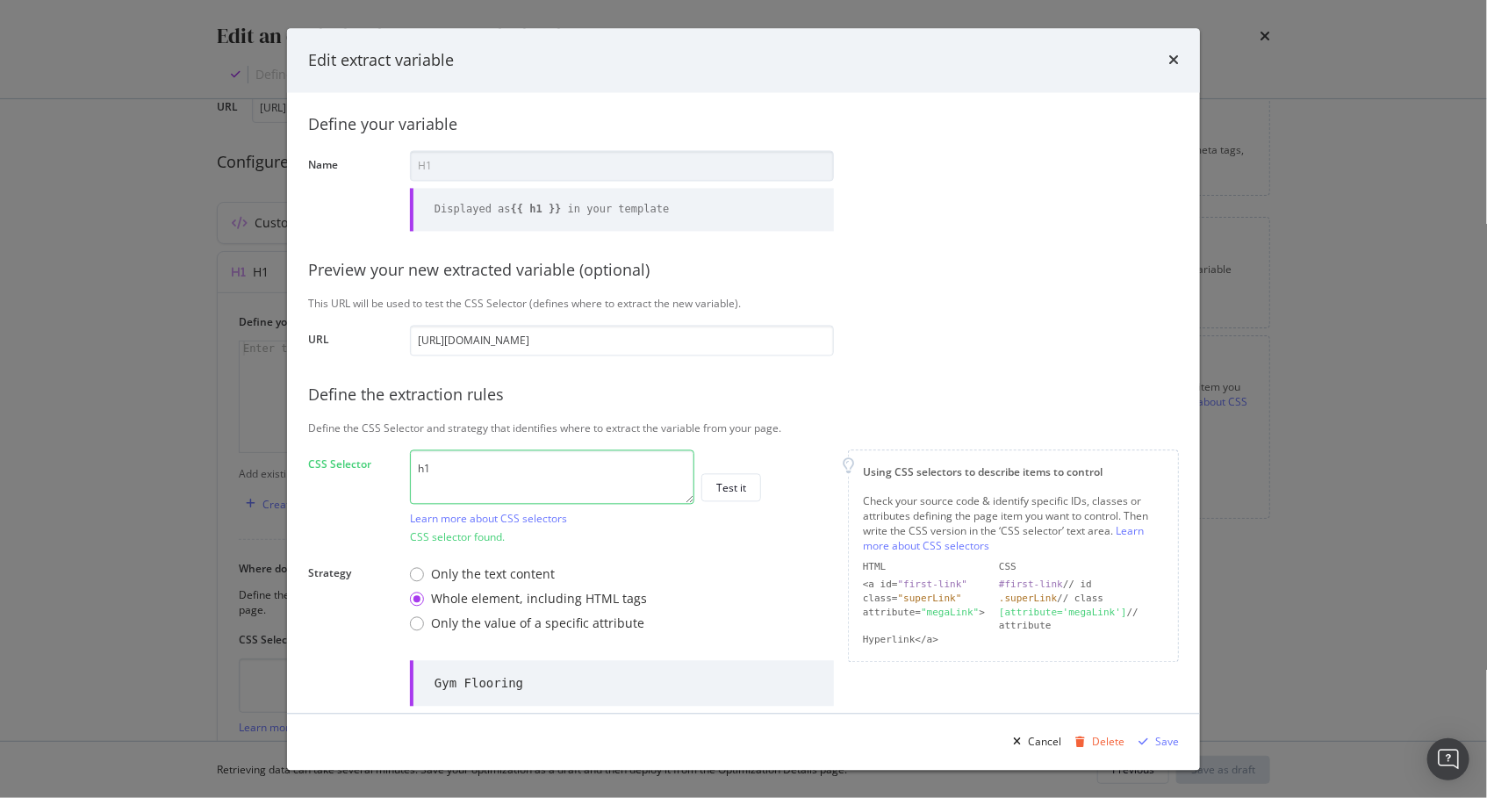
scroll to position [0, 0]
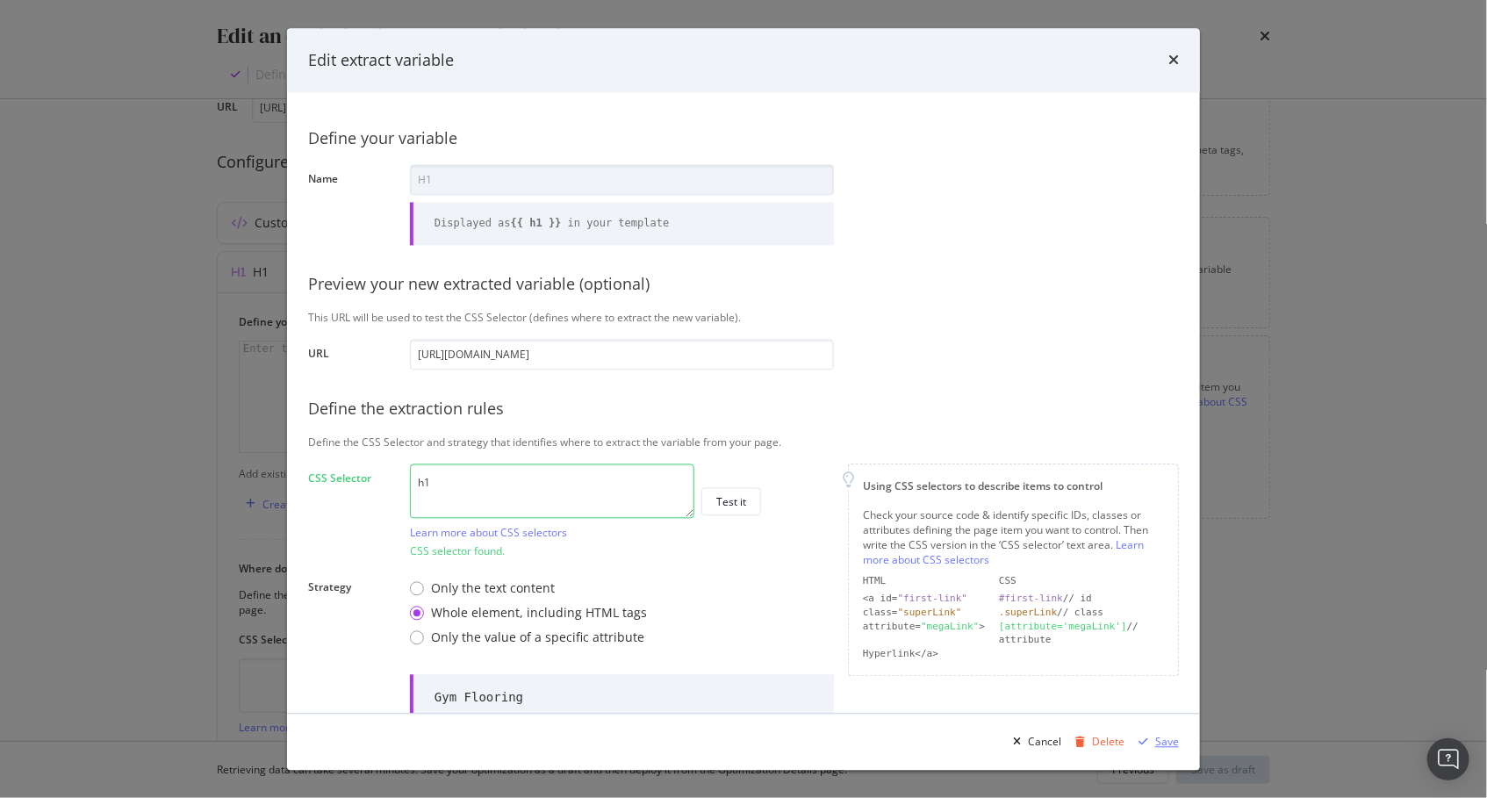
click at [1159, 741] on div "Save" at bounding box center [1167, 741] width 24 height 15
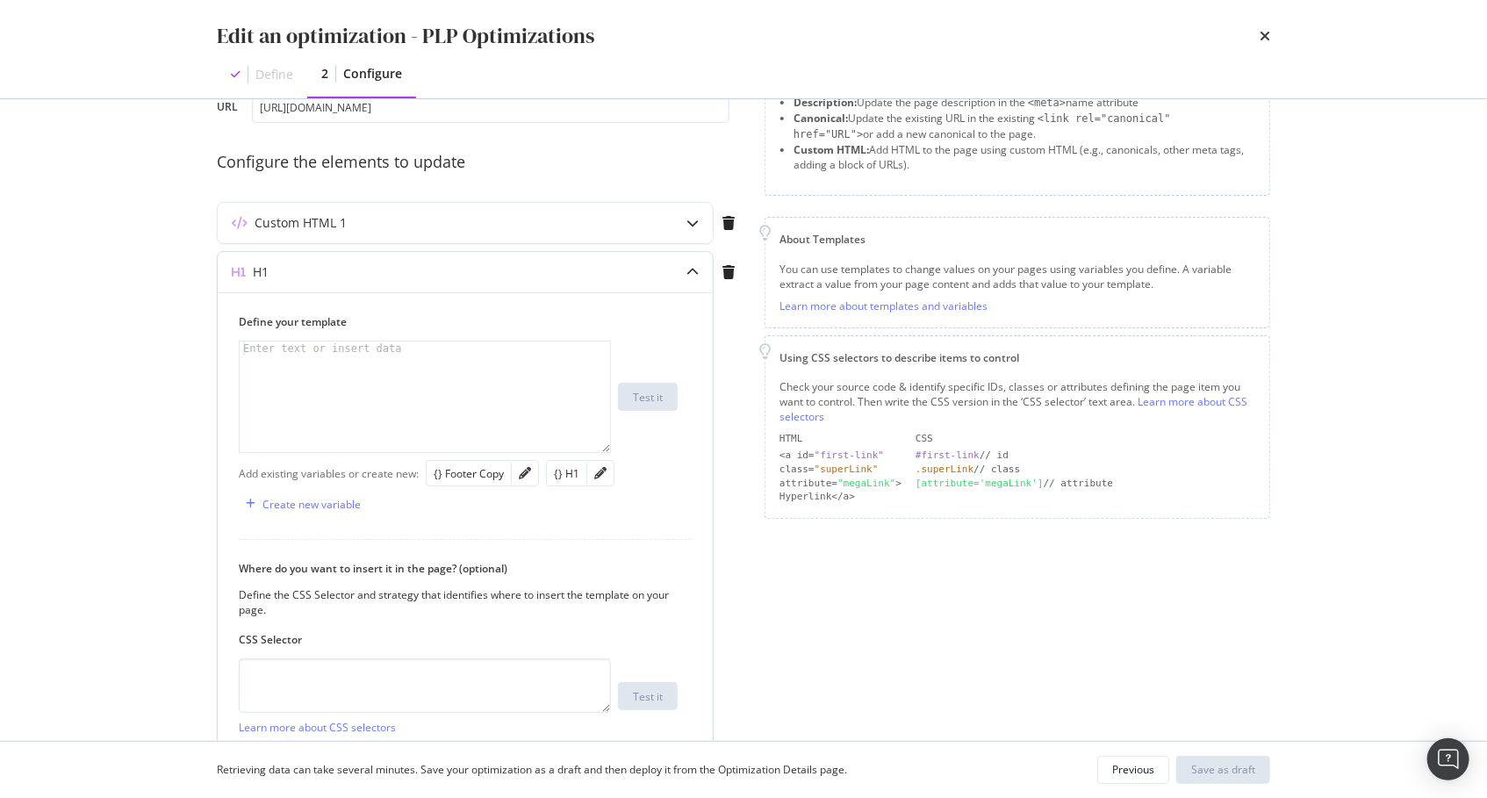
drag, startPoint x: 558, startPoint y: 474, endPoint x: 479, endPoint y: 614, distance: 161.1
click at [558, 472] on div "{} H1" at bounding box center [566, 473] width 25 height 15
type textarea "{{ h1 }}"
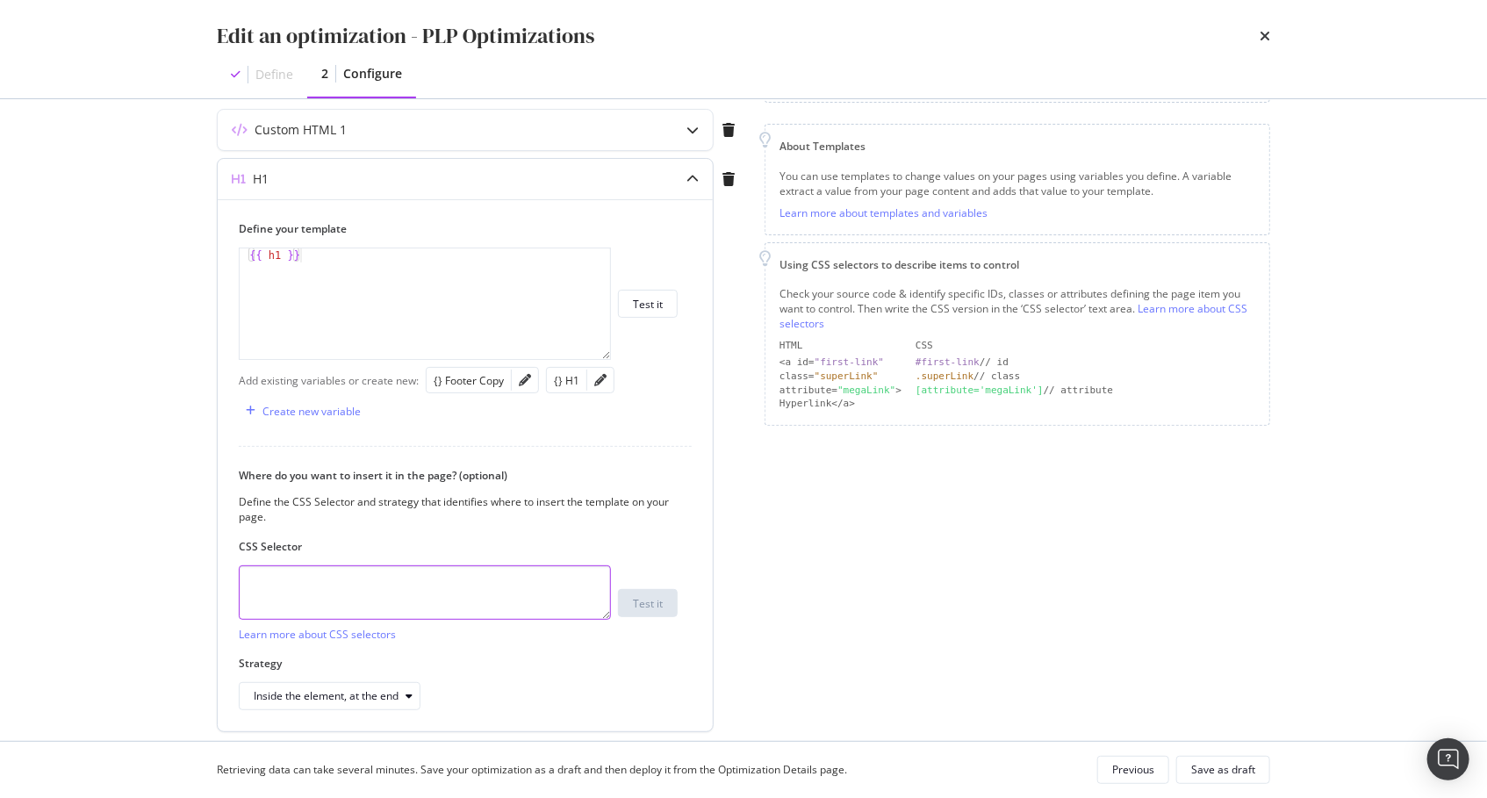
click at [405, 565] on textarea "modal" at bounding box center [425, 592] width 372 height 54
type textarea "body"
click at [408, 689] on icon "modal" at bounding box center [408, 691] width 7 height 11
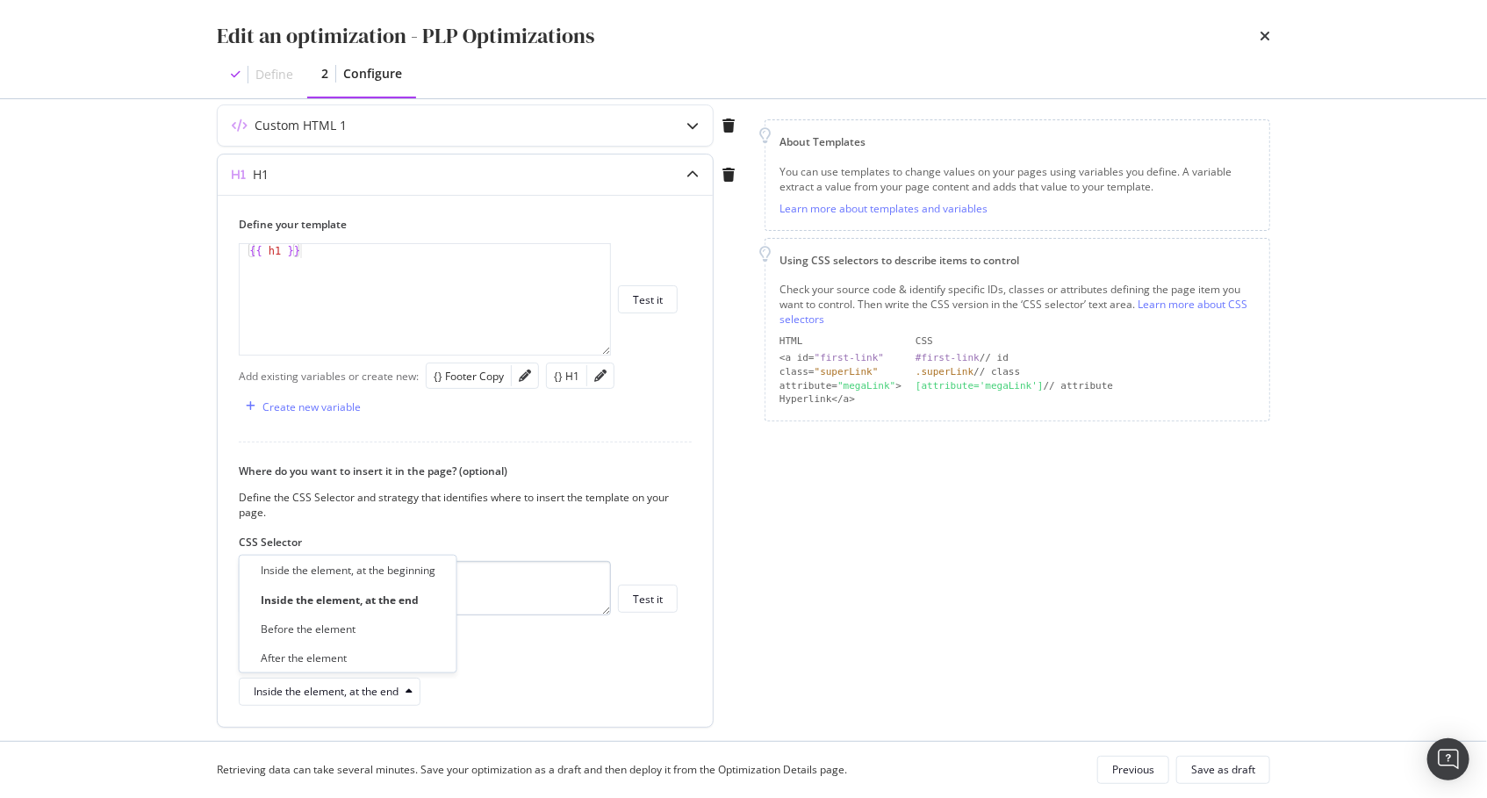
click at [412, 570] on div "Inside the element, at the beginning" at bounding box center [348, 570] width 175 height 15
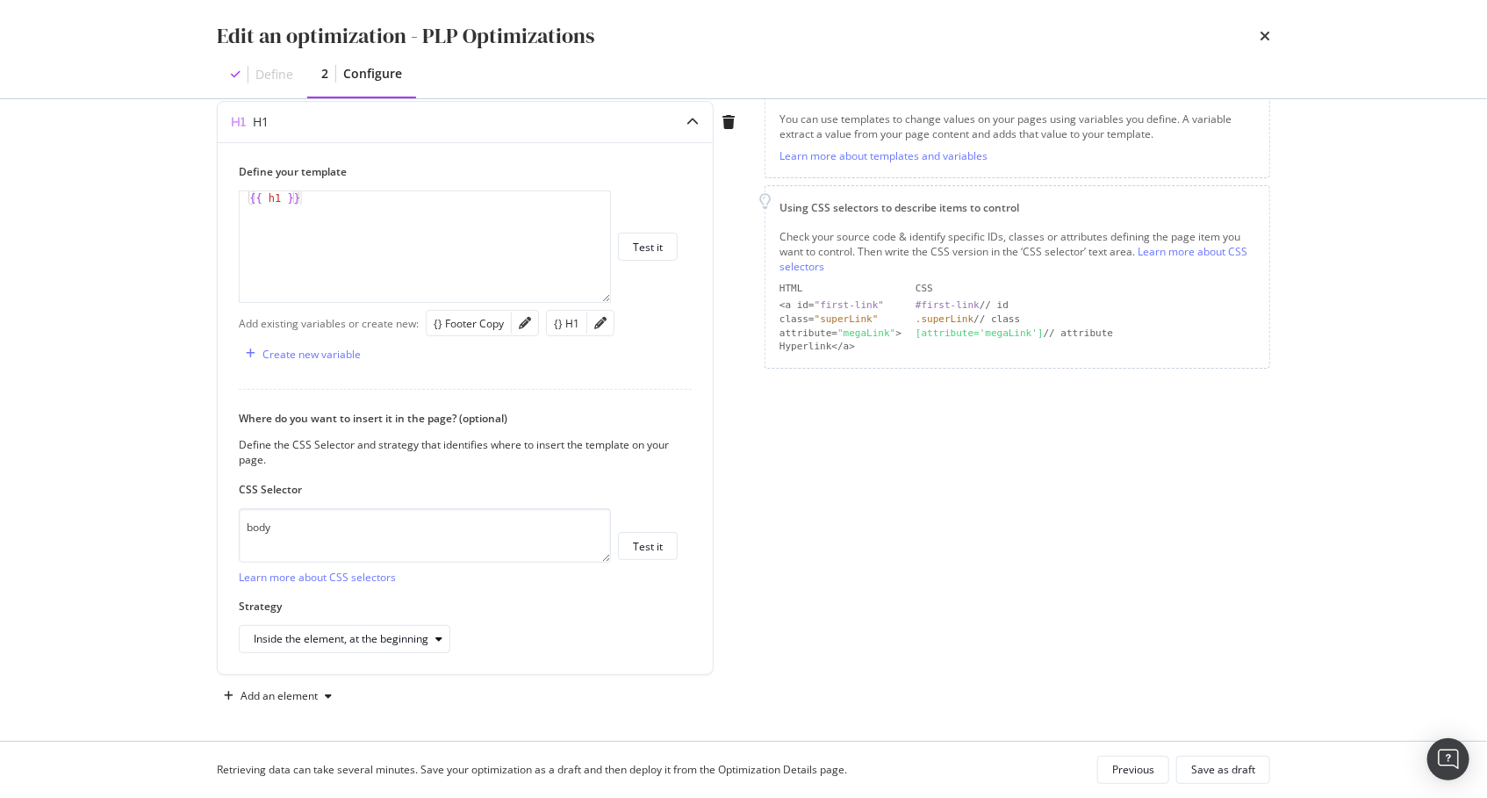
click at [149, 613] on div "Edit an optimization - PLP Optimizations Define 2 Configure Preview your optimi…" at bounding box center [743, 399] width 1487 height 798
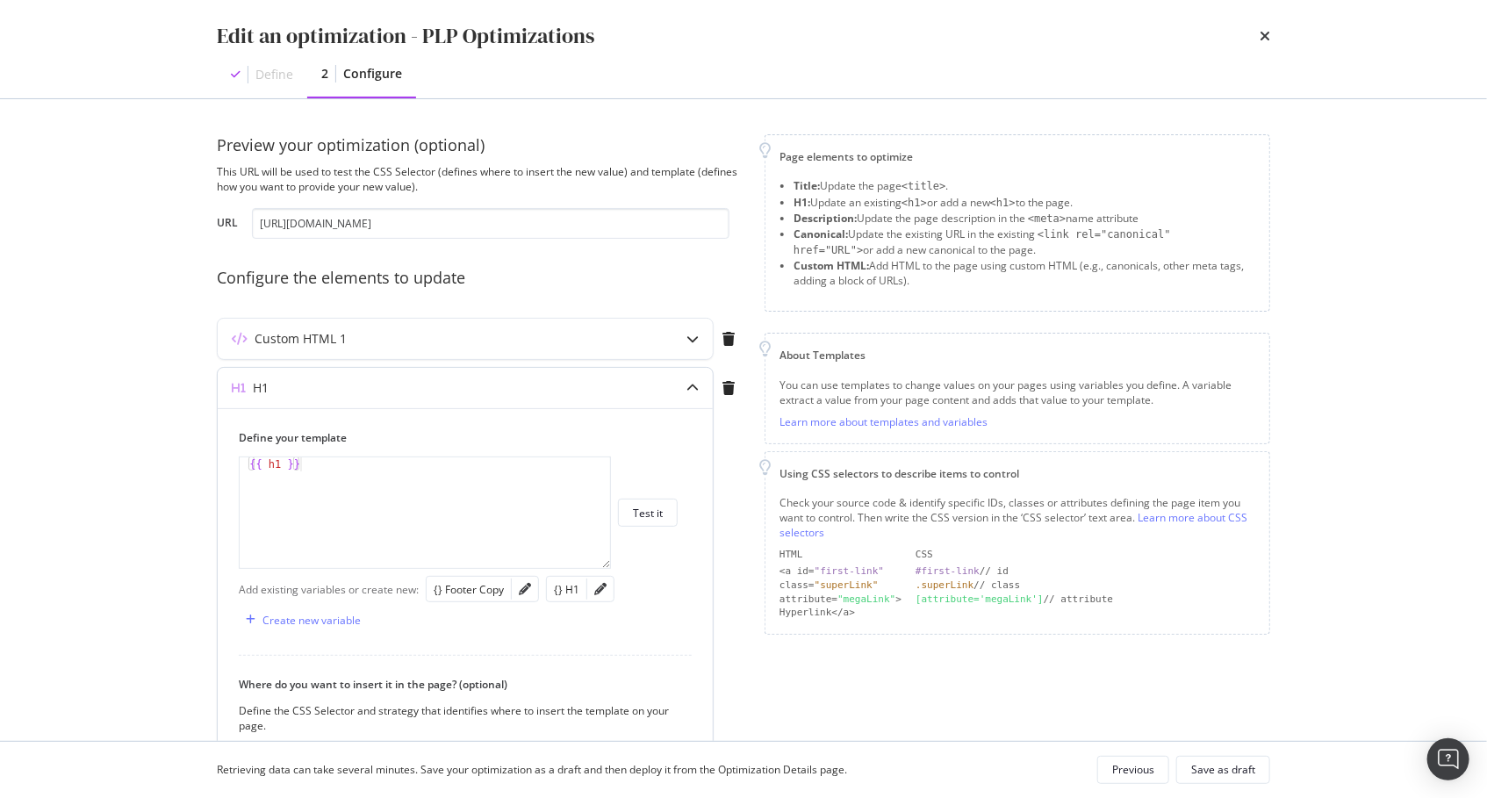
scroll to position [5, 0]
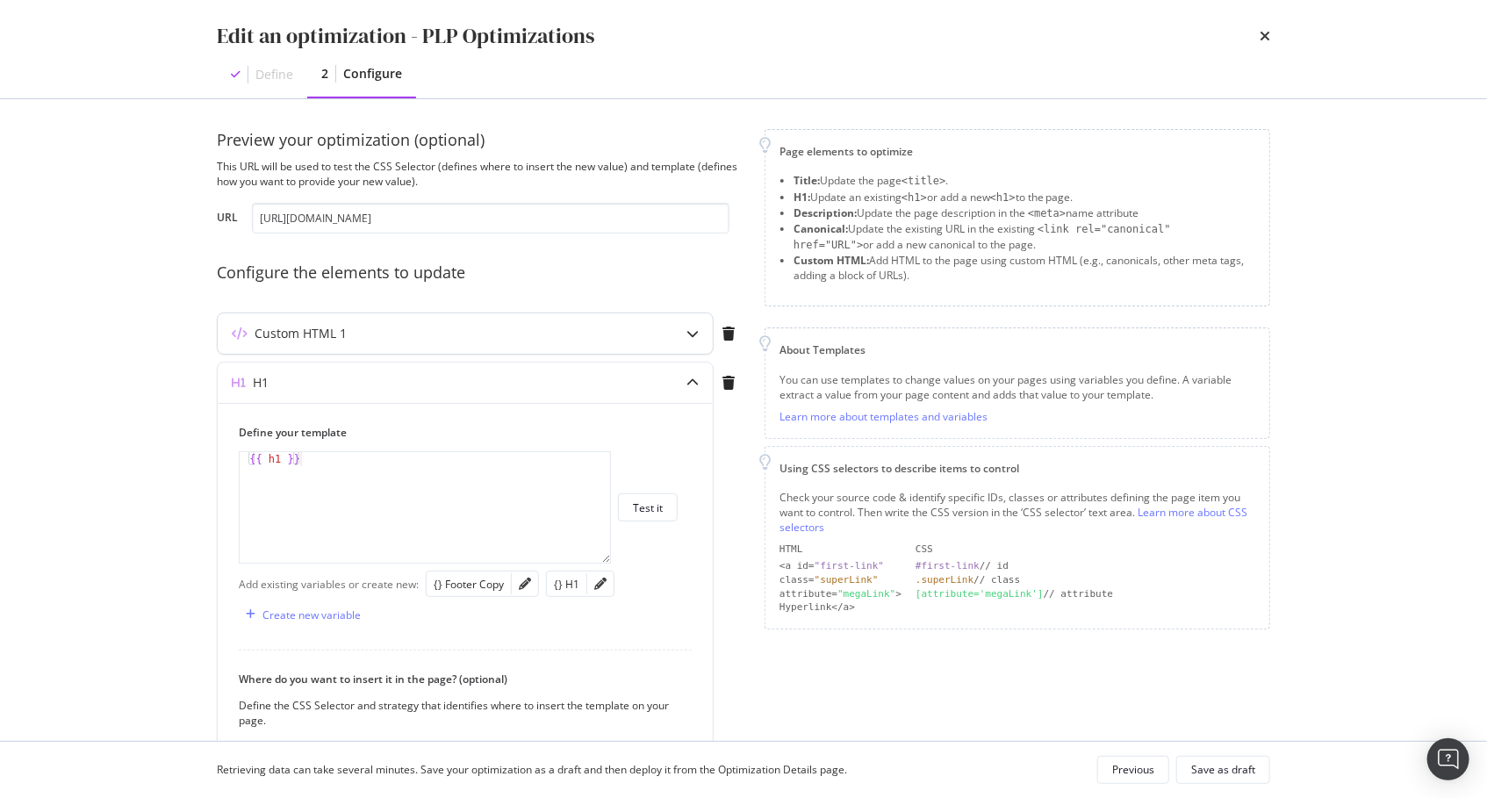
click at [457, 320] on div "Custom HTML 1" at bounding box center [465, 333] width 495 height 40
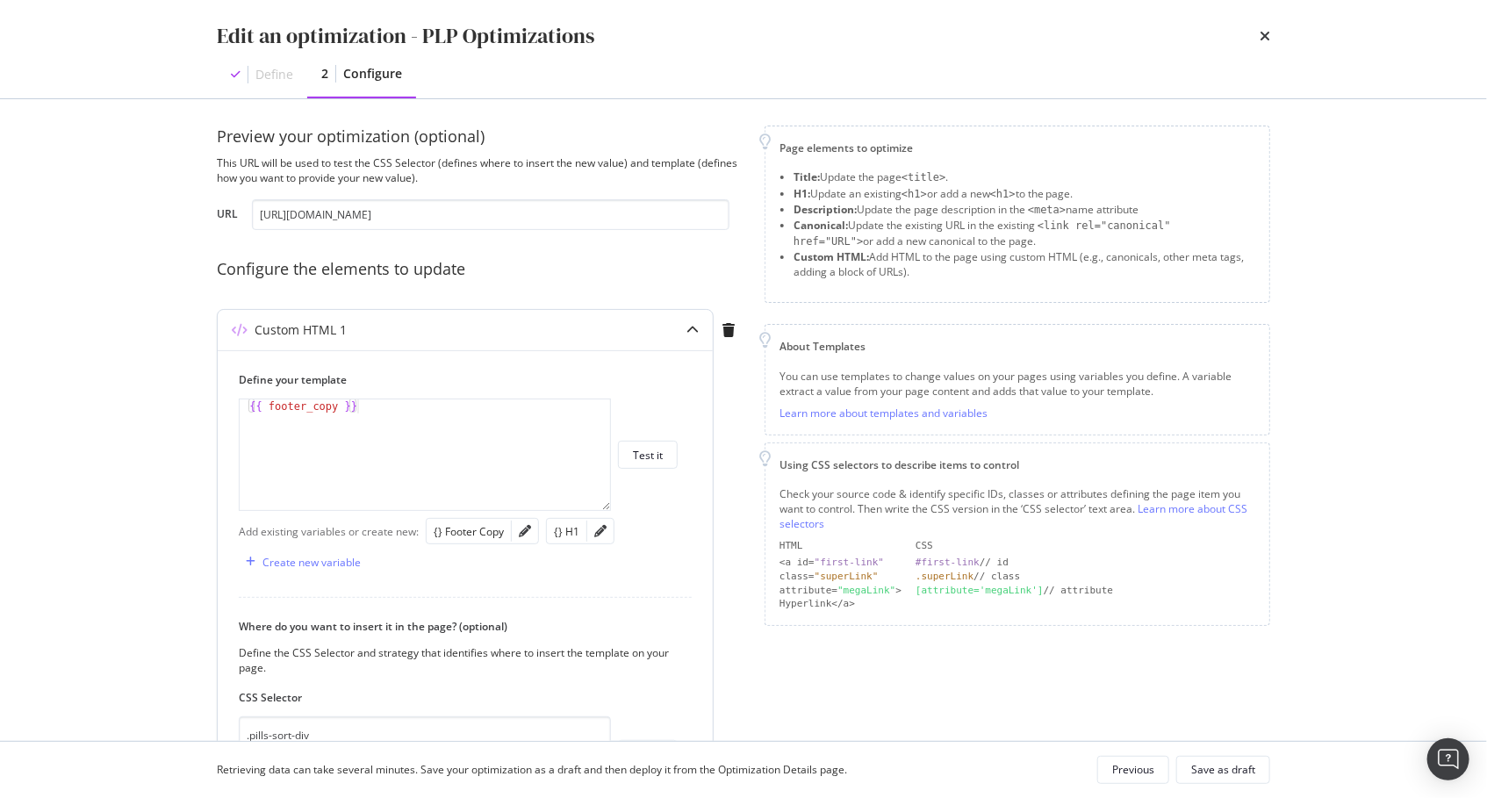
scroll to position [266, 0]
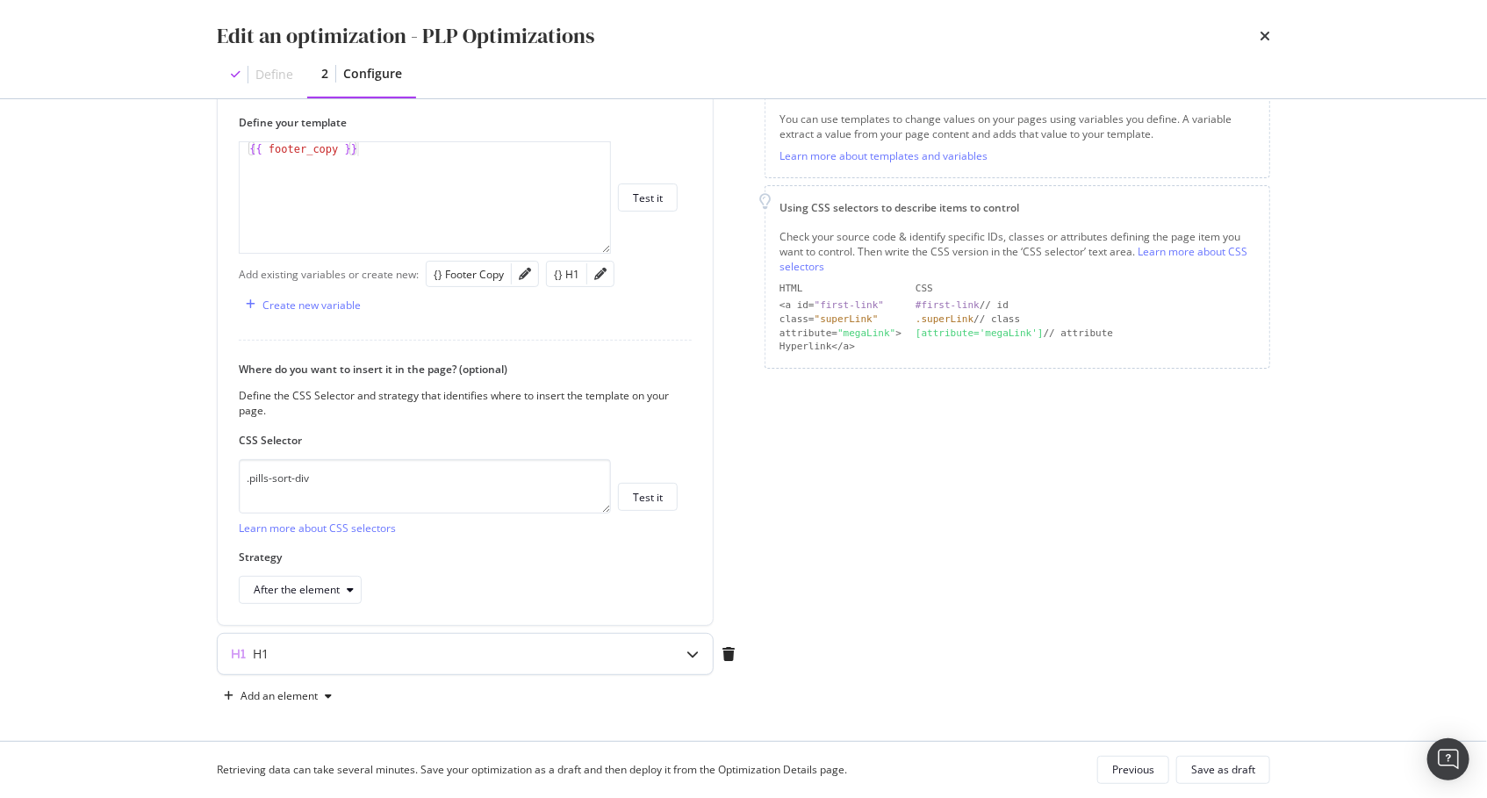
click at [442, 656] on div "H1" at bounding box center [431, 654] width 426 height 18
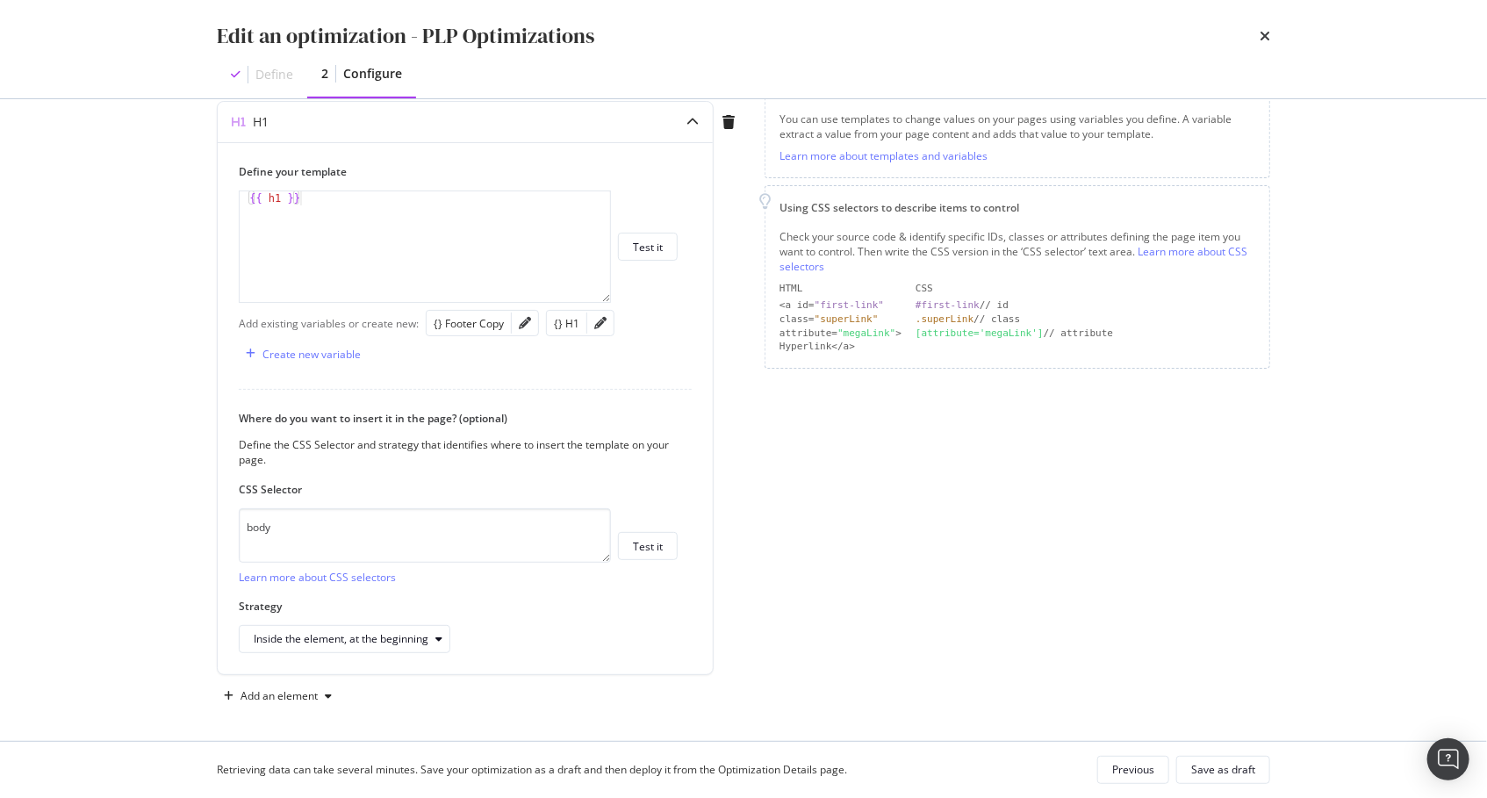
click at [775, 627] on div "Page elements to optimize Title: Update the page <title> . H1: Update an existi…" at bounding box center [1016, 289] width 505 height 842
click at [310, 691] on div "Add an element" at bounding box center [278, 696] width 77 height 11
click at [295, 656] on div "Custom HTML" at bounding box center [297, 658] width 69 height 15
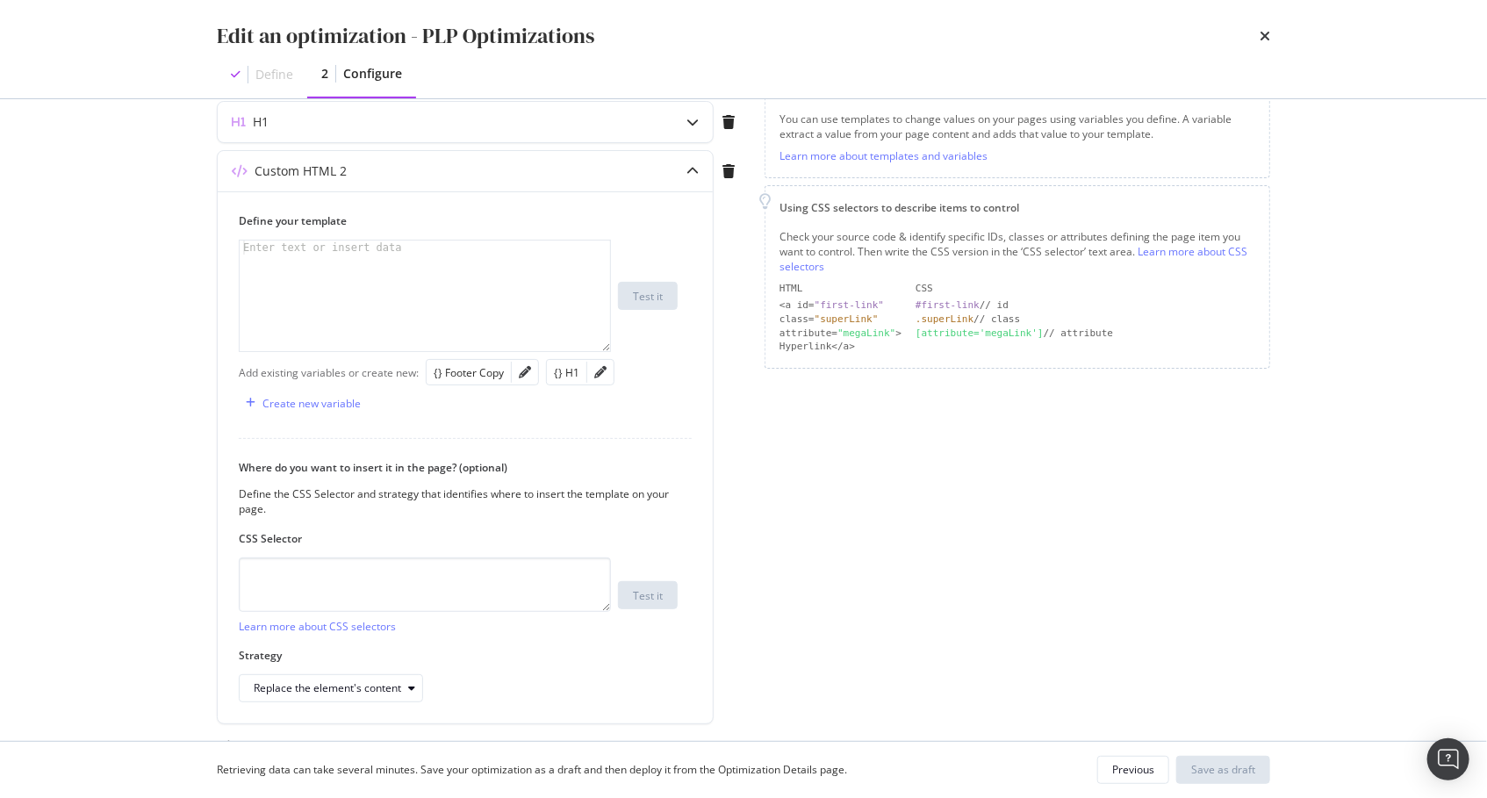
drag, startPoint x: 725, startPoint y: 166, endPoint x: 701, endPoint y: 266, distance: 102.8
click at [725, 166] on icon "modal" at bounding box center [728, 171] width 12 height 14
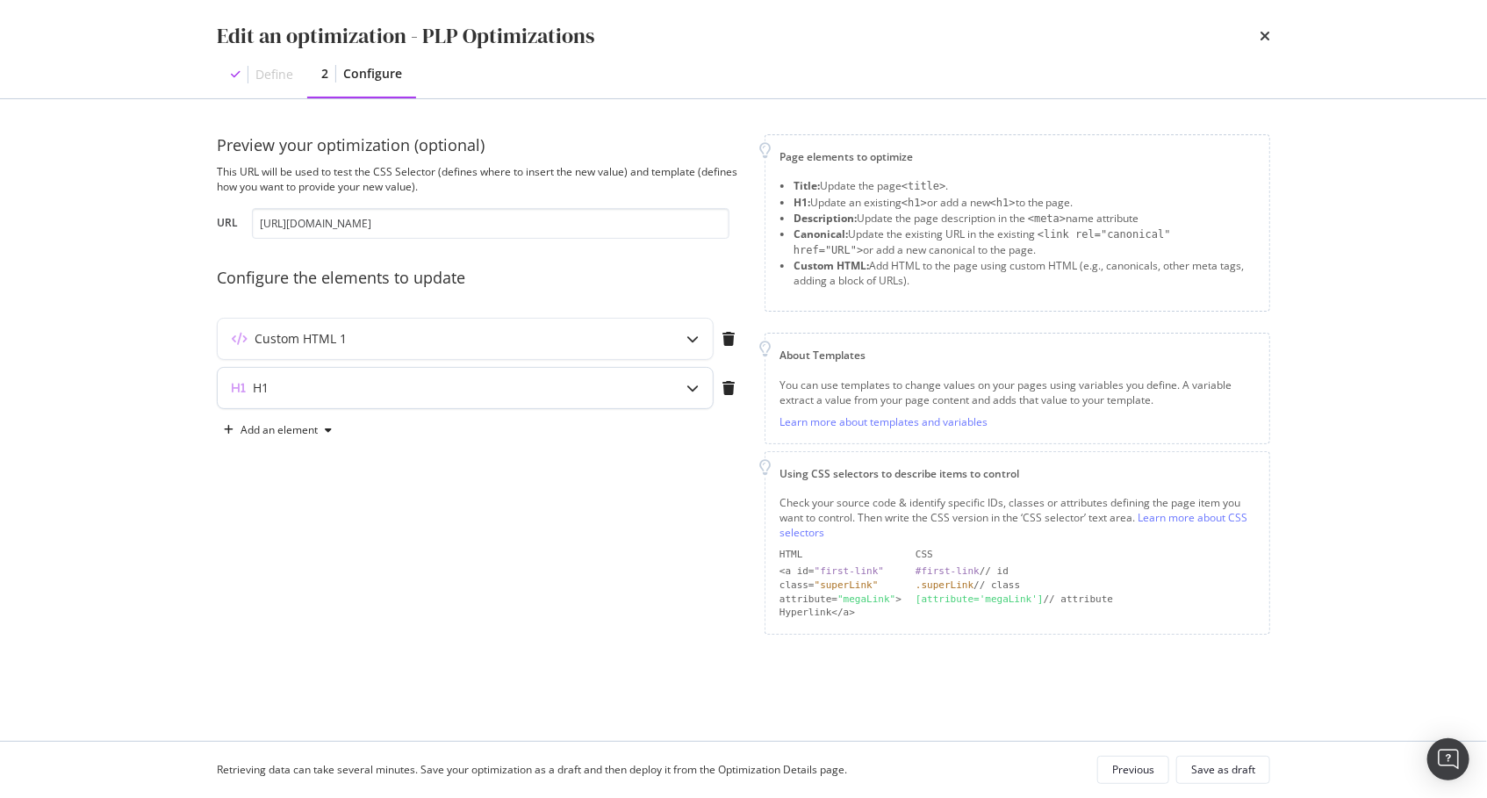
click at [489, 405] on div "H1" at bounding box center [465, 388] width 495 height 40
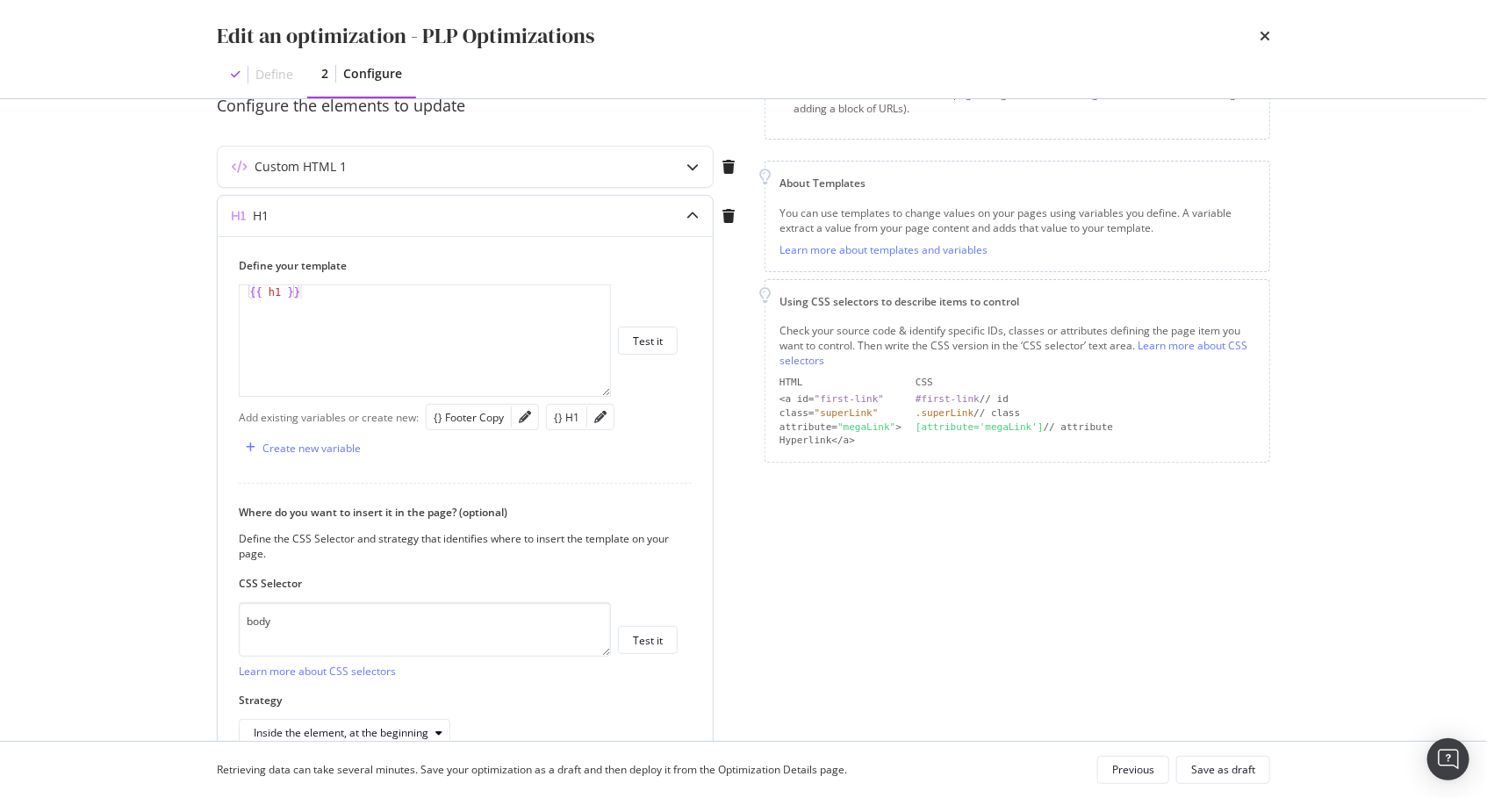
scroll to position [209, 0]
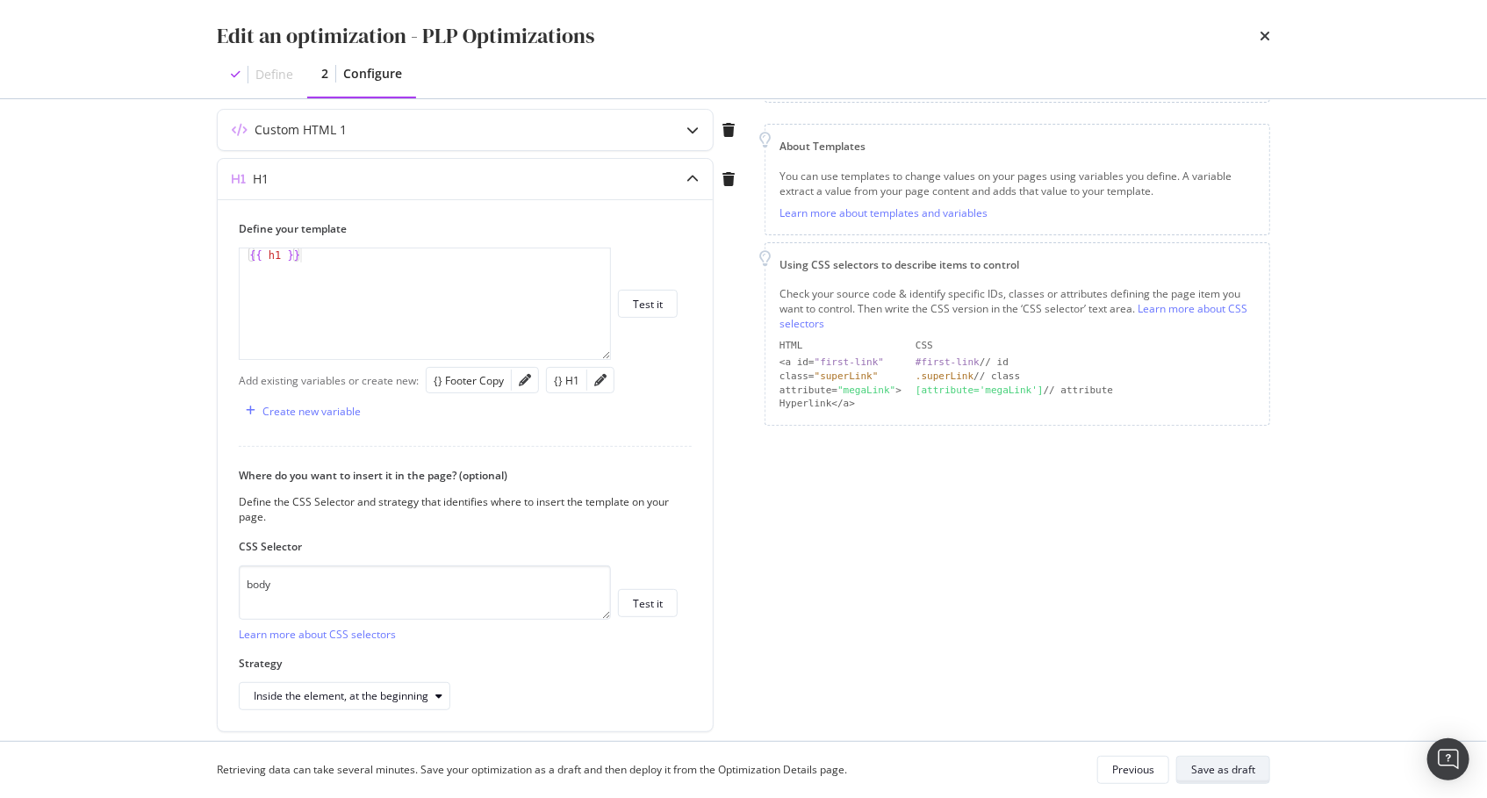
click at [1210, 771] on div "Save as draft" at bounding box center [1223, 769] width 64 height 15
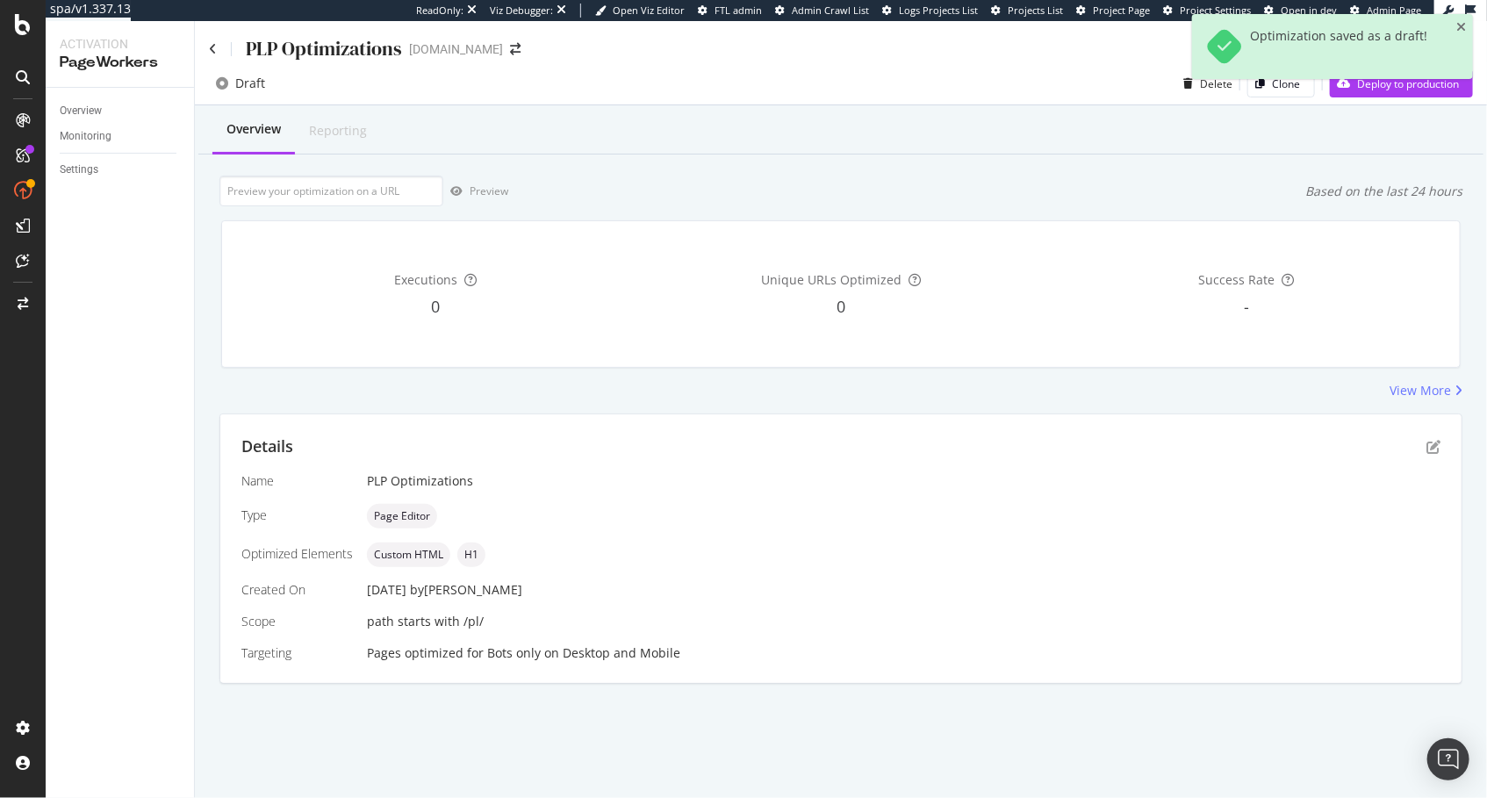
click at [1084, 347] on div "Success Rate -" at bounding box center [1246, 294] width 398 height 118
click at [1428, 441] on icon "pen-to-square" at bounding box center [1433, 447] width 14 height 14
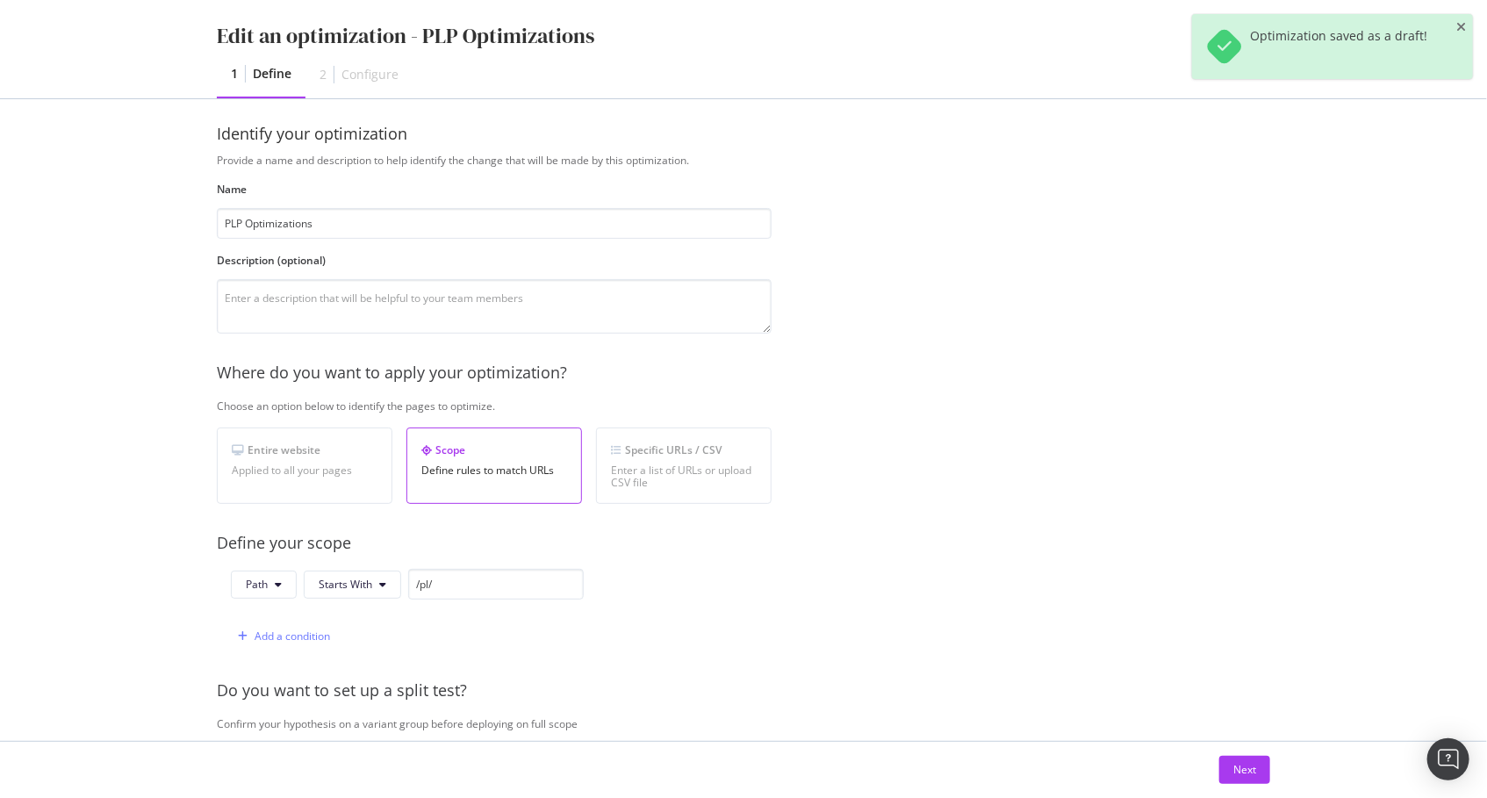
scroll to position [401, 0]
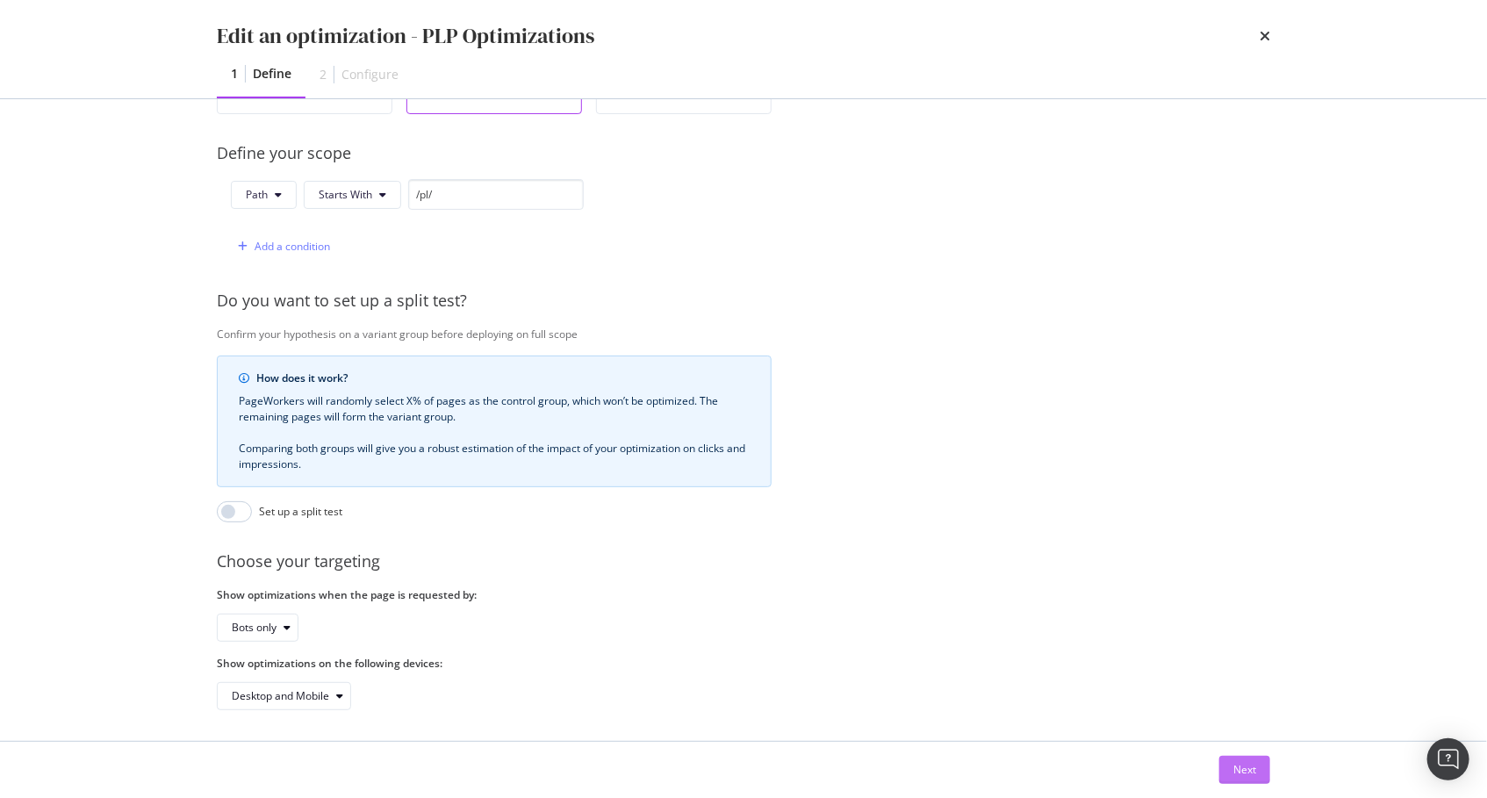
drag, startPoint x: 1234, startPoint y: 769, endPoint x: 1154, endPoint y: 763, distance: 80.1
click at [1229, 768] on button "Next" at bounding box center [1244, 770] width 51 height 28
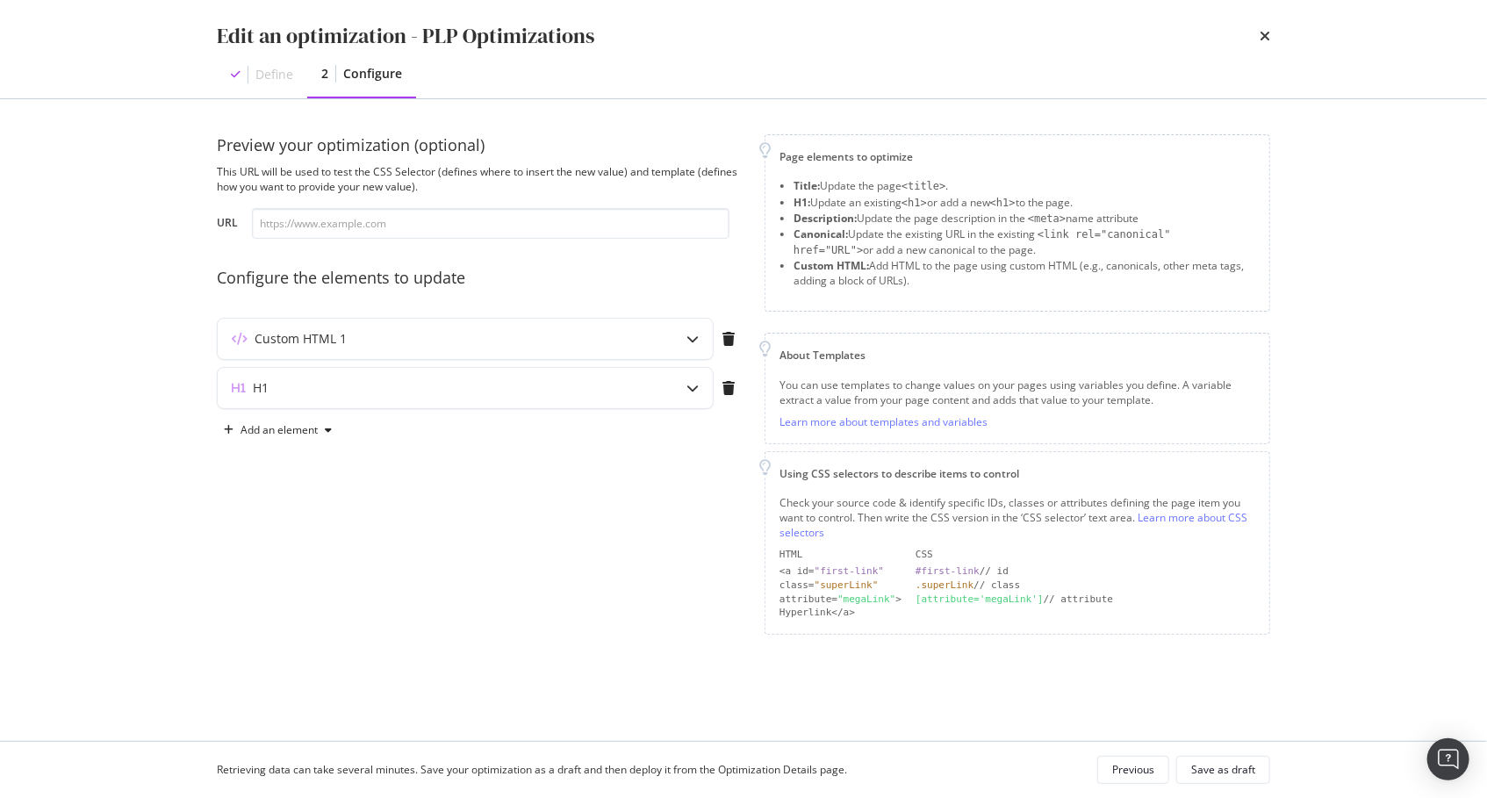
scroll to position [0, 0]
click at [680, 383] on div "modal" at bounding box center [692, 388] width 40 height 40
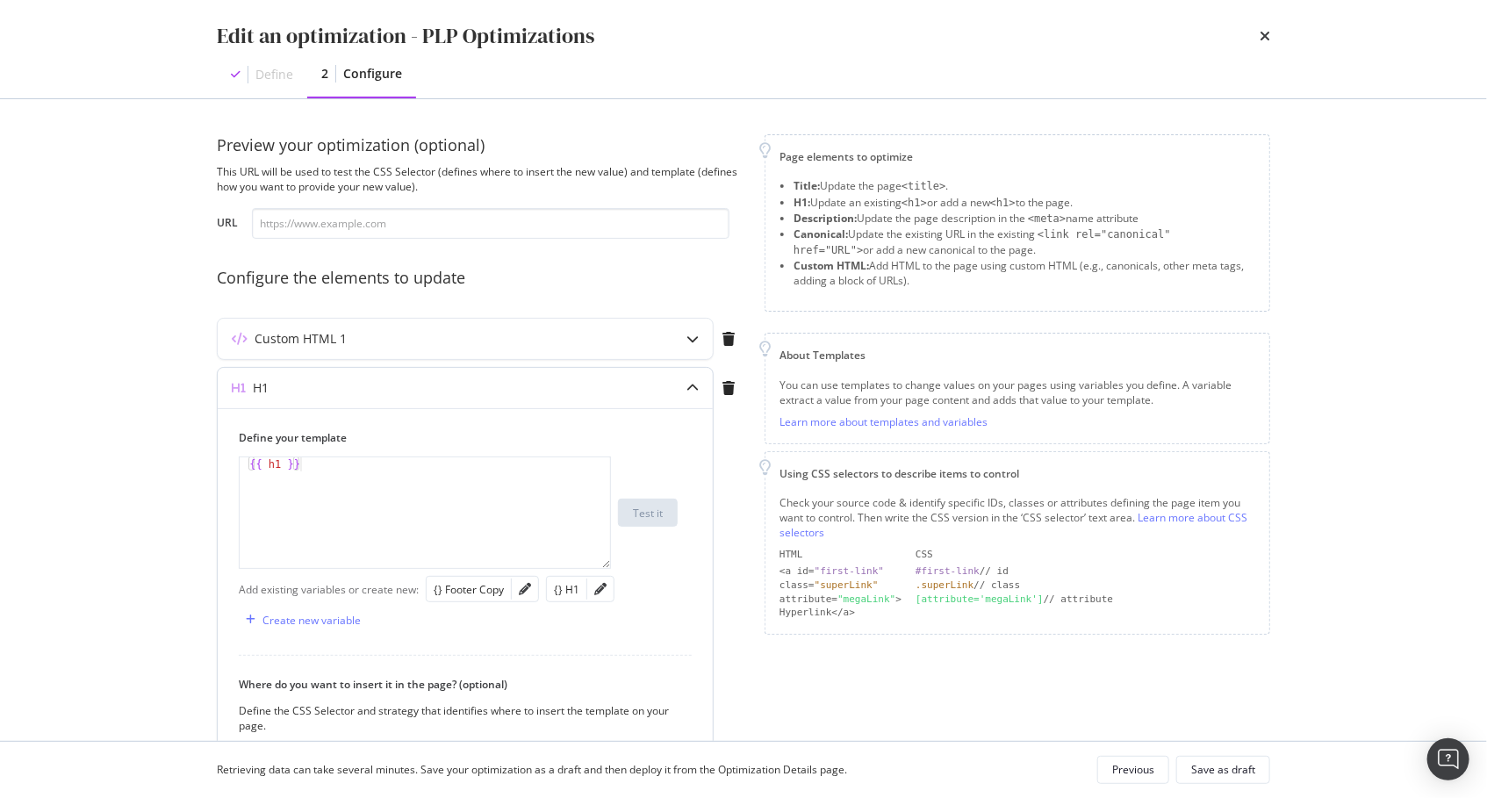
scroll to position [266, 0]
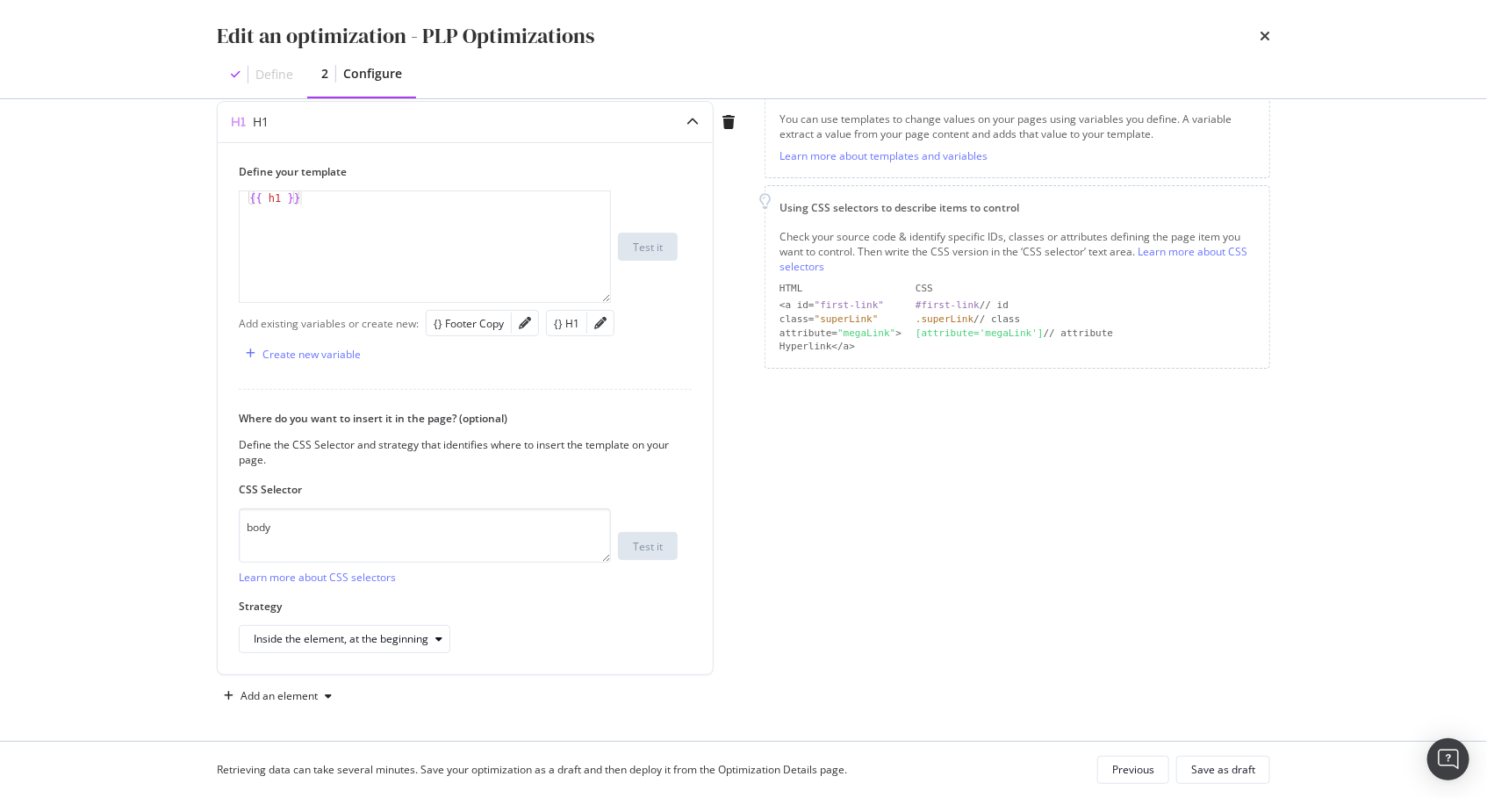
click at [770, 491] on div "Page elements to optimize Title: Update the page <title> . H1: Update an existi…" at bounding box center [1016, 289] width 505 height 842
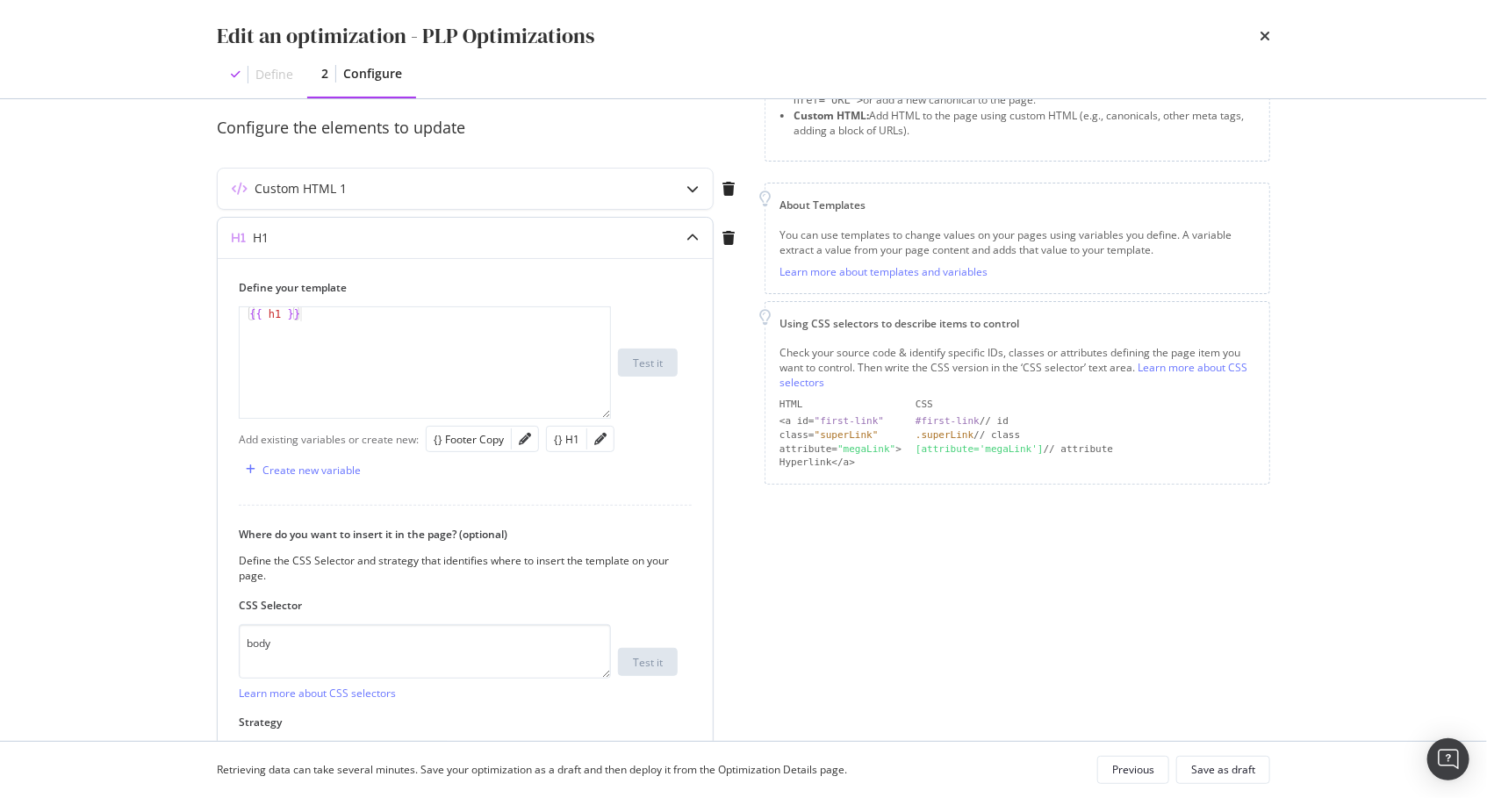
scroll to position [150, 0]
type textarea "{{ h1 }}"
click at [416, 348] on div "{{ h1 }}" at bounding box center [426, 377] width 373 height 140
click at [598, 434] on icon "pencil" at bounding box center [600, 439] width 12 height 12
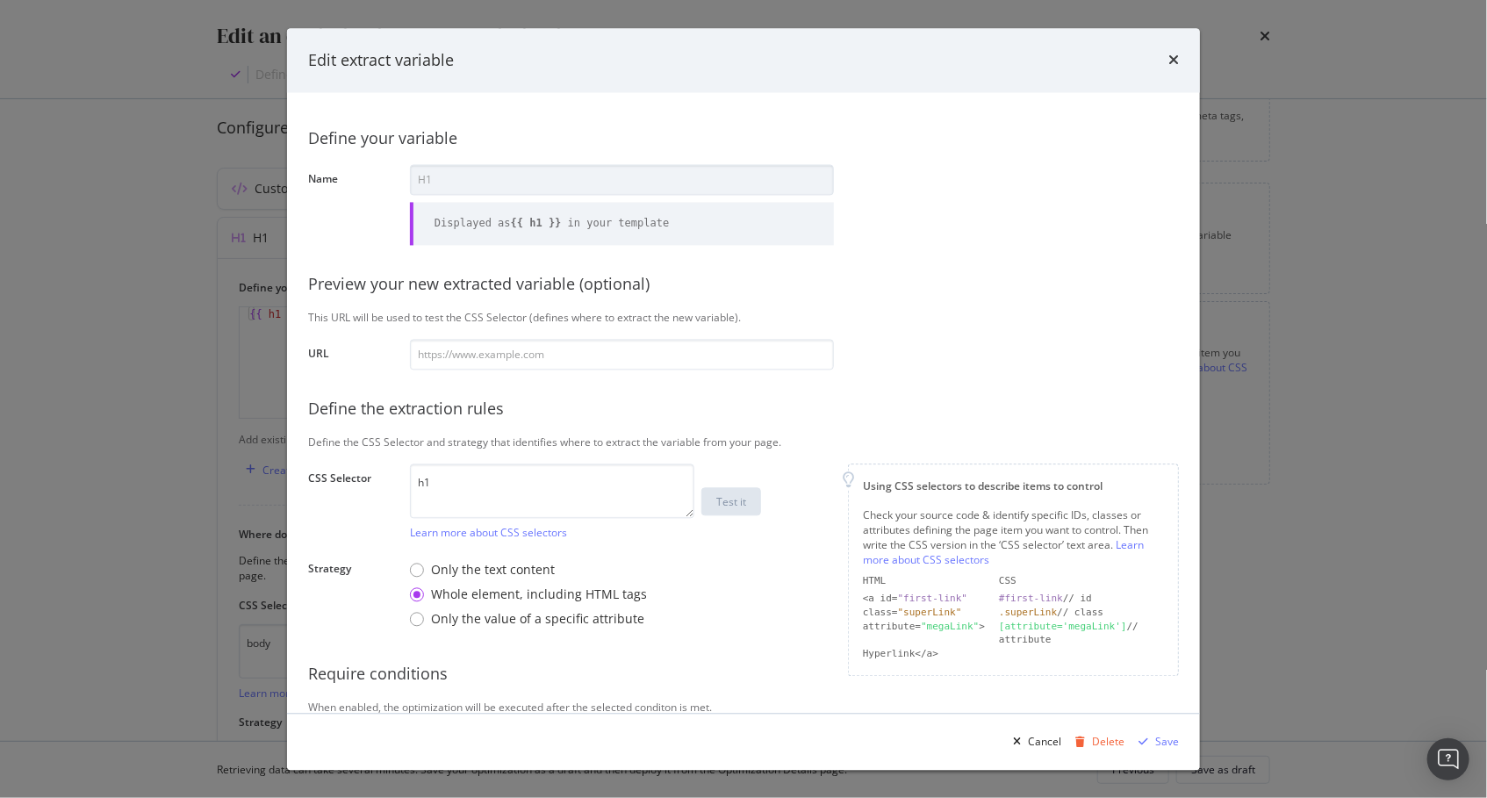
scroll to position [56, 0]
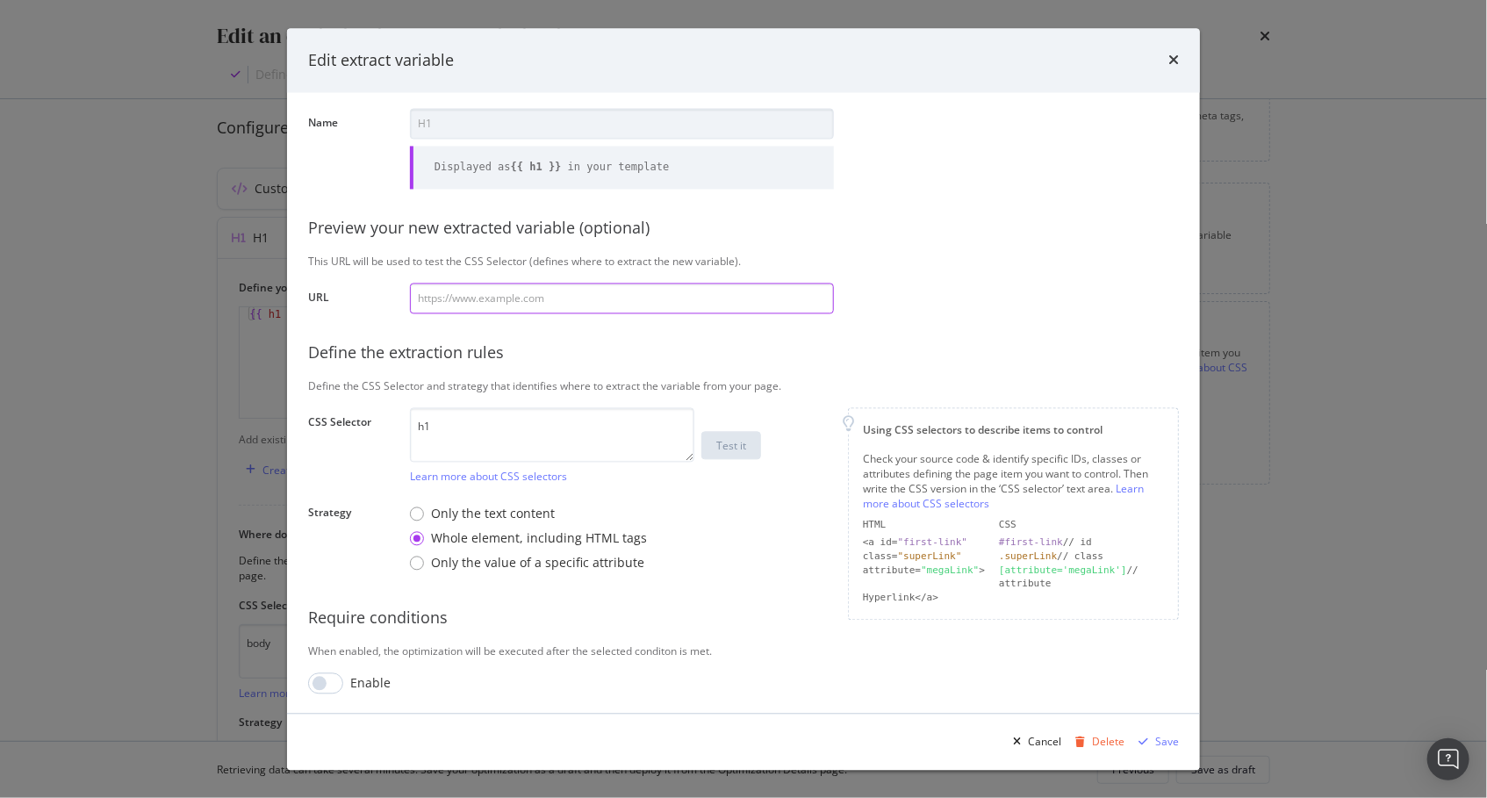
click at [647, 294] on input "modal" at bounding box center [622, 298] width 424 height 31
paste input "https://www.lowes.com/pl/gym-flooring/4294515431"
type input "https://www.lowes.com/pl/gym-flooring/4294515431"
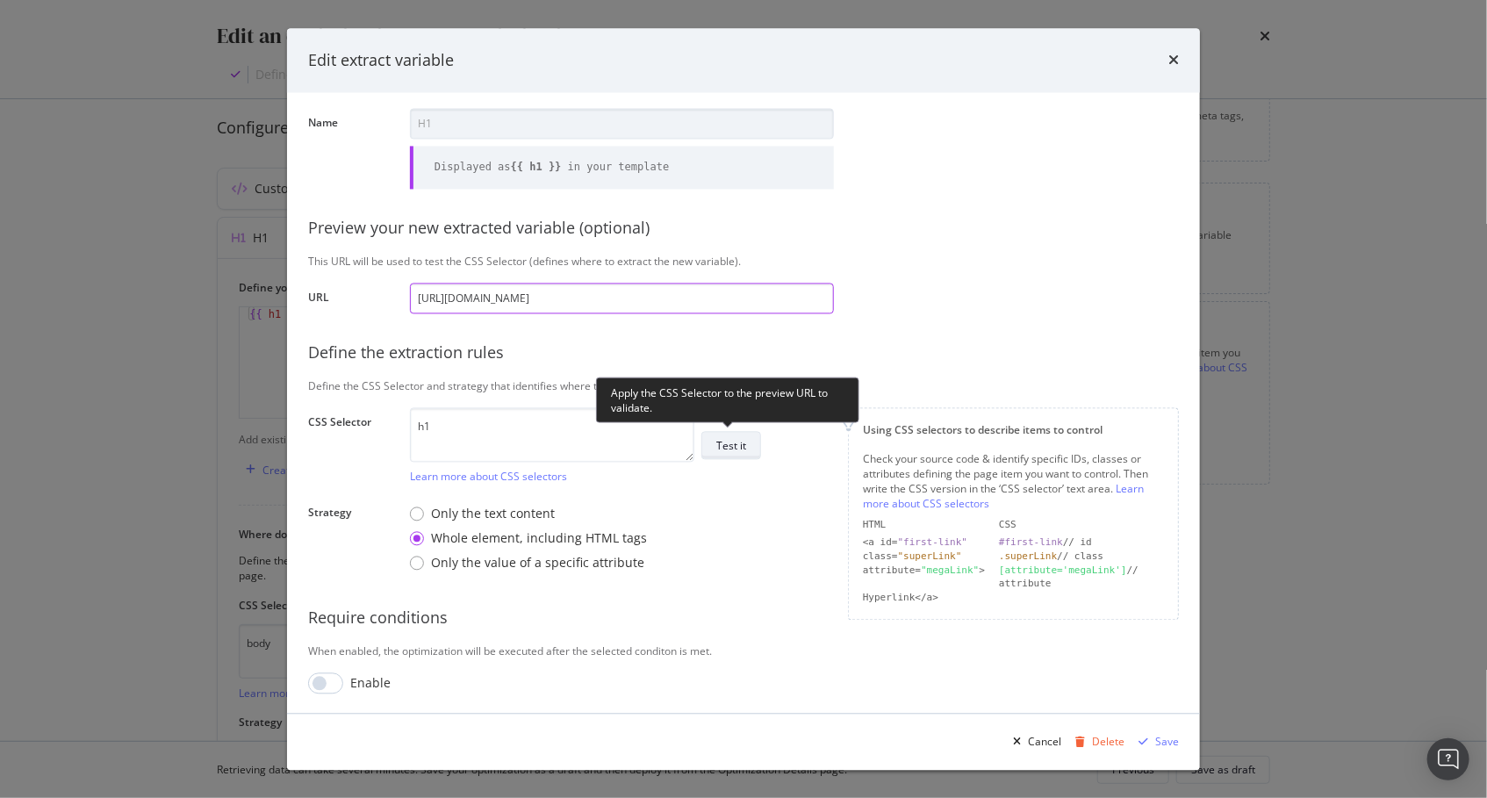
type input "https://www.lowes.com/pl/gym-flooring/4294515431"
drag, startPoint x: 731, startPoint y: 447, endPoint x: 765, endPoint y: 472, distance: 42.7
click at [731, 447] on div "Test it" at bounding box center [731, 445] width 30 height 15
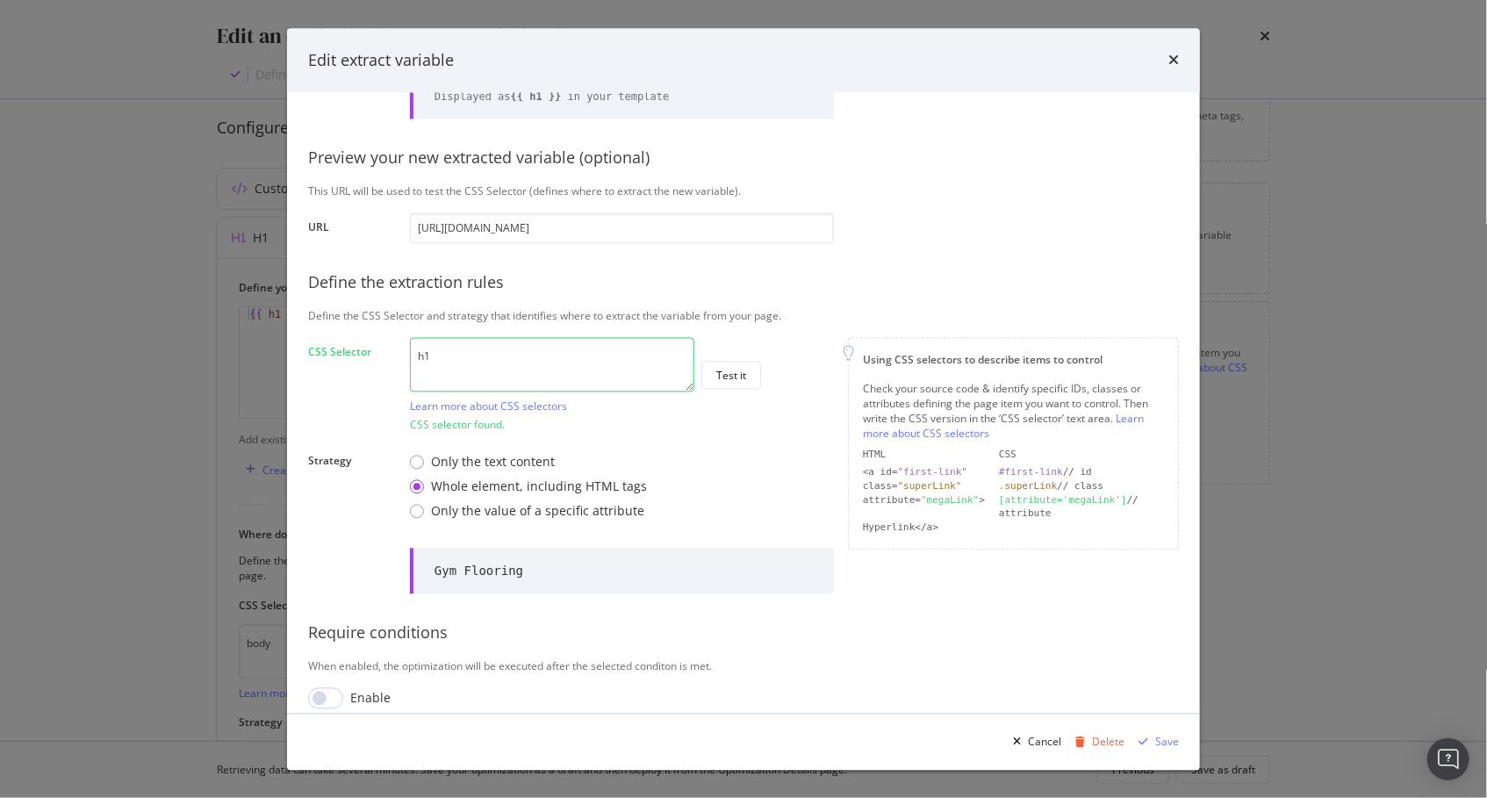
scroll to position [141, 0]
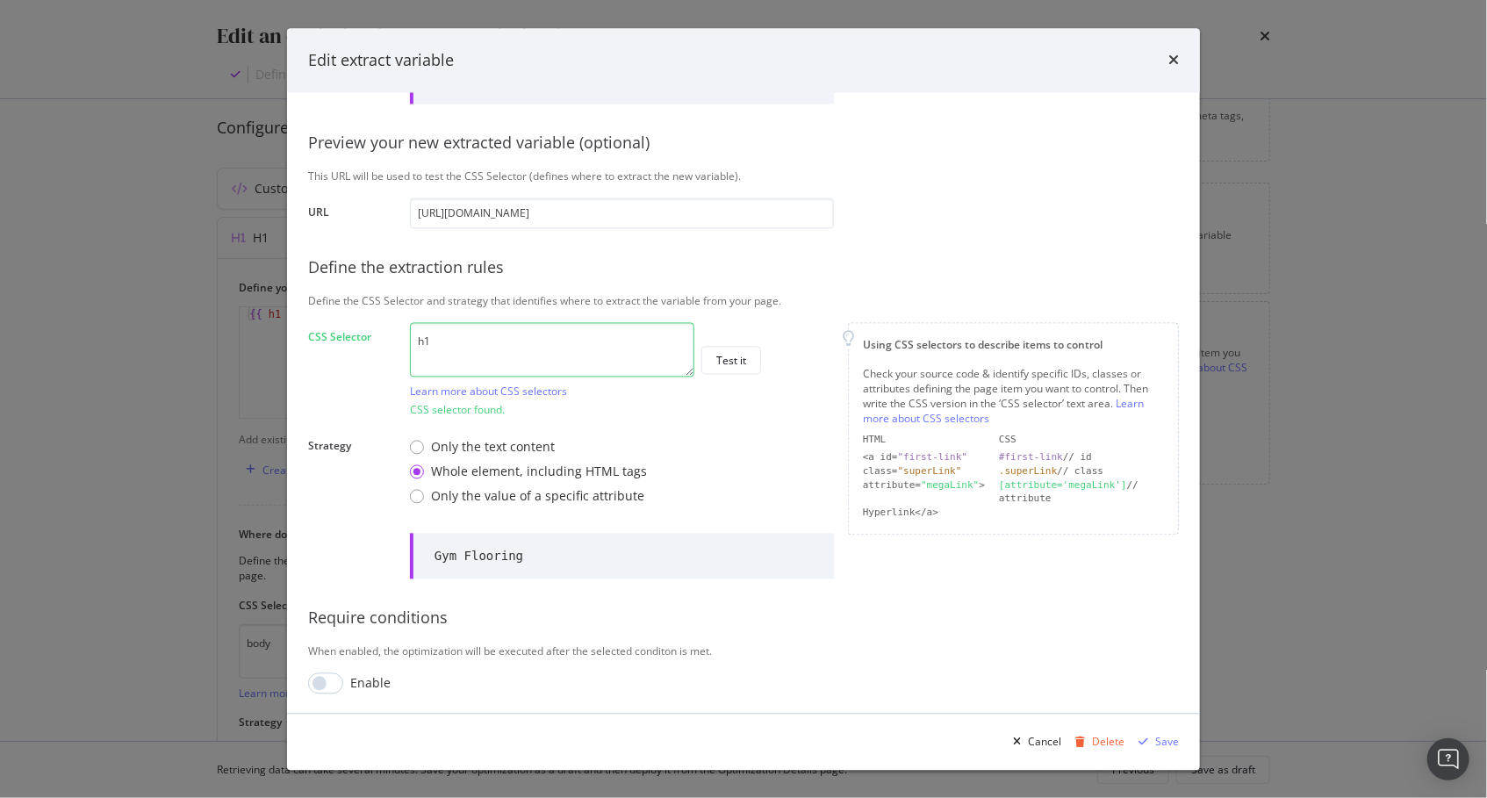
click at [345, 387] on label "CSS Selector" at bounding box center [352, 370] width 88 height 83
click at [1172, 55] on icon "times" at bounding box center [1173, 61] width 11 height 14
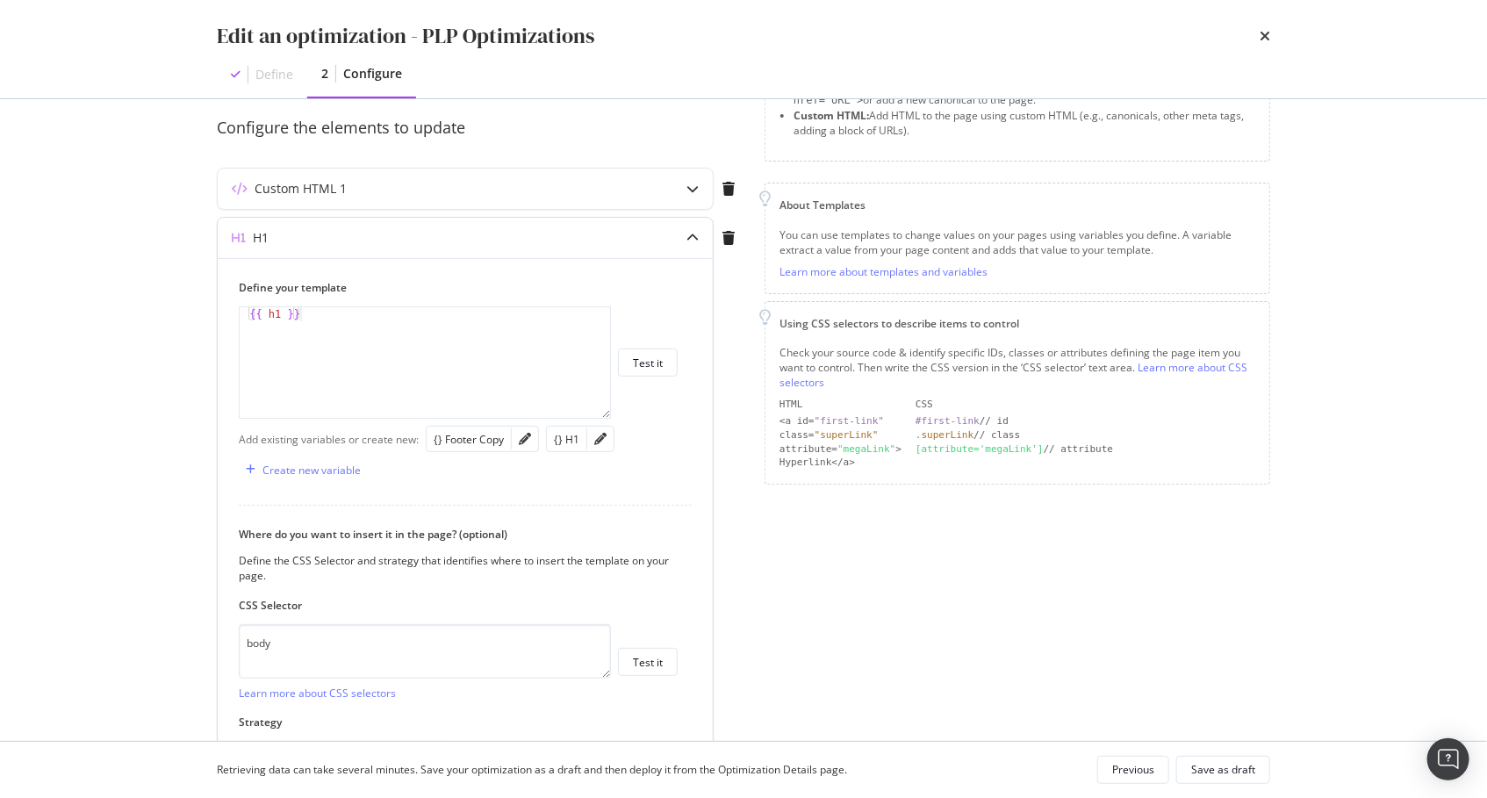
scroll to position [266, 0]
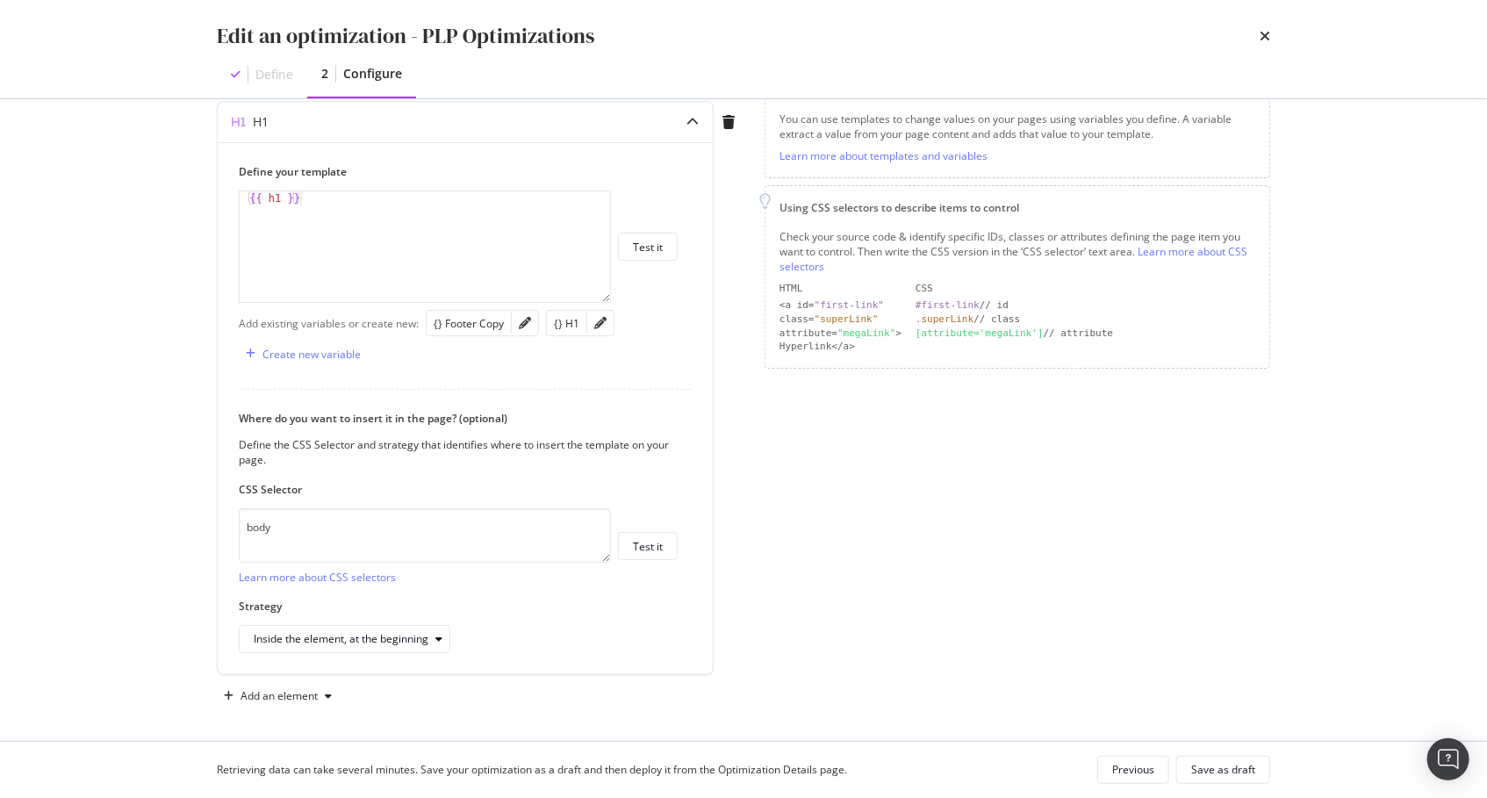
click at [1136, 608] on div "Page elements to optimize Title: Update the page <title> . H1: Update an existi…" at bounding box center [1016, 289] width 505 height 842
click at [297, 691] on div "Add an element" at bounding box center [278, 696] width 77 height 11
click at [916, 613] on div "Page elements to optimize Title: Update the page <title> . H1: Update an existi…" at bounding box center [1016, 289] width 505 height 842
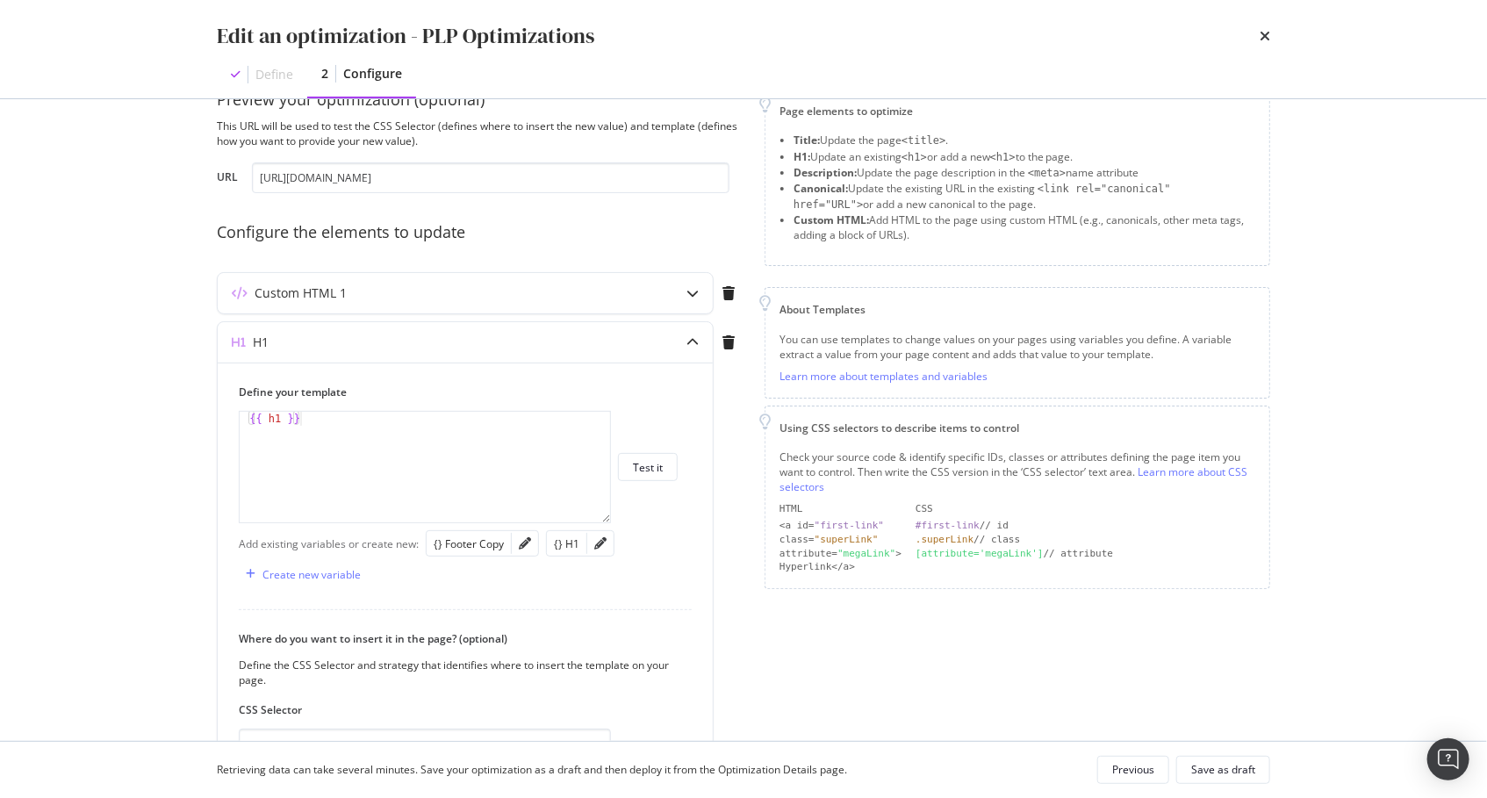
scroll to position [39, 0]
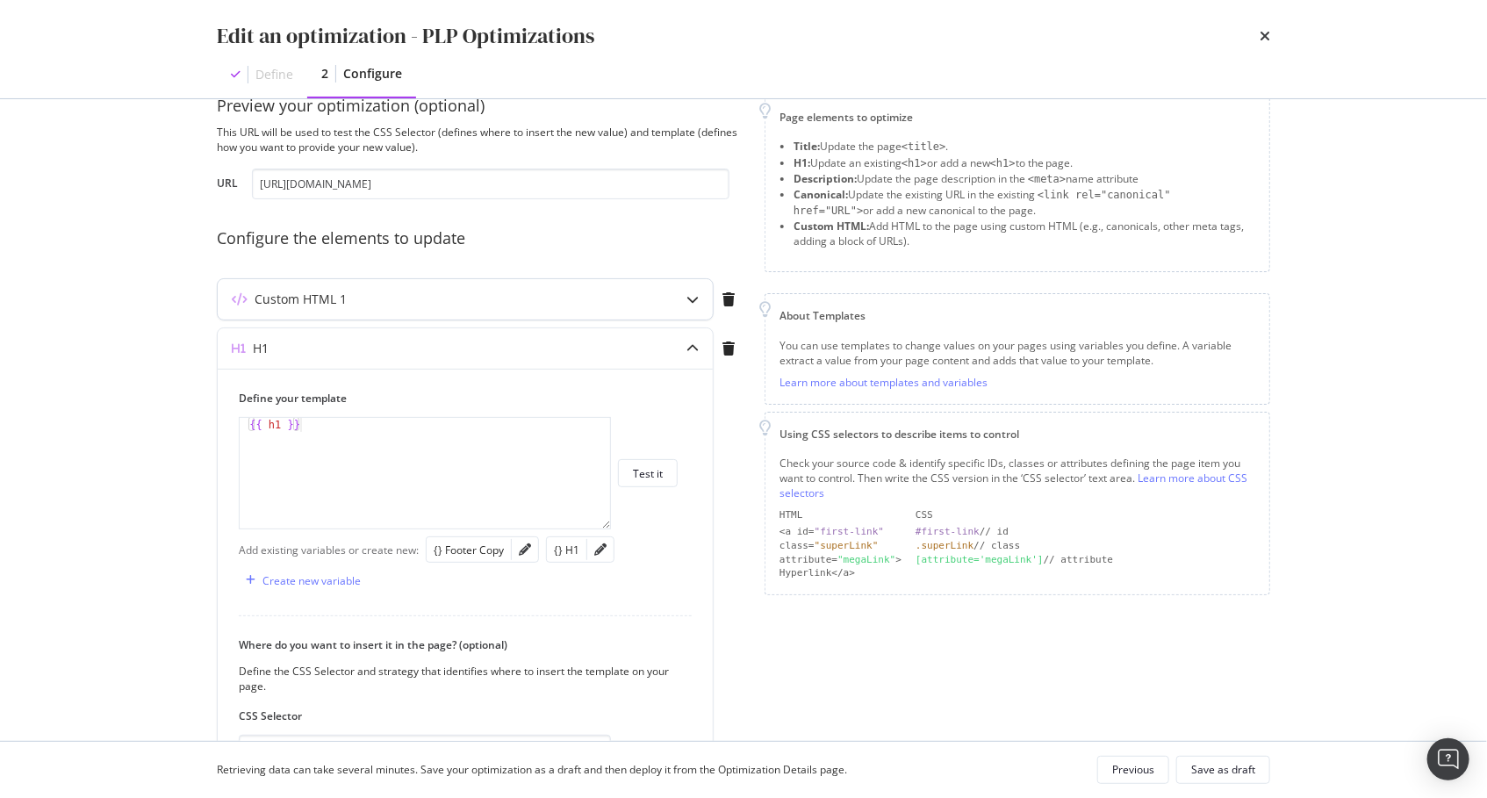
click at [679, 342] on div "modal" at bounding box center [692, 348] width 40 height 40
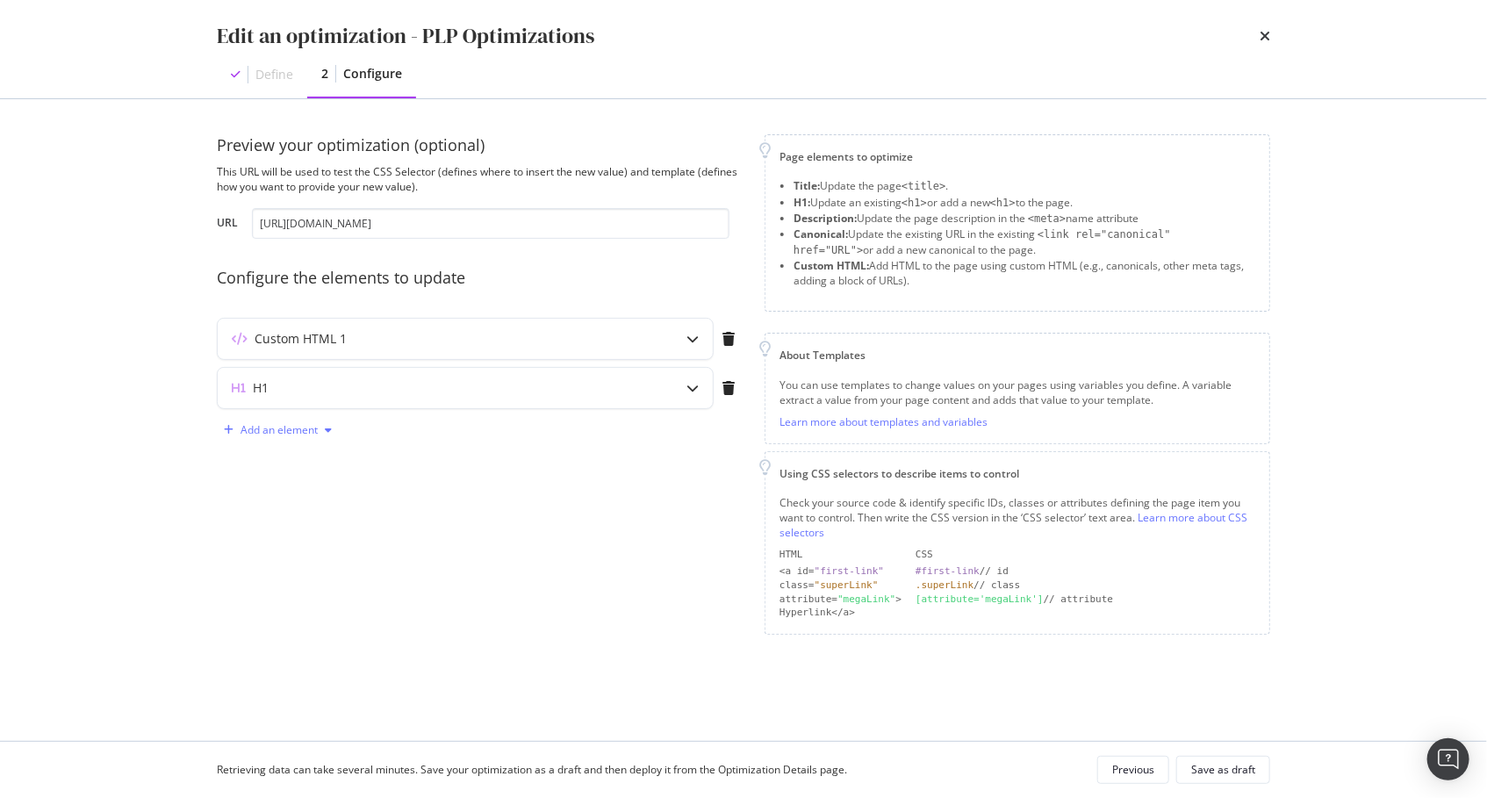
click at [288, 425] on div "Add an element" at bounding box center [278, 430] width 77 height 11
click at [156, 412] on div "Edit an optimization - PLP Optimizations Define 2 Configure Preview your optimi…" at bounding box center [743, 399] width 1487 height 798
click at [433, 344] on div "Custom HTML 1" at bounding box center [431, 339] width 426 height 18
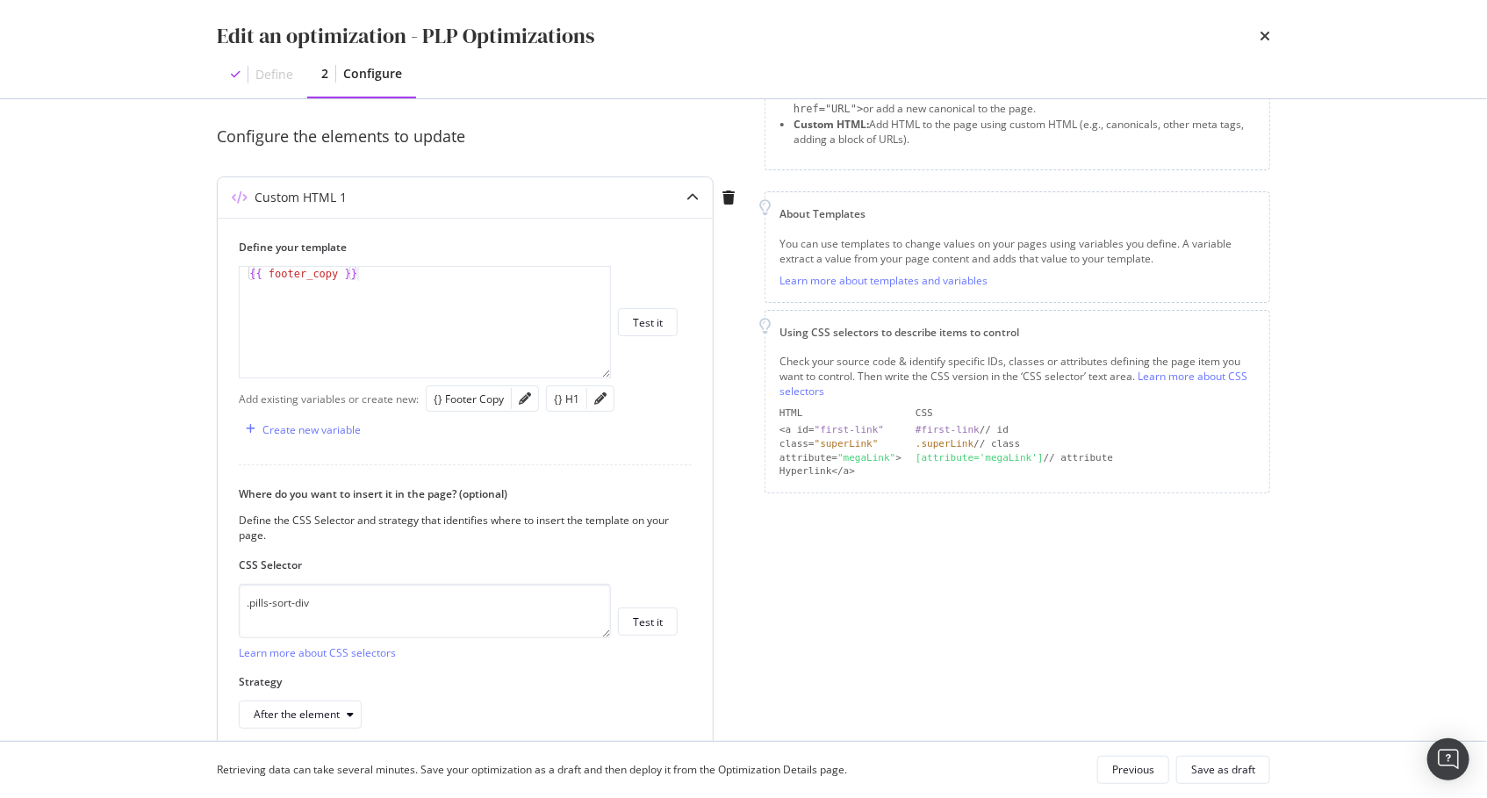
scroll to position [145, 0]
drag, startPoint x: 881, startPoint y: 534, endPoint x: 874, endPoint y: 546, distance: 13.4
click at [881, 534] on div "Page elements to optimize Title: Update the page <title> . H1: Update an existi…" at bounding box center [1016, 410] width 505 height 842
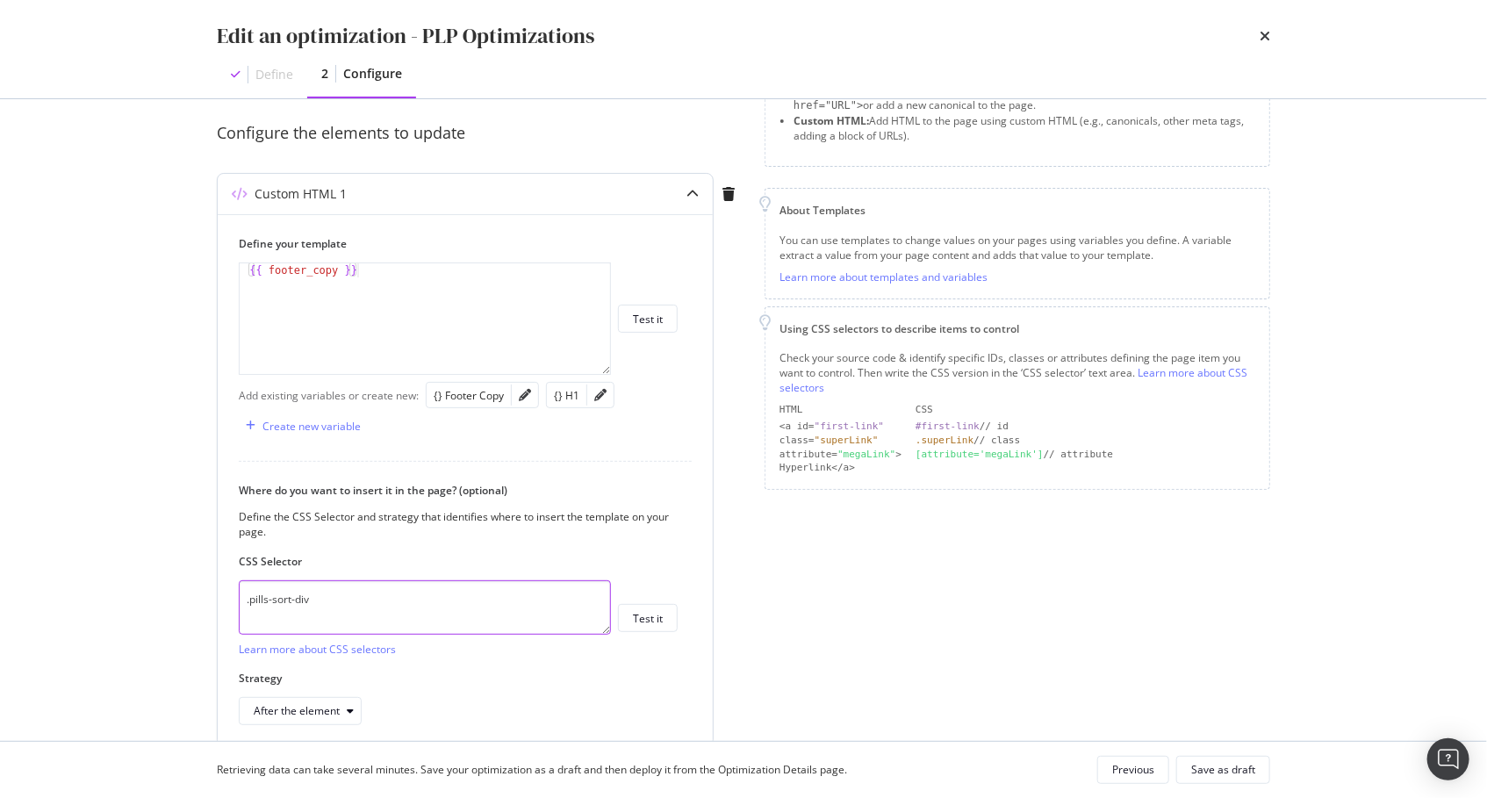
click at [456, 601] on textarea ".pills-sort-div" at bounding box center [425, 607] width 372 height 54
click at [527, 395] on icon "pencil" at bounding box center [525, 395] width 12 height 12
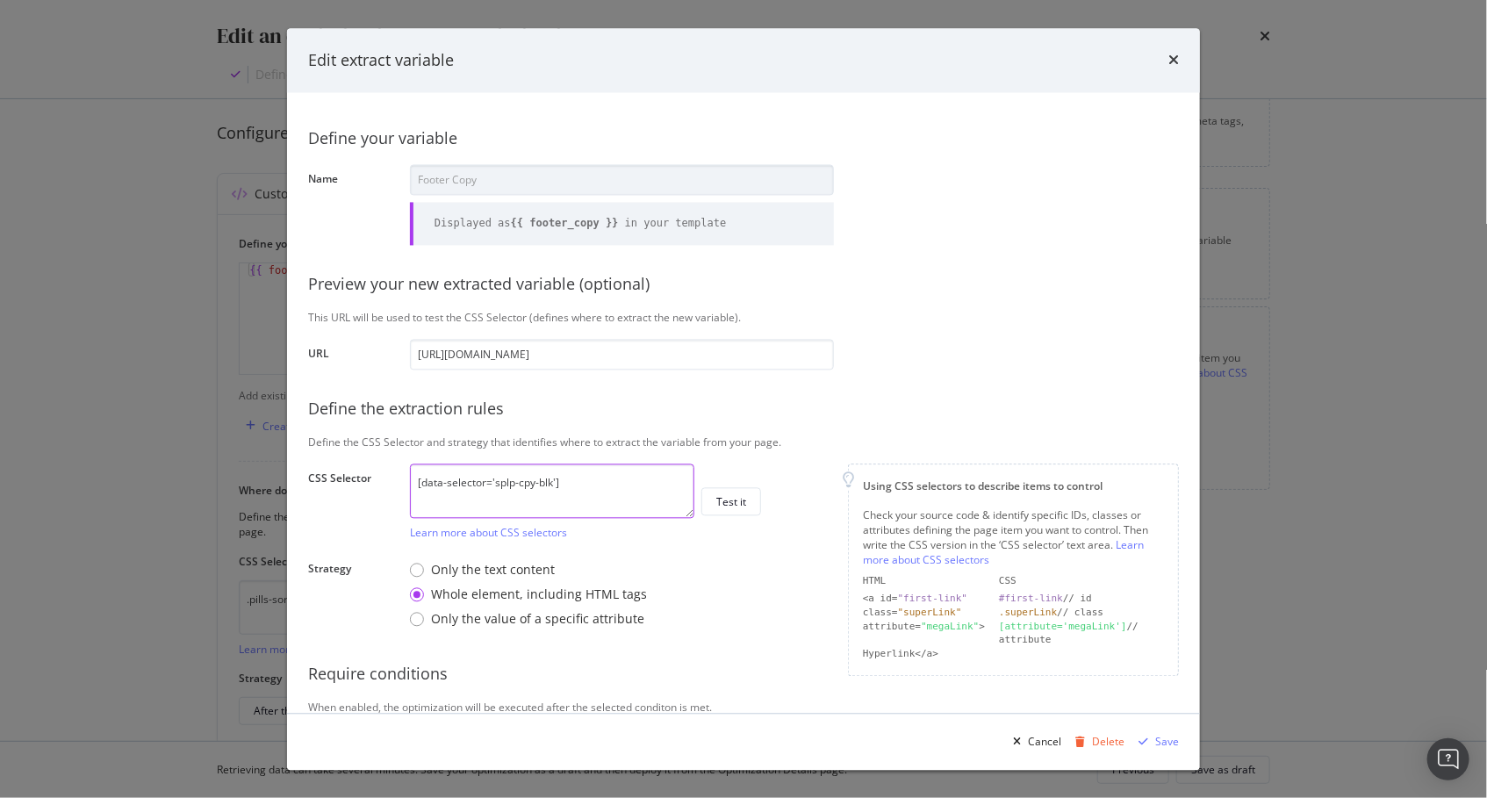
click at [590, 488] on textarea "[data-selector='splp-cpy-blk']" at bounding box center [552, 490] width 284 height 54
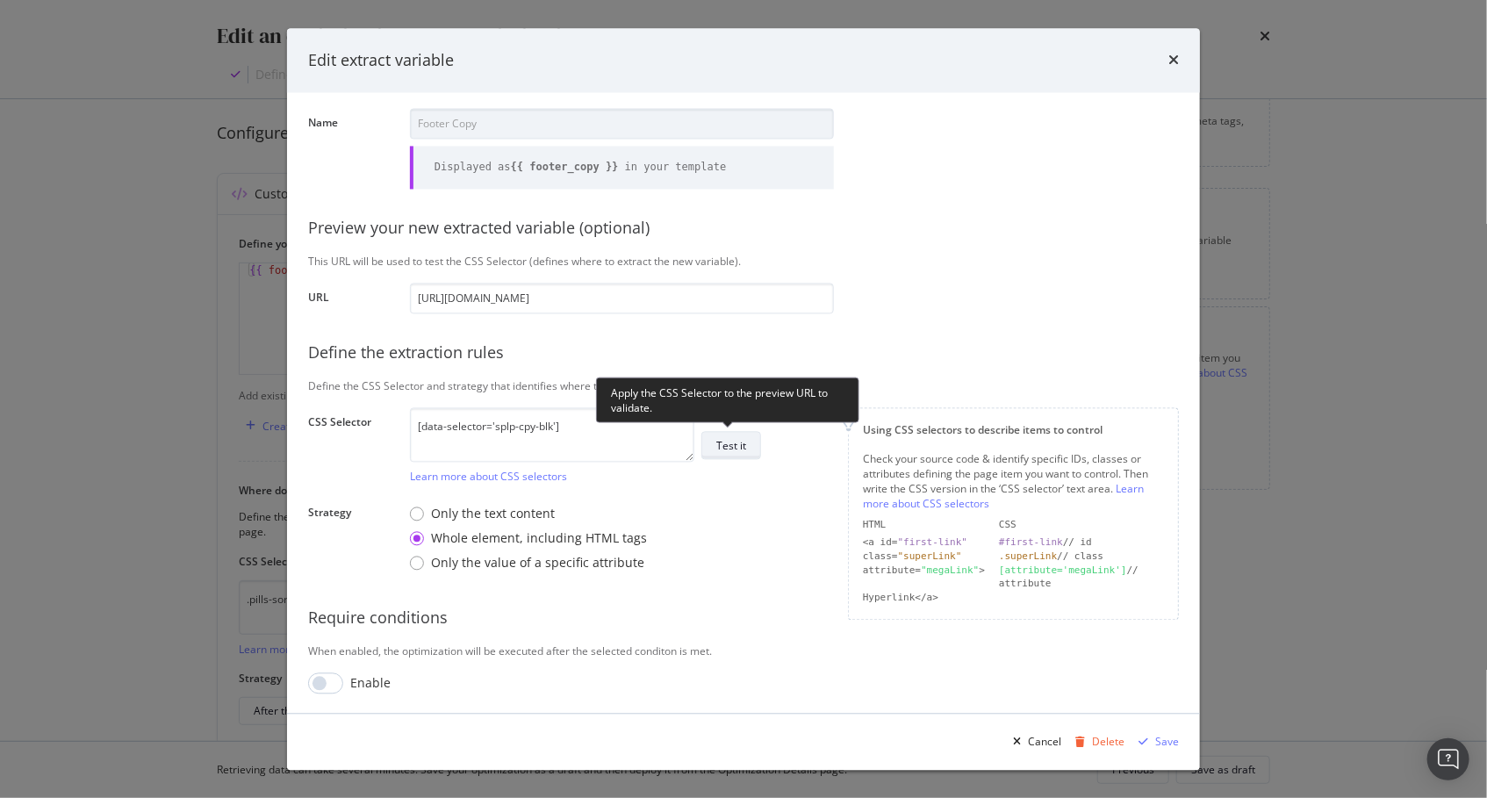
click at [738, 448] on div "Test it" at bounding box center [731, 445] width 30 height 15
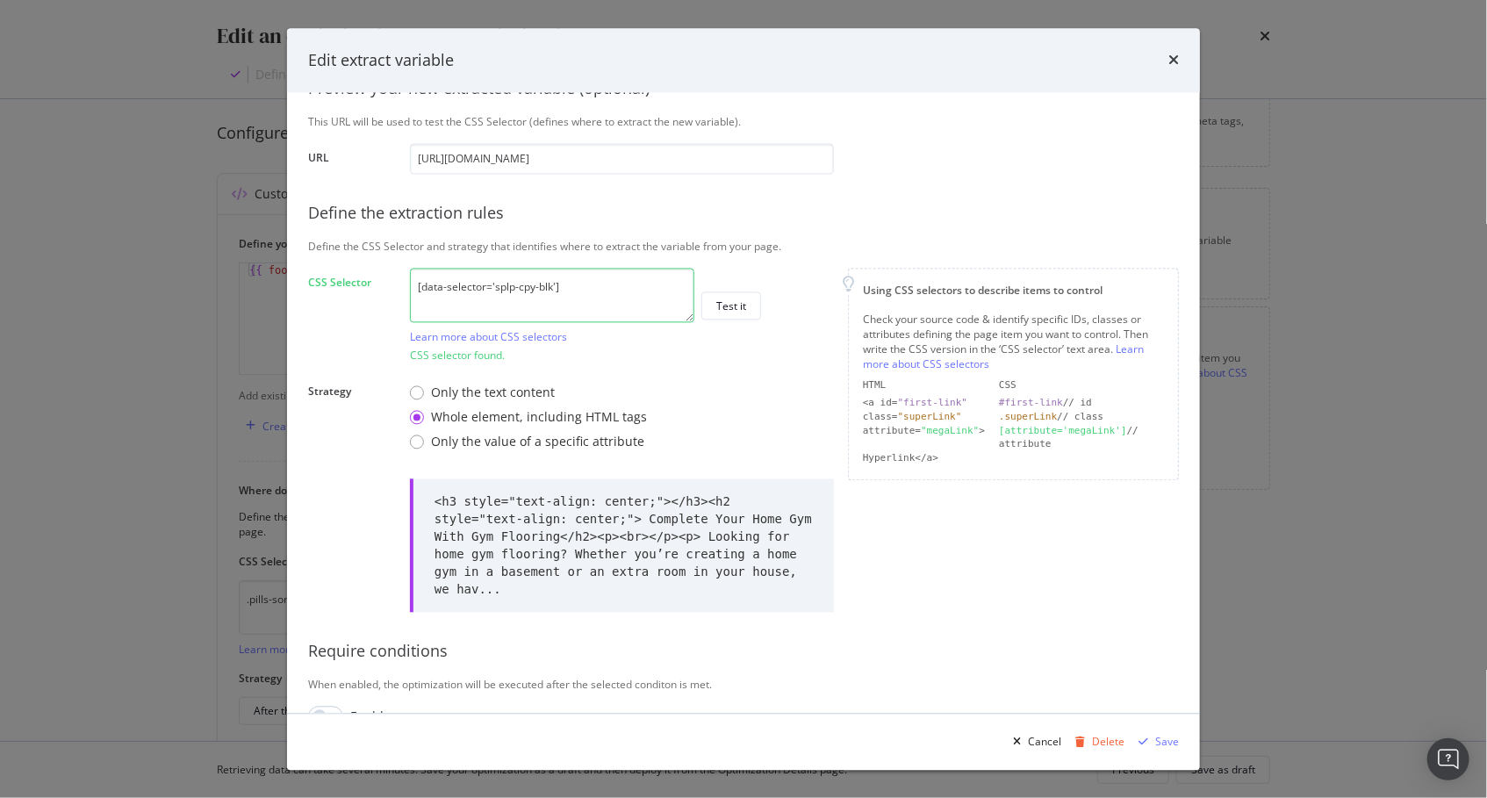
scroll to position [229, 0]
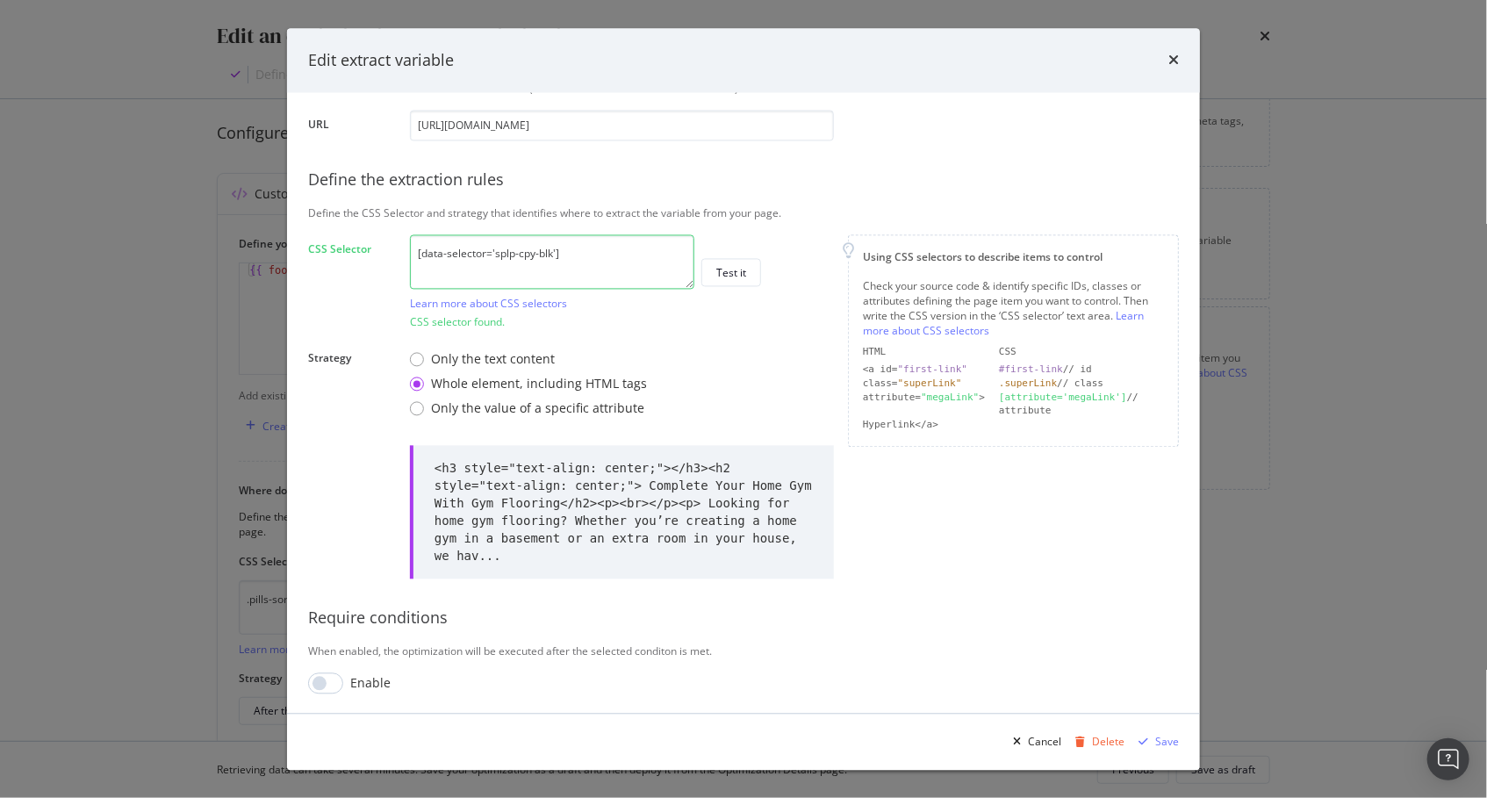
click at [699, 505] on div "<h3 style="text-align: center;"></h3><h2 style="text-align: center;"> Complete …" at bounding box center [623, 512] width 378 height 105
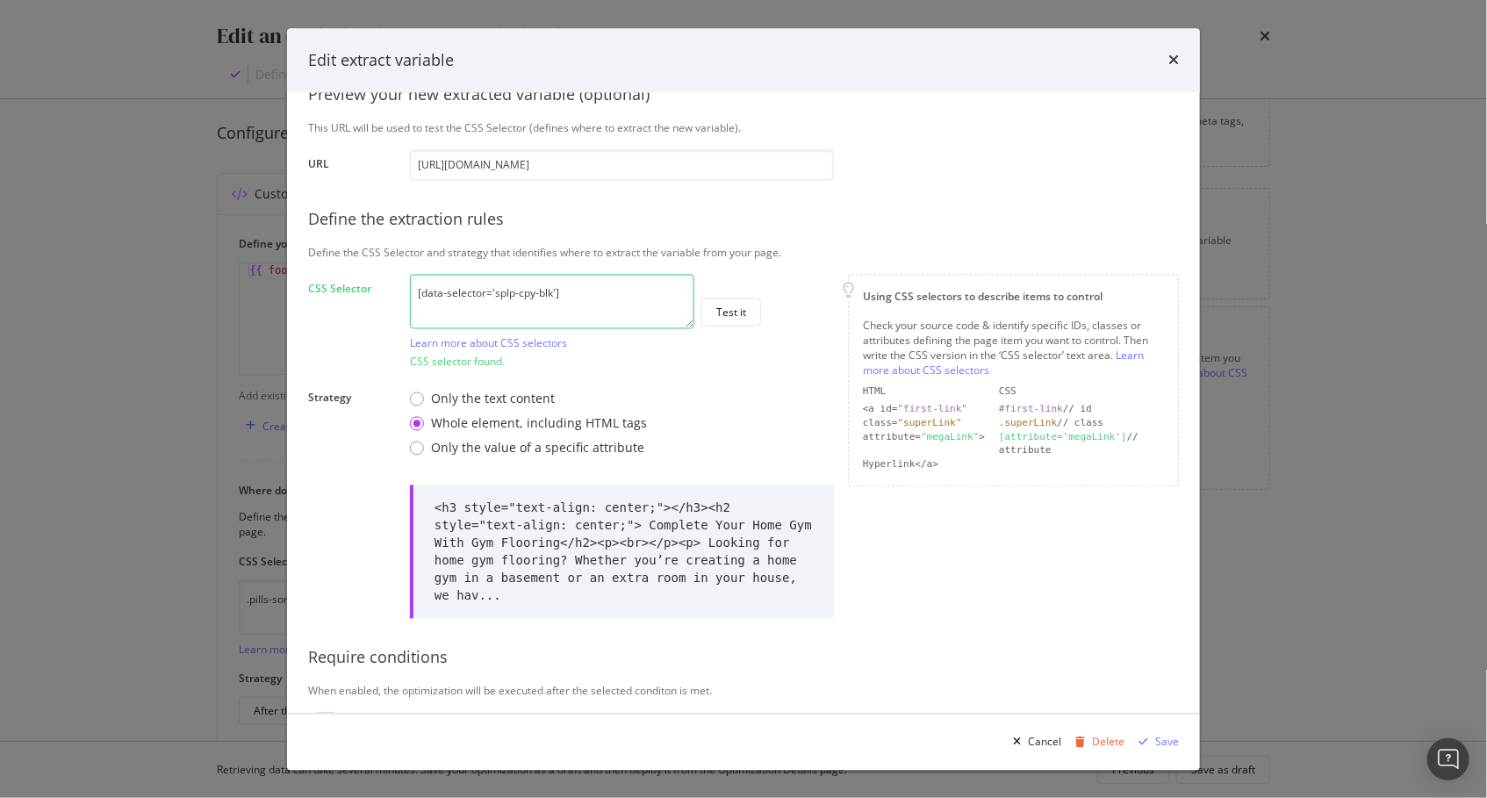
scroll to position [0, 0]
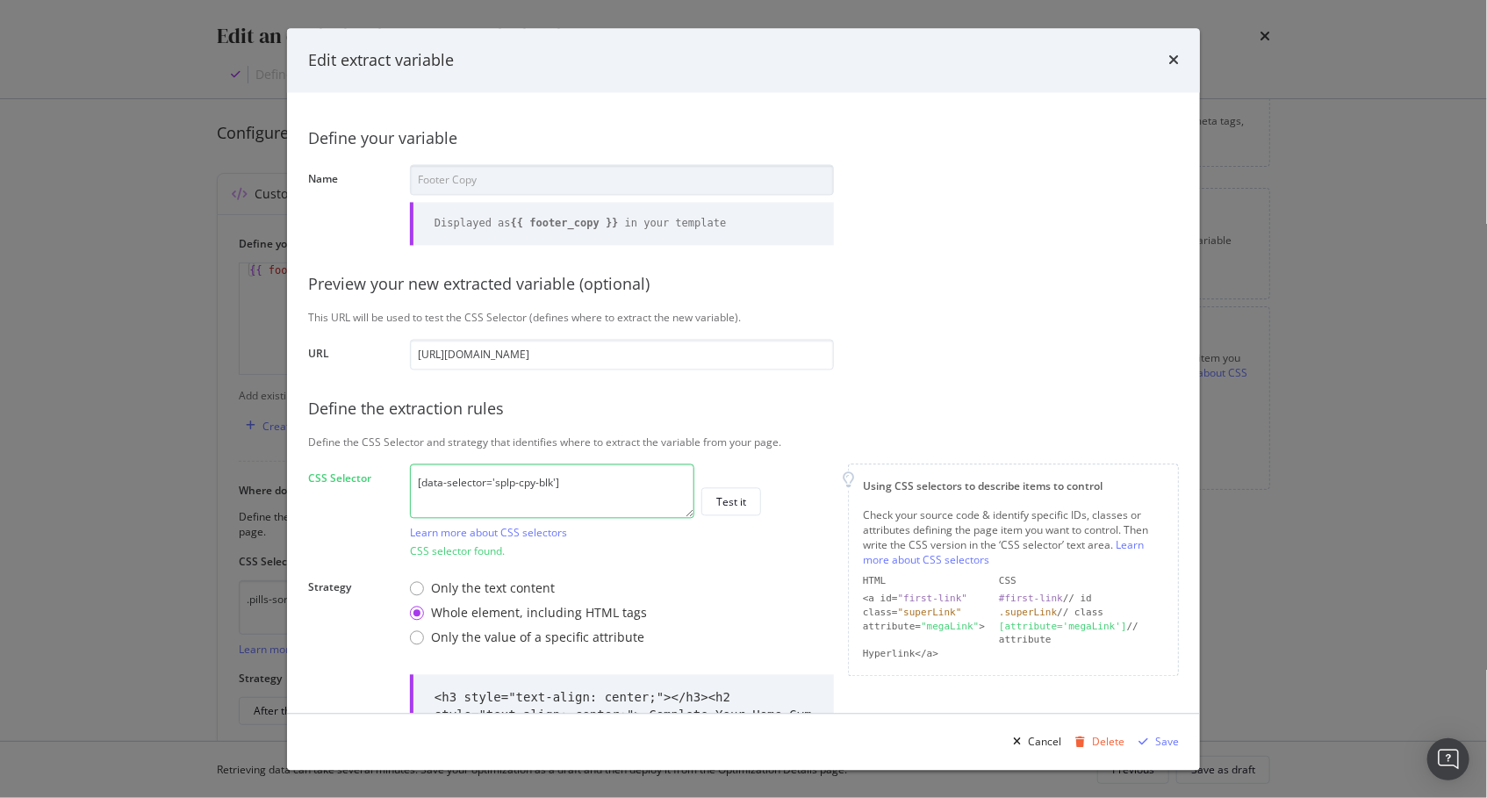
click at [980, 234] on div "Define your variable Name Footer Copy Displayed as {{ footer_copy }} in your te…" at bounding box center [743, 518] width 871 height 809
click at [1171, 59] on icon "times" at bounding box center [1173, 61] width 11 height 14
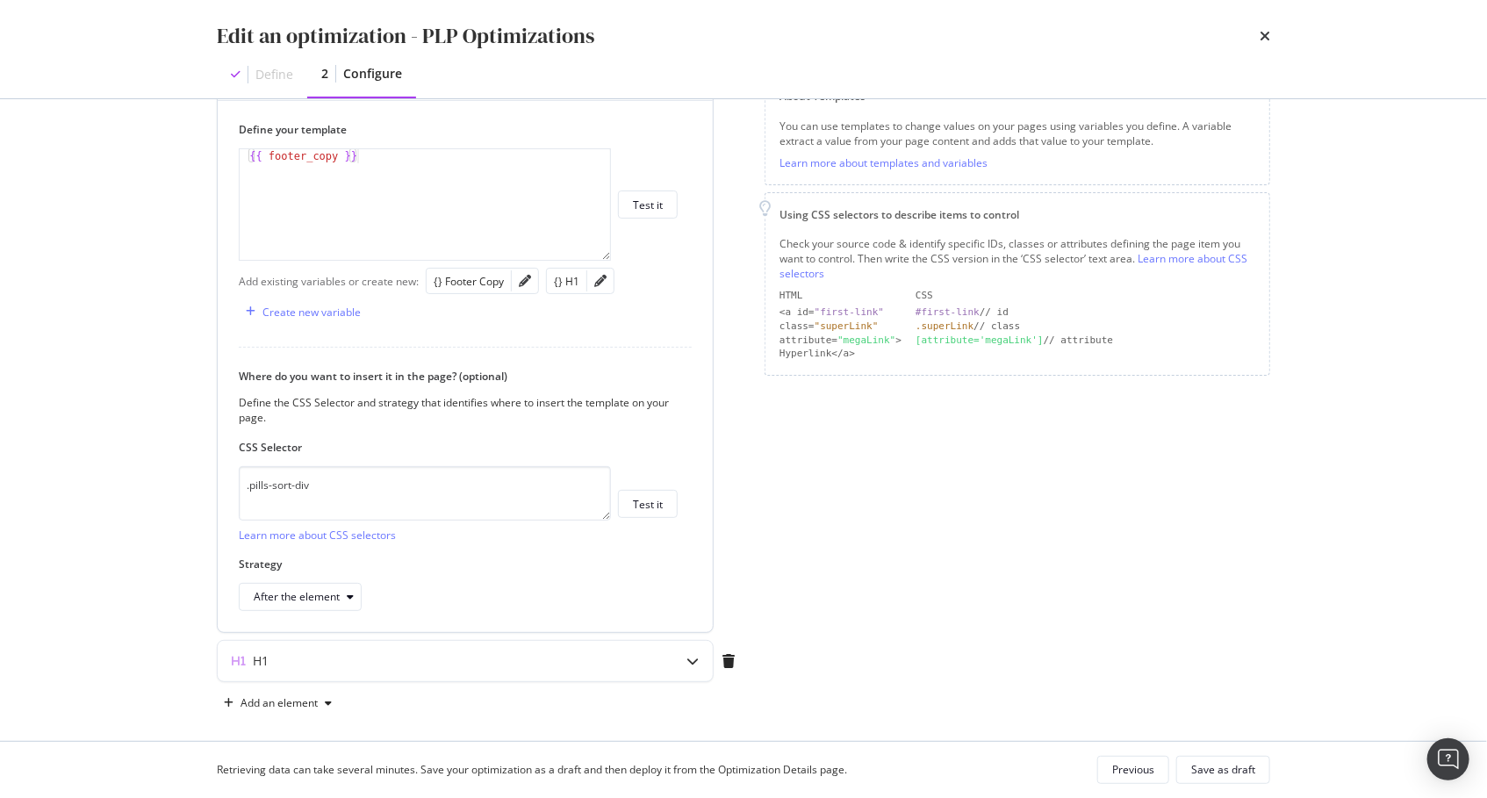
scroll to position [266, 0]
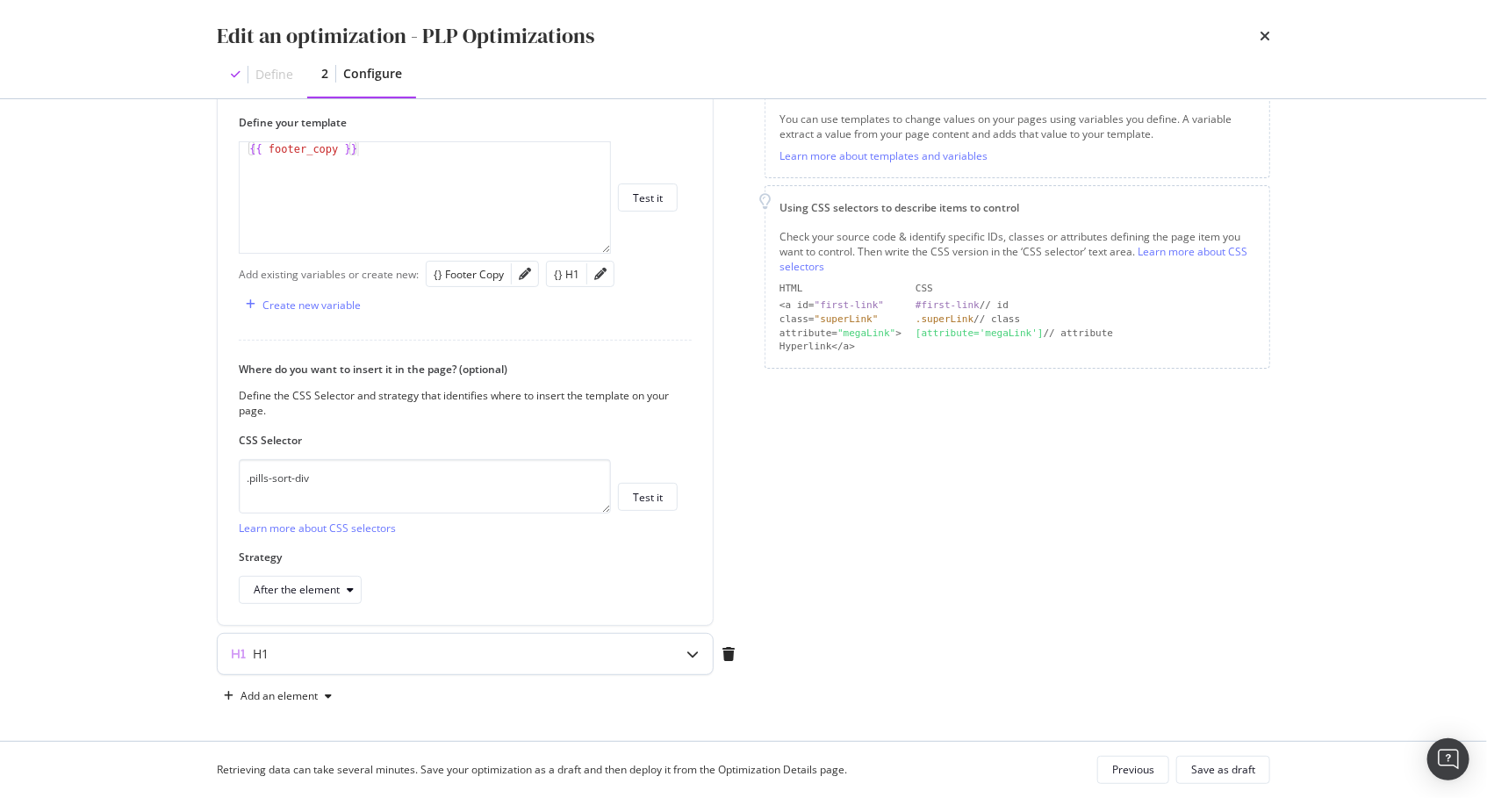
click at [692, 652] on icon "modal" at bounding box center [692, 654] width 12 height 12
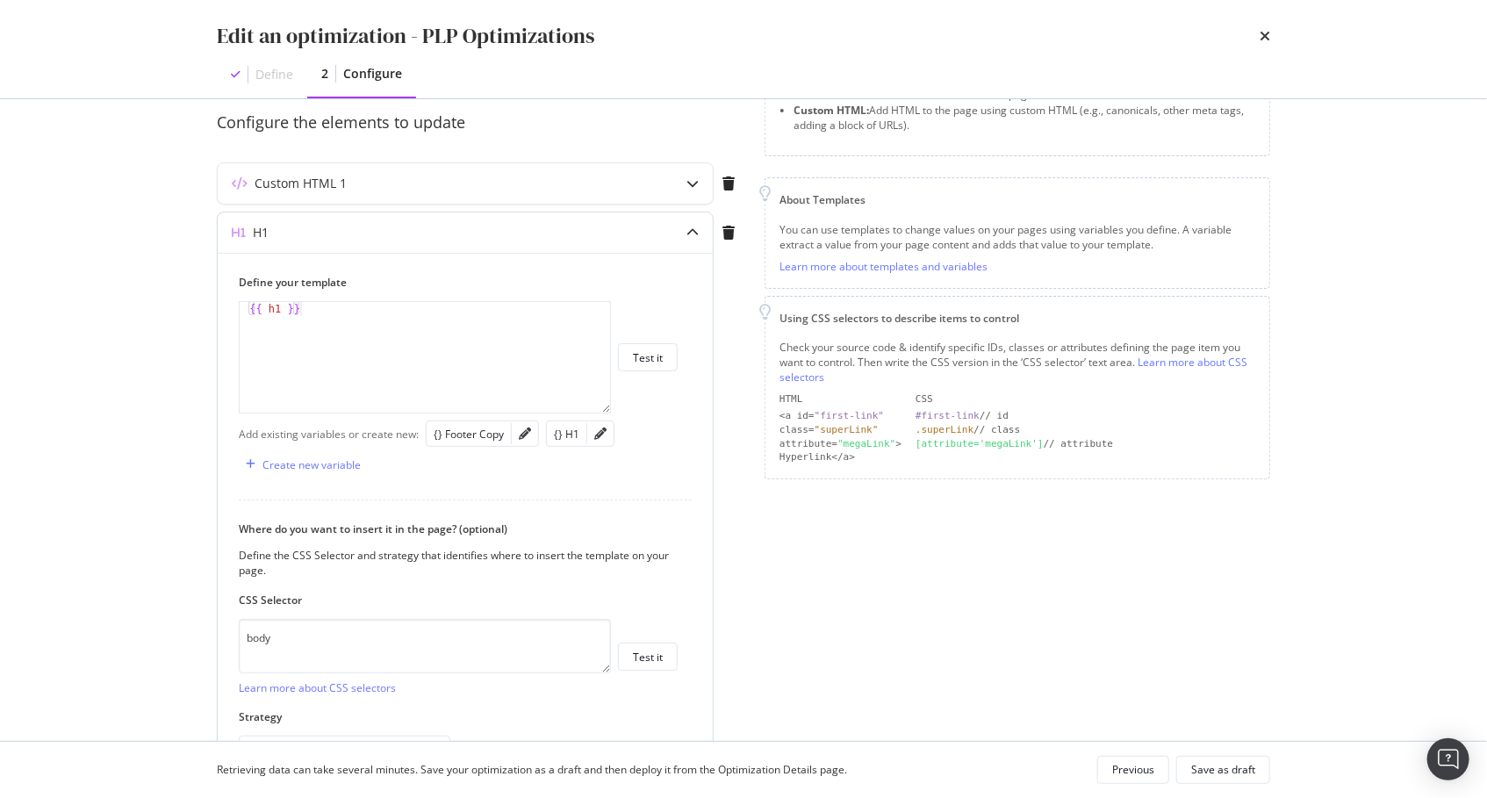
scroll to position [0, 0]
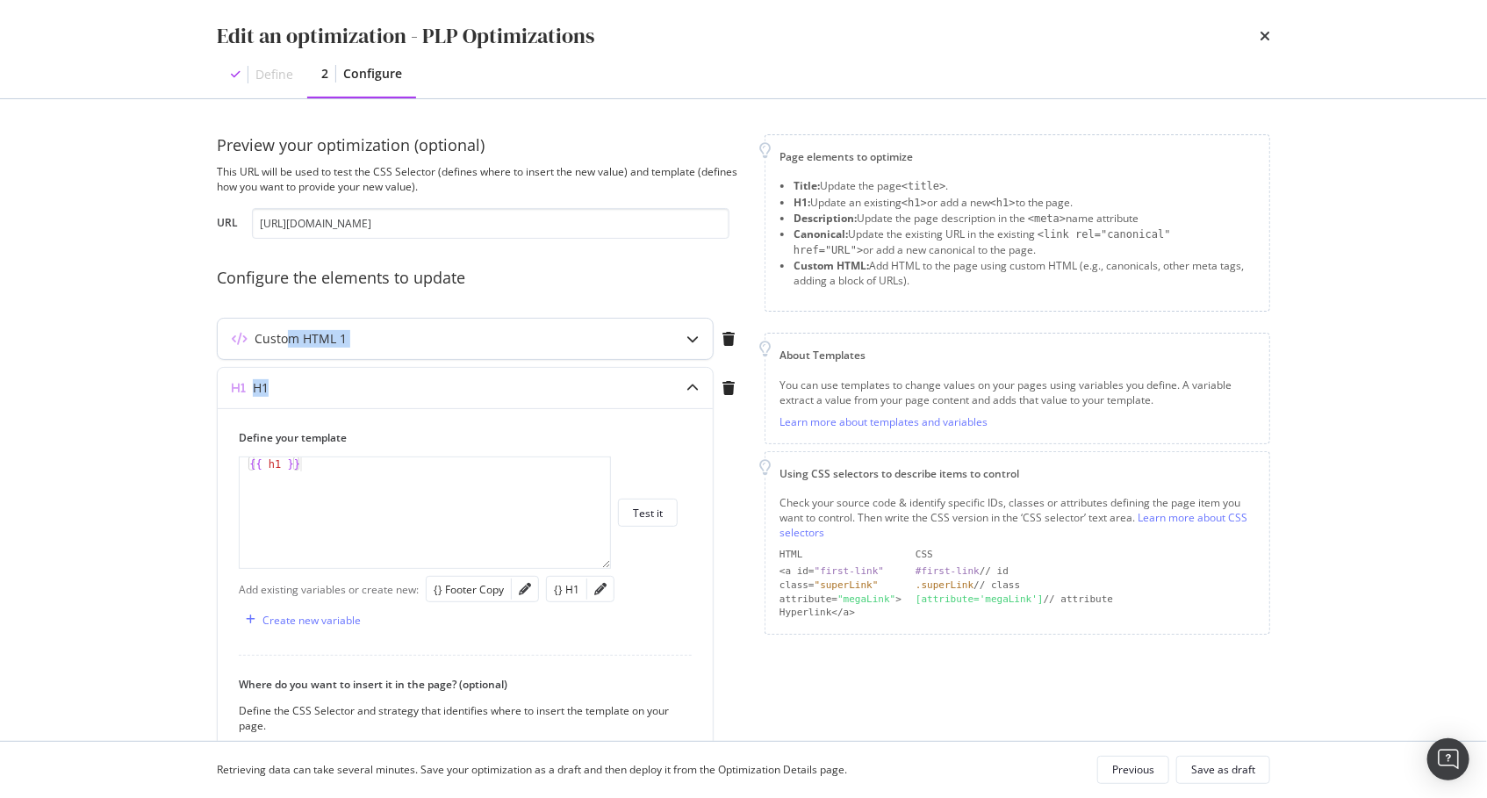
drag, startPoint x: 288, startPoint y: 371, endPoint x: 287, endPoint y: 346, distance: 25.5
click at [287, 346] on div "Preview your optimization (optional) This URL will be used to test the CSS Sele…" at bounding box center [480, 555] width 527 height 842
click at [674, 384] on div "modal" at bounding box center [692, 385] width 40 height 40
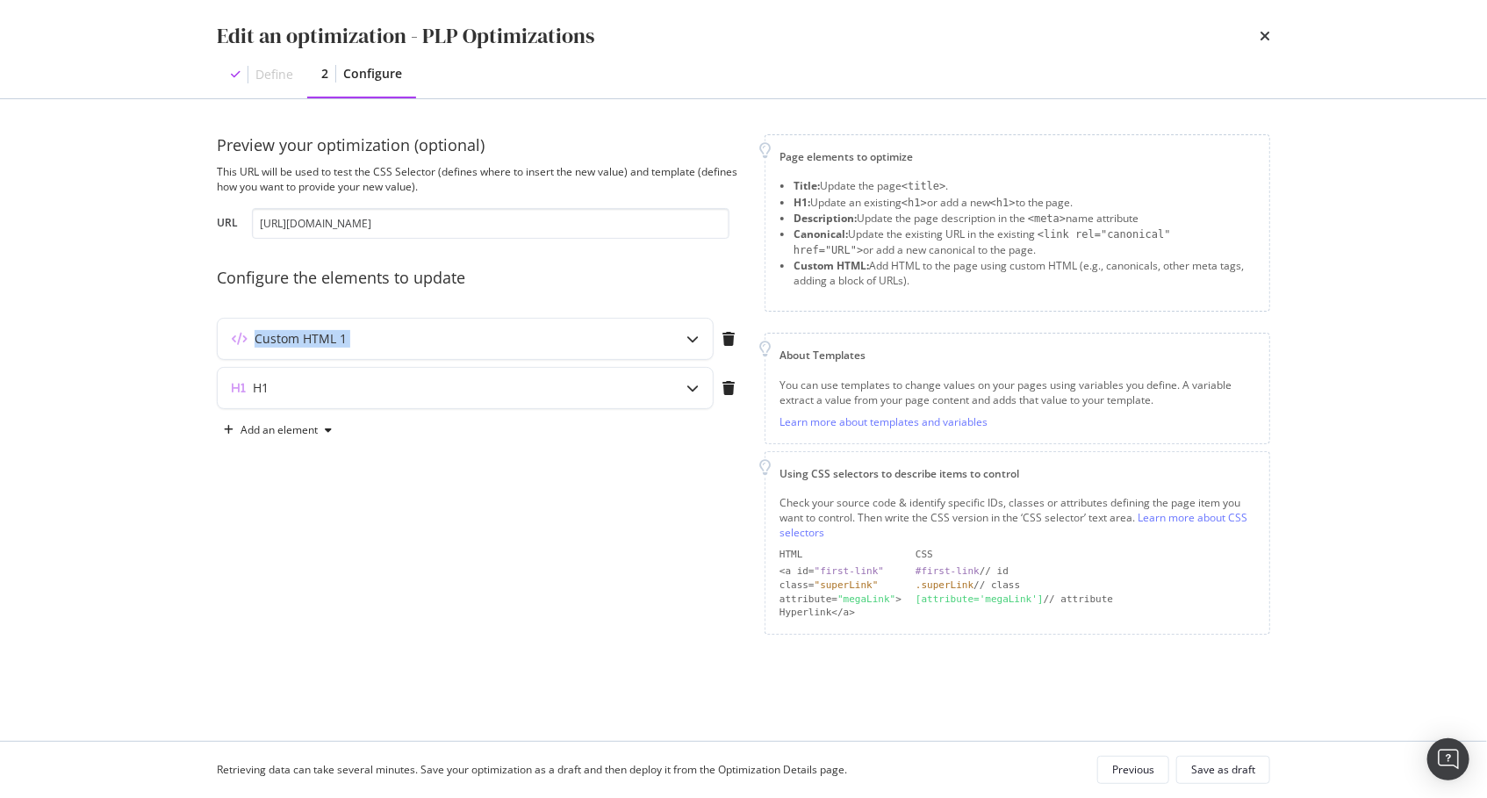
drag, startPoint x: 230, startPoint y: 394, endPoint x: 233, endPoint y: 310, distance: 84.3
click at [233, 310] on div "Preview your optimization (optional) This URL will be used to test the CSS Sele…" at bounding box center [480, 384] width 527 height 500
click at [111, 398] on div "Edit an optimization - PLP Optimizations Define 2 Configure Preview your optimi…" at bounding box center [743, 399] width 1487 height 798
click at [336, 342] on div "Custom HTML 1" at bounding box center [300, 339] width 92 height 18
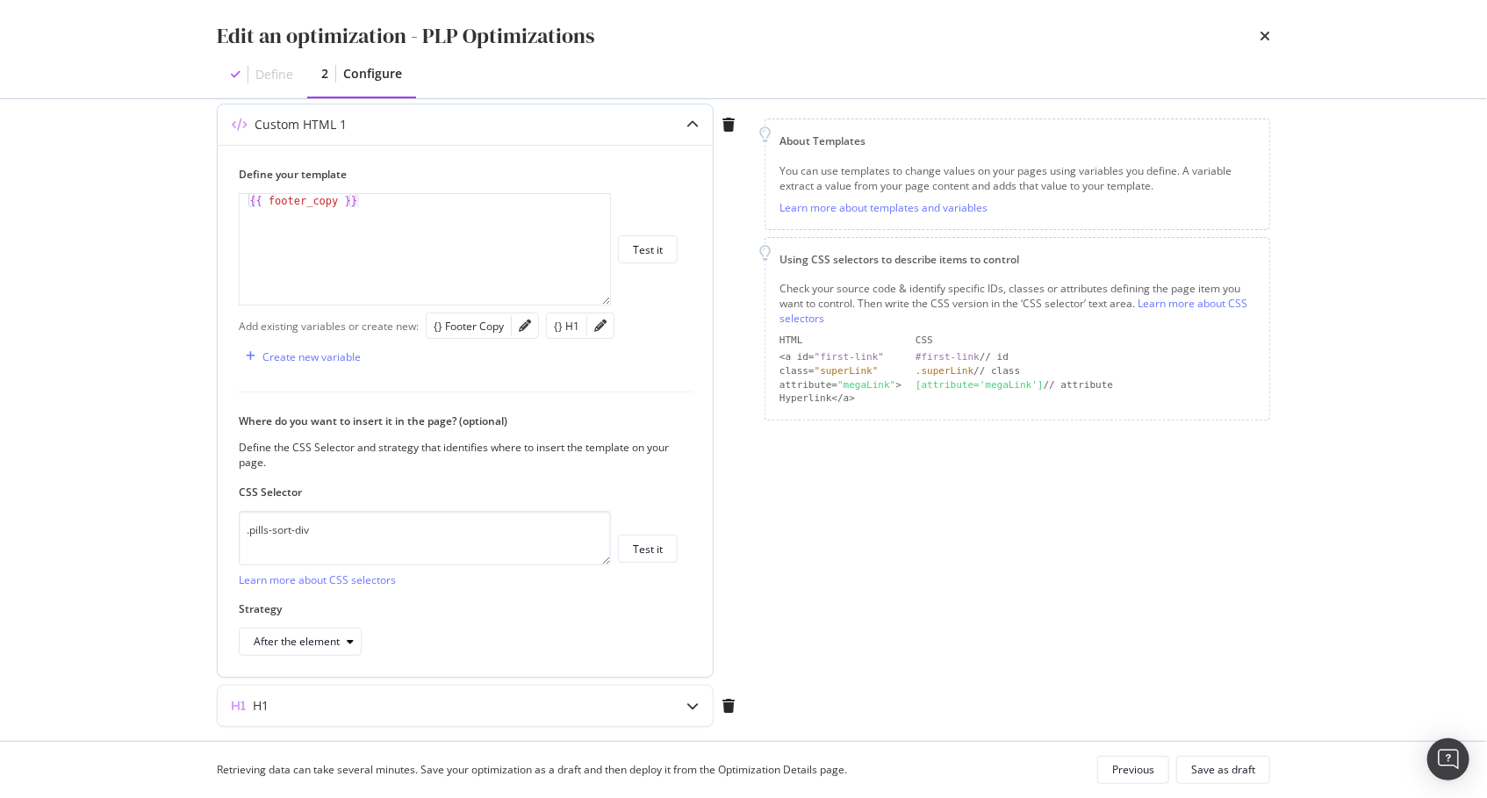
scroll to position [231, 0]
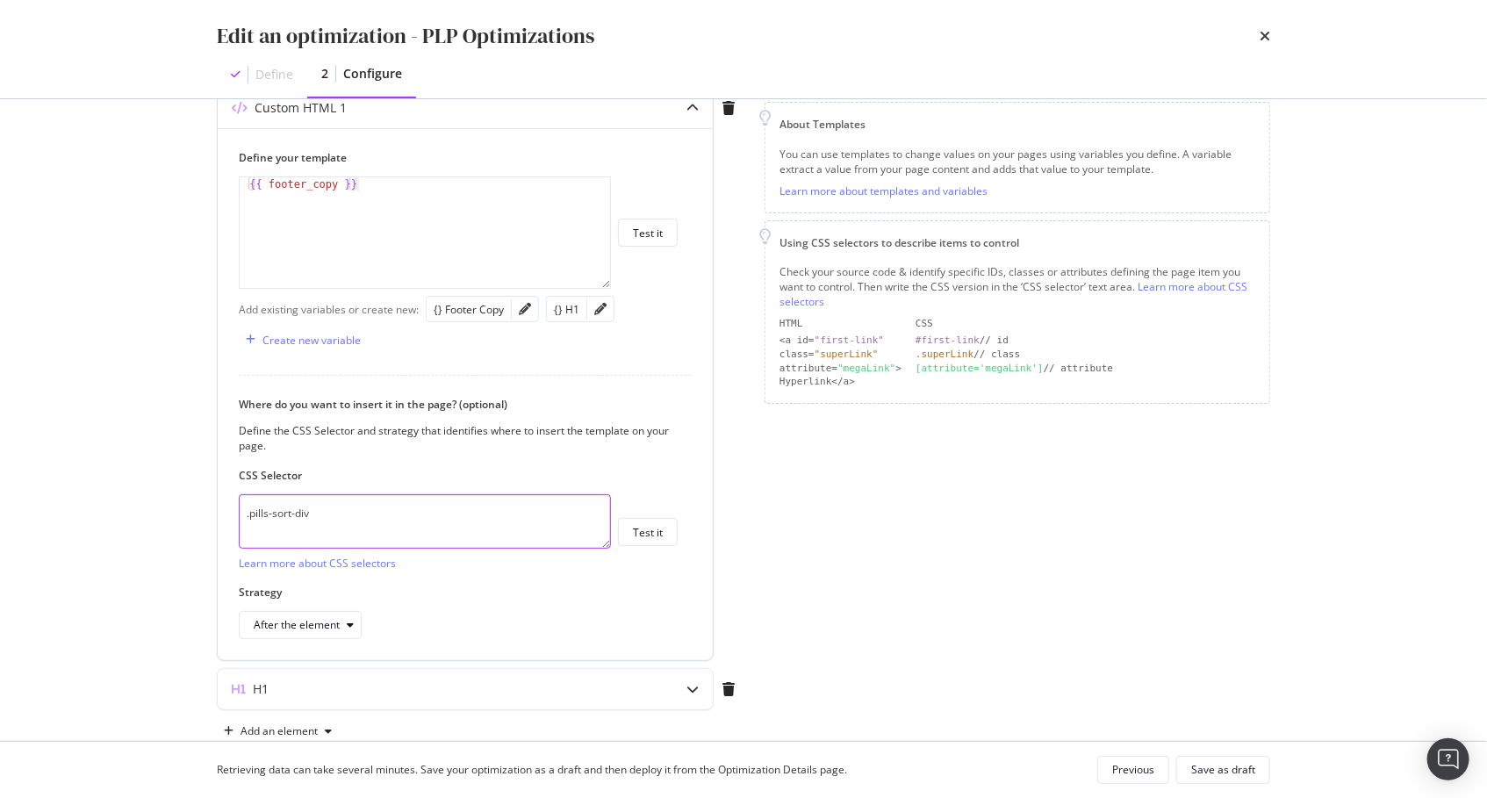
click at [387, 525] on textarea ".pills-sort-div" at bounding box center [425, 521] width 372 height 54
click at [898, 566] on div "Page elements to optimize Title: Update the page <title> . H1: Update an existi…" at bounding box center [1016, 324] width 505 height 842
click at [396, 524] on textarea ".pills-sort-div" at bounding box center [425, 521] width 372 height 54
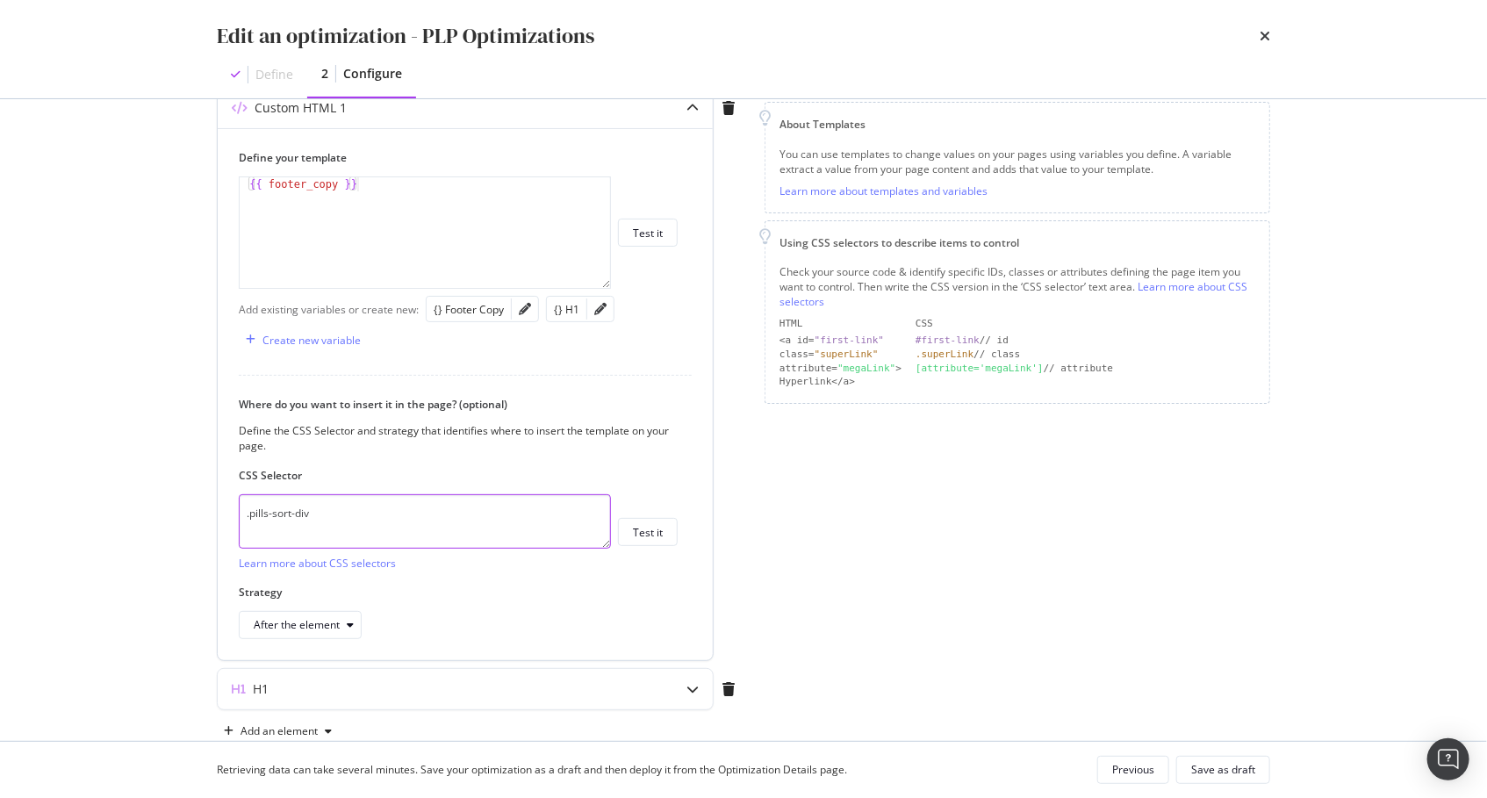
click at [396, 524] on textarea ".pills-sort-div" at bounding box center [425, 521] width 372 height 54
click at [734, 541] on div "Custom HTML 1 Define your template 1 {{ footer_copy }} XXXXXXXXXXXXXXXXXXXXXXXX…" at bounding box center [480, 377] width 527 height 581
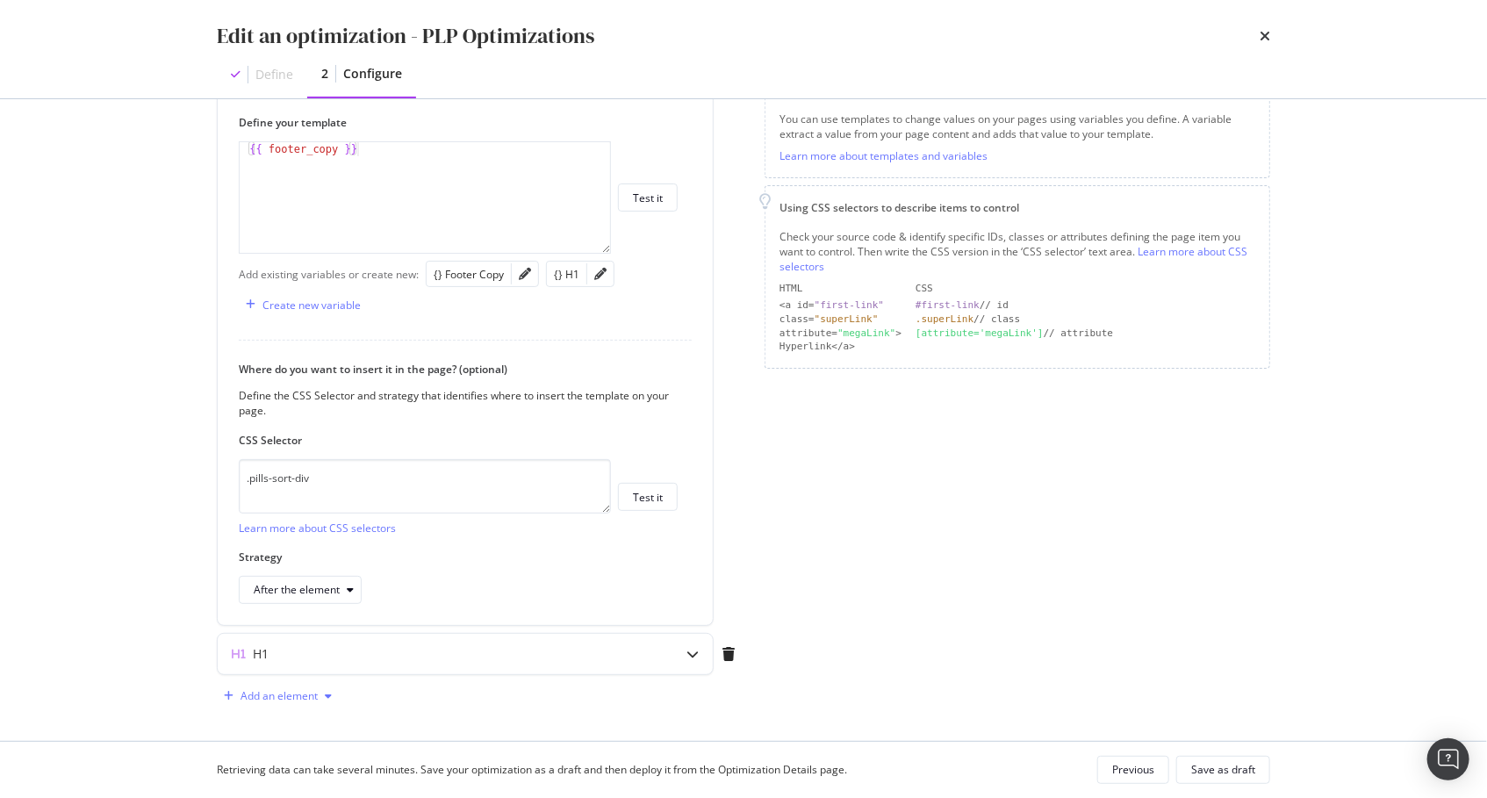
click at [276, 692] on div "Add an element" at bounding box center [278, 696] width 77 height 11
click at [319, 655] on div "Custom HTML" at bounding box center [297, 658] width 69 height 15
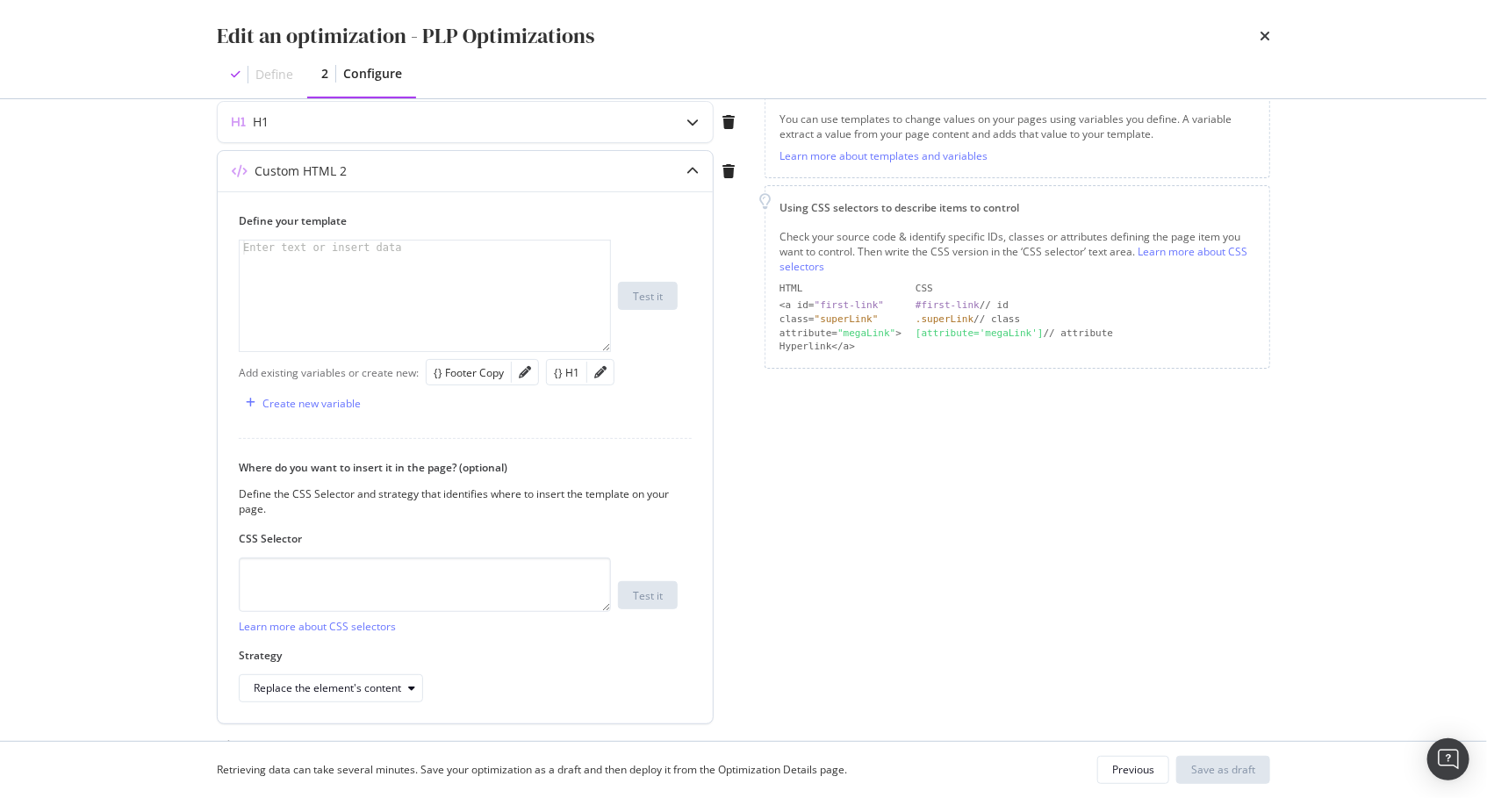
click at [447, 300] on div "modal" at bounding box center [426, 310] width 373 height 140
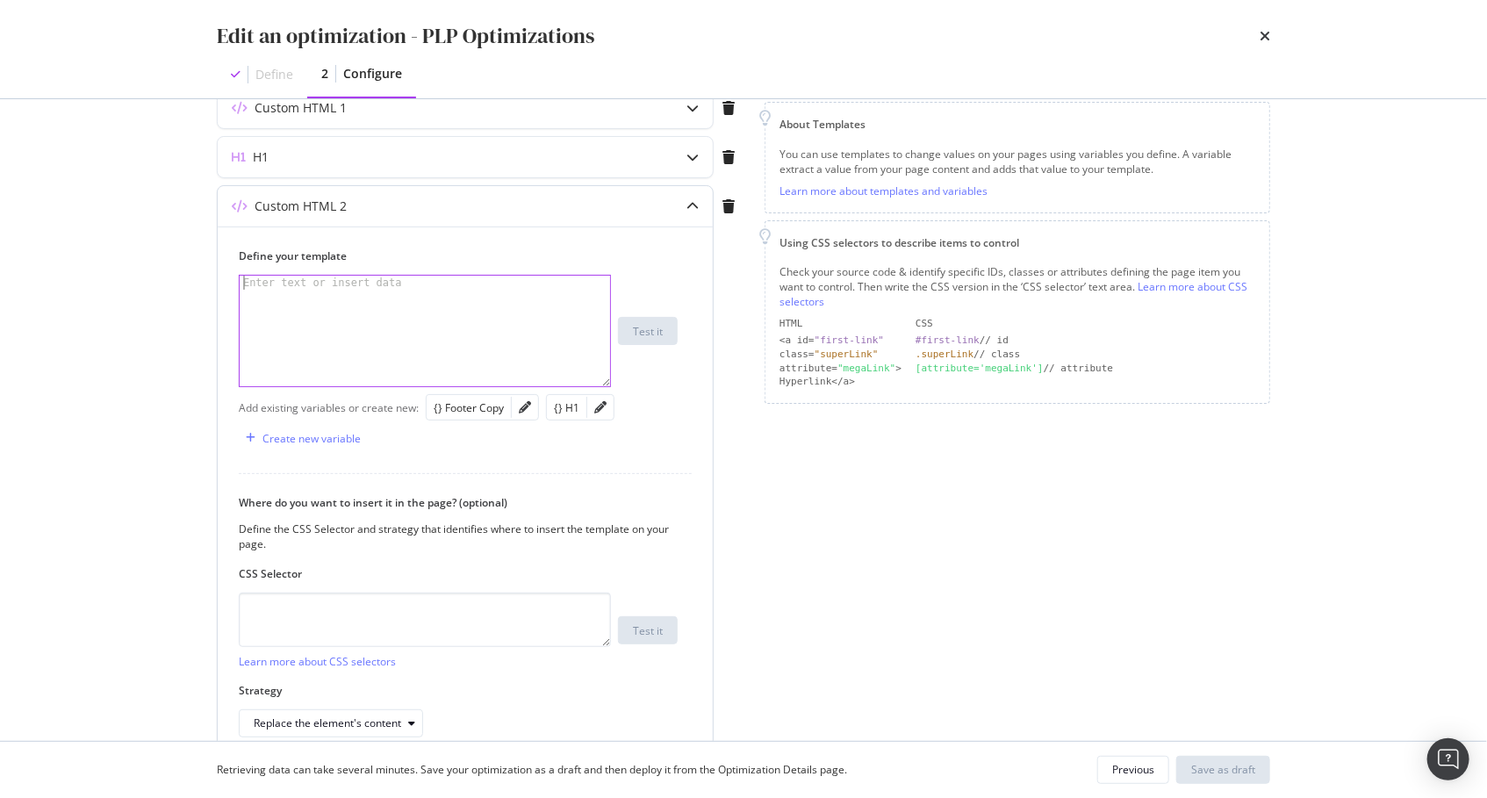
scroll to position [225, 0]
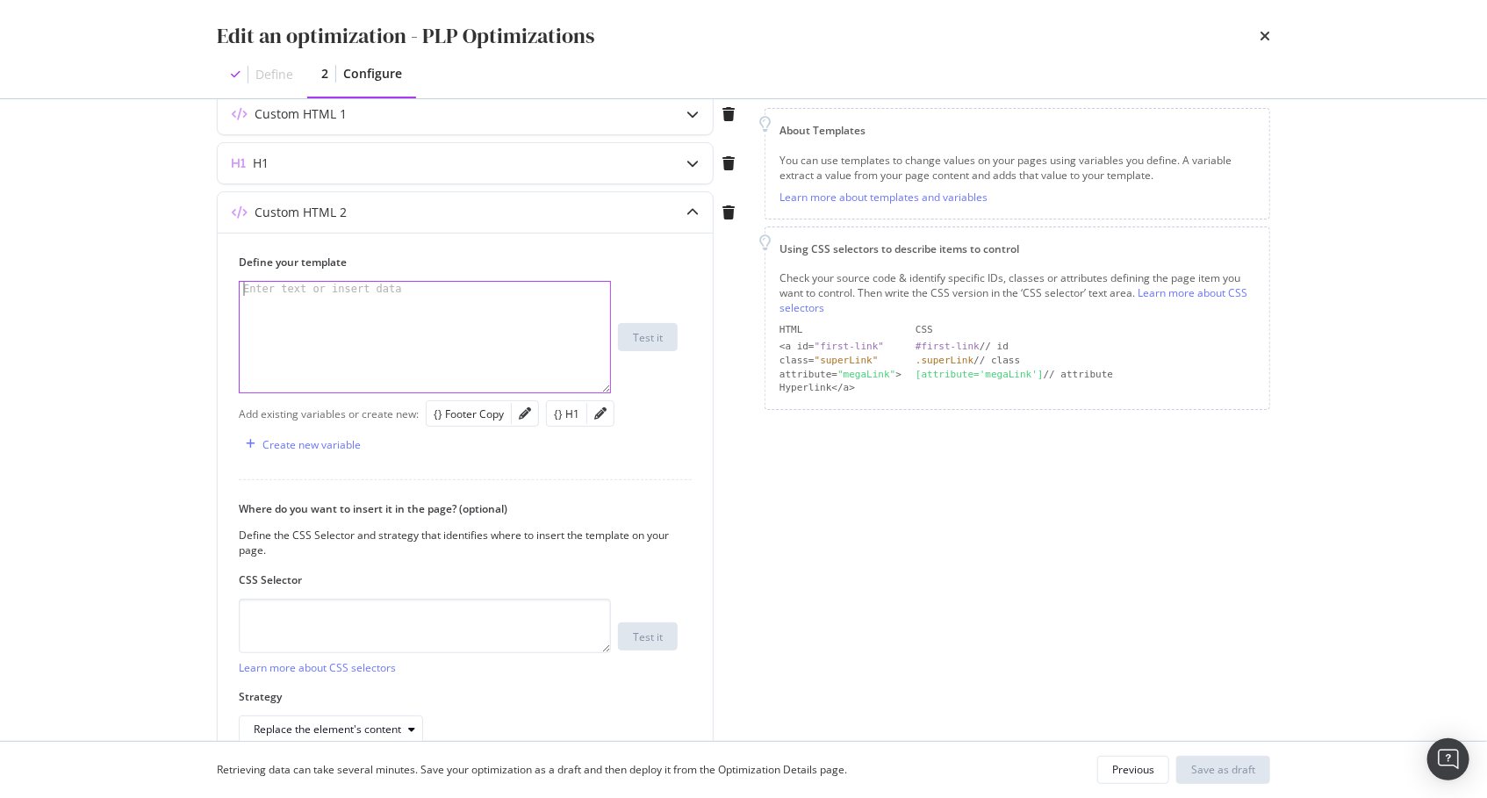
click at [978, 539] on div "Page elements to optimize Title: Update the page <title> . H1: Update an existi…" at bounding box center [1016, 355] width 505 height 891
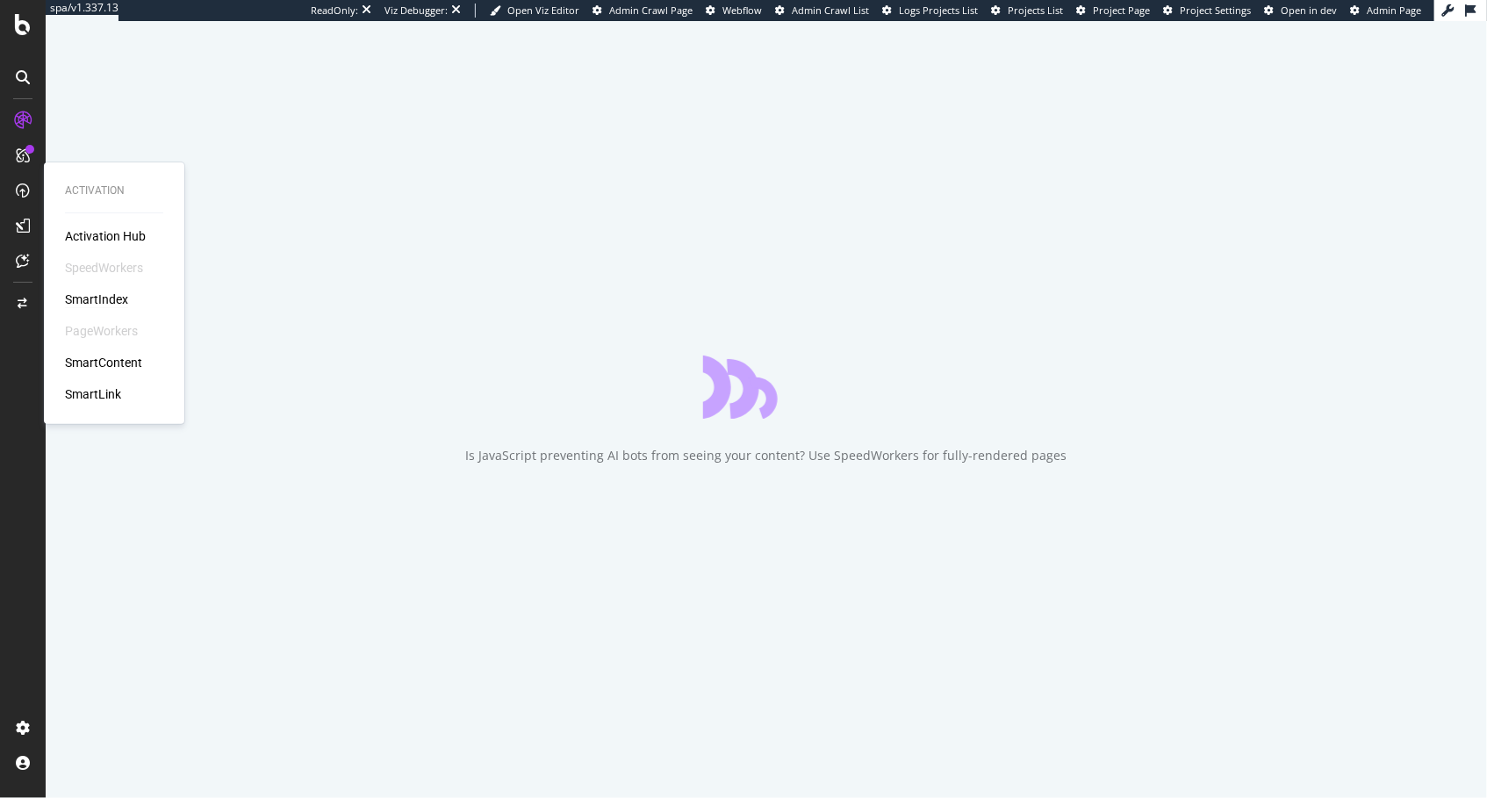
click at [116, 303] on div "SmartIndex" at bounding box center [96, 299] width 63 height 18
